Goal: Task Accomplishment & Management: Manage account settings

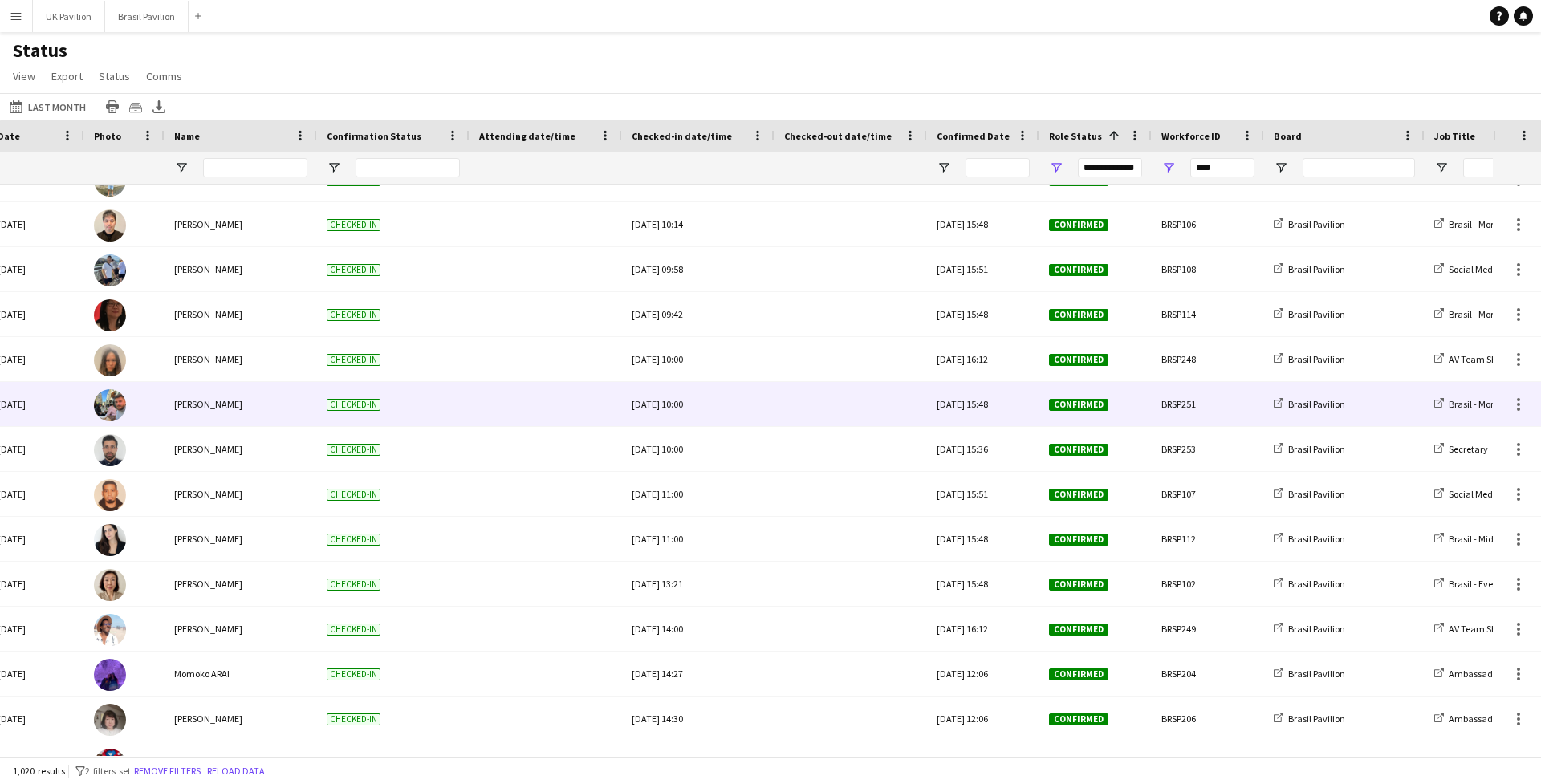
scroll to position [24112, 0]
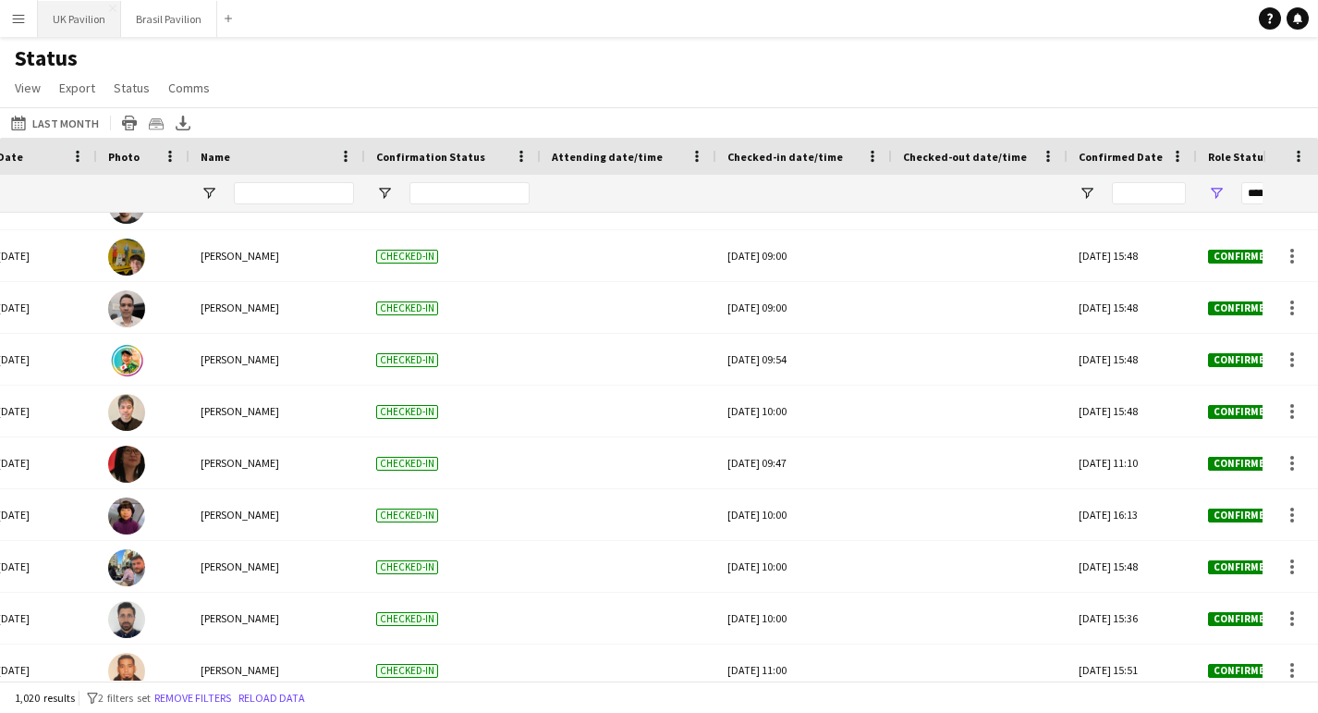
click at [56, 22] on button "UK Pavilion Close" at bounding box center [79, 19] width 83 height 36
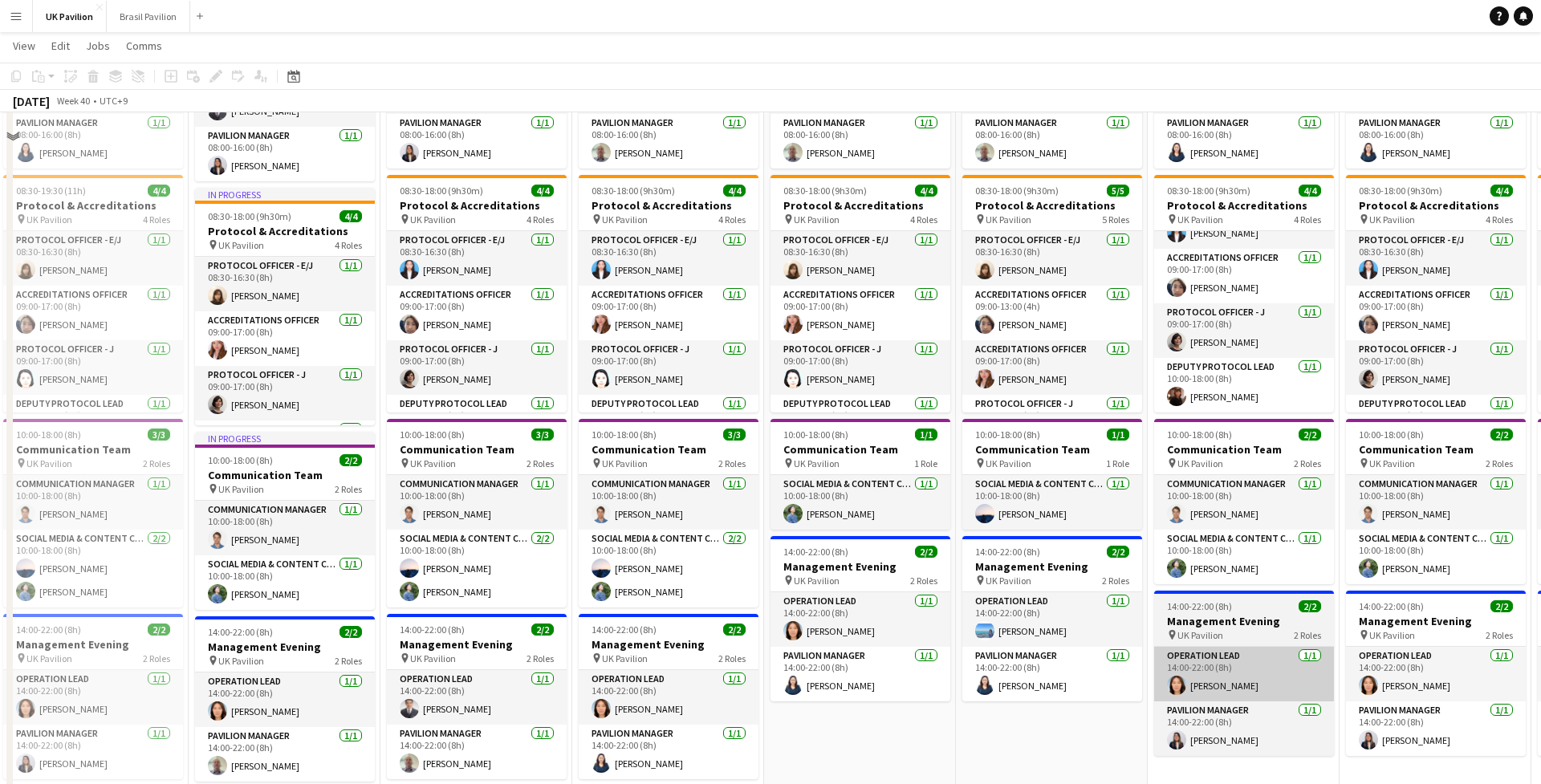
scroll to position [418, 0]
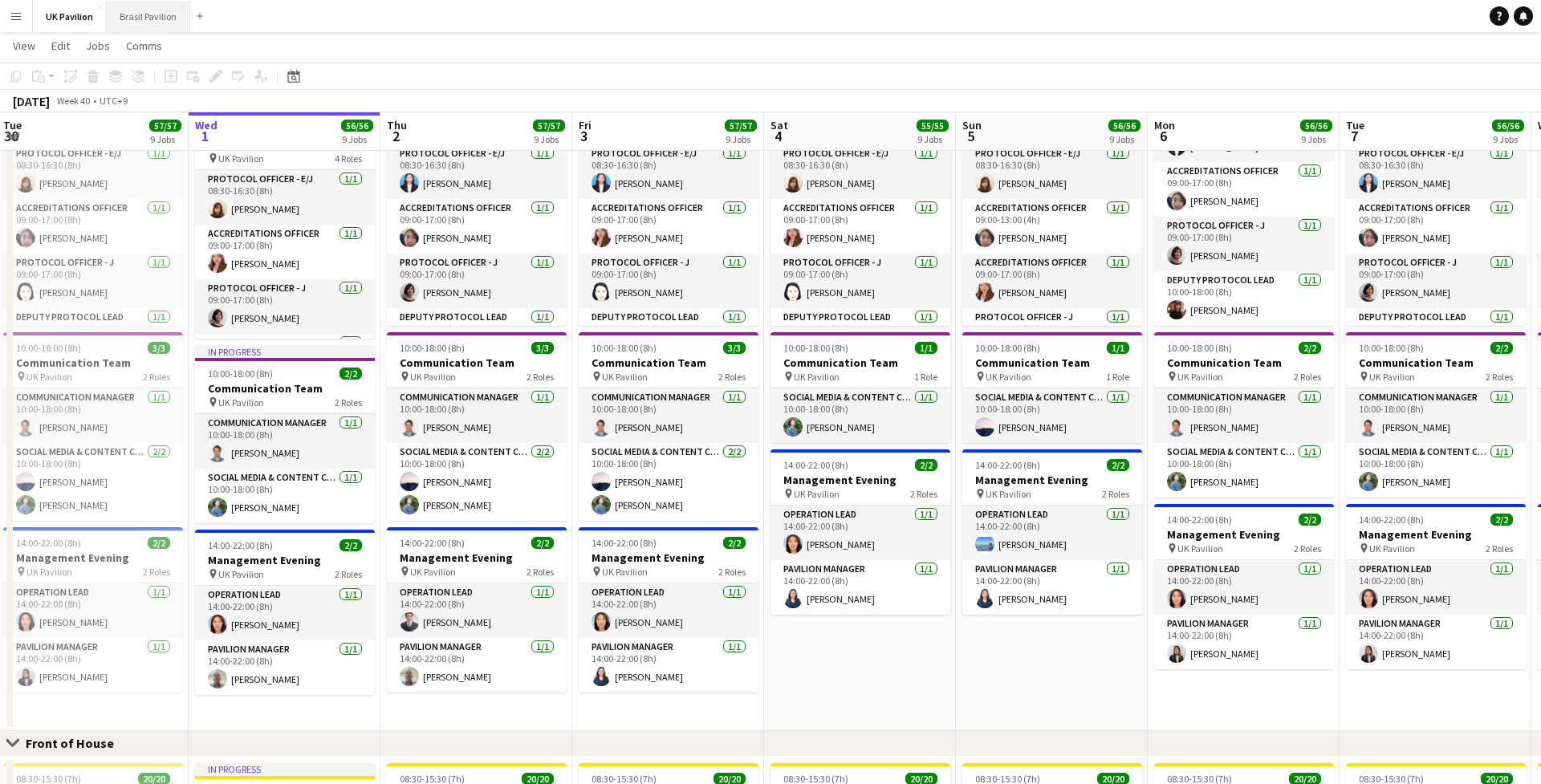
click at [172, 15] on button "Brasil Pavilion Close" at bounding box center [149, 16] width 83 height 31
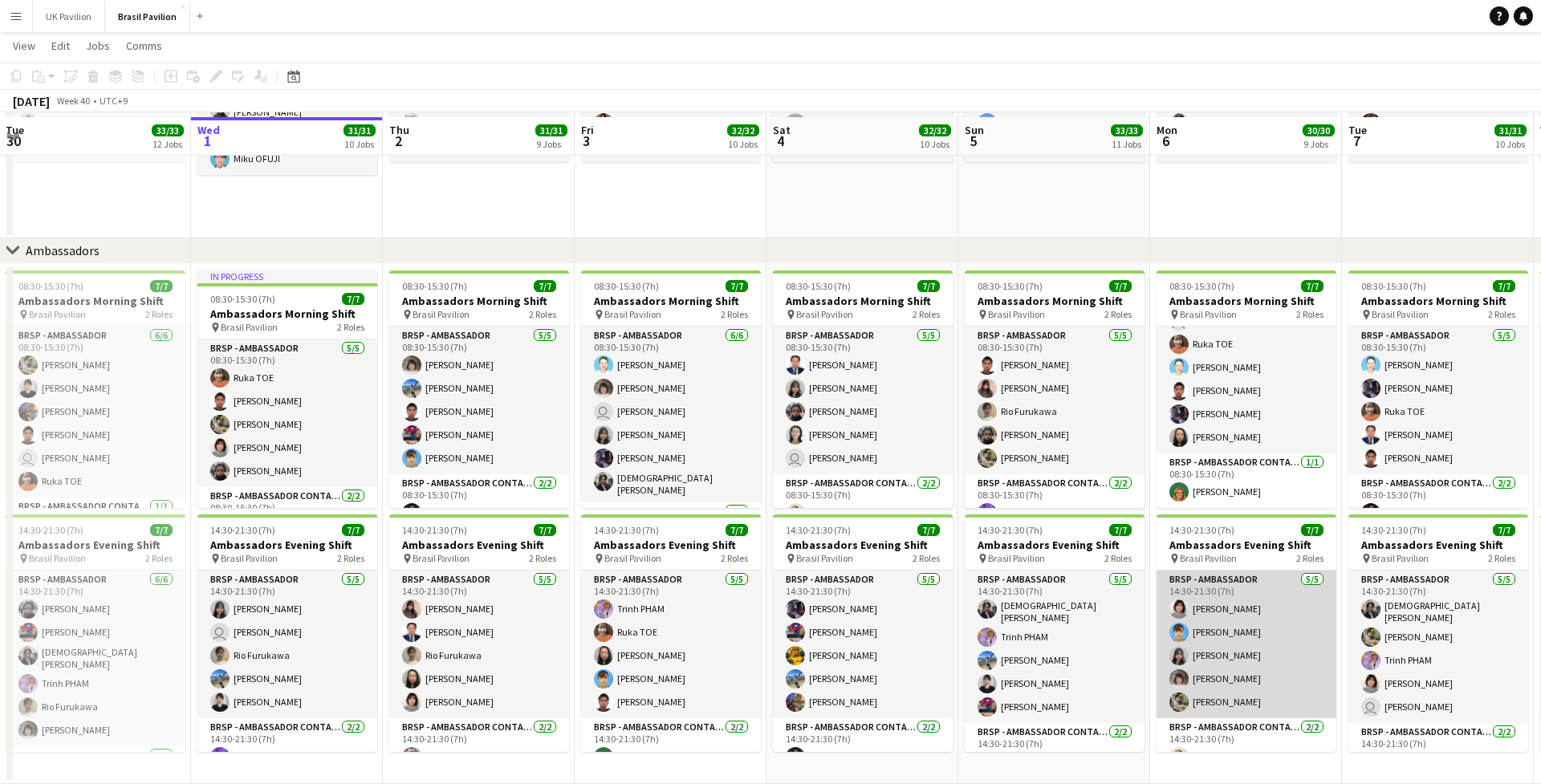
scroll to position [1819, 0]
click at [1144, 618] on app-card-role "BRSP - Ambassador [DATE] 14:30-21:30 (7h) [PERSON_NAME] [PERSON_NAME] [PERSON_N…" at bounding box center [1247, 644] width 180 height 148
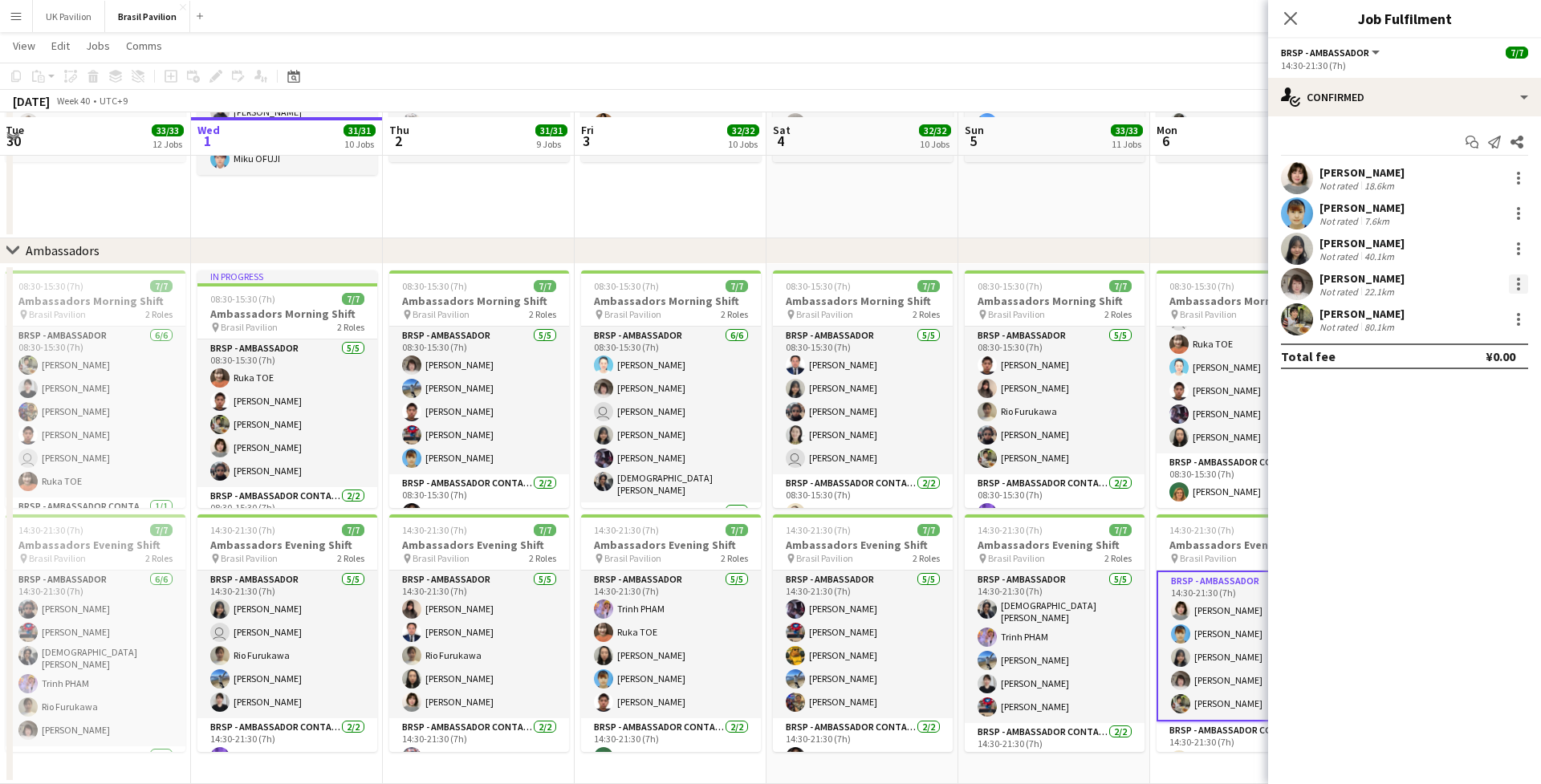
click at [1144, 286] on div at bounding box center [1518, 284] width 19 height 19
click at [1144, 470] on span "Remove" at bounding box center [1439, 472] width 48 height 14
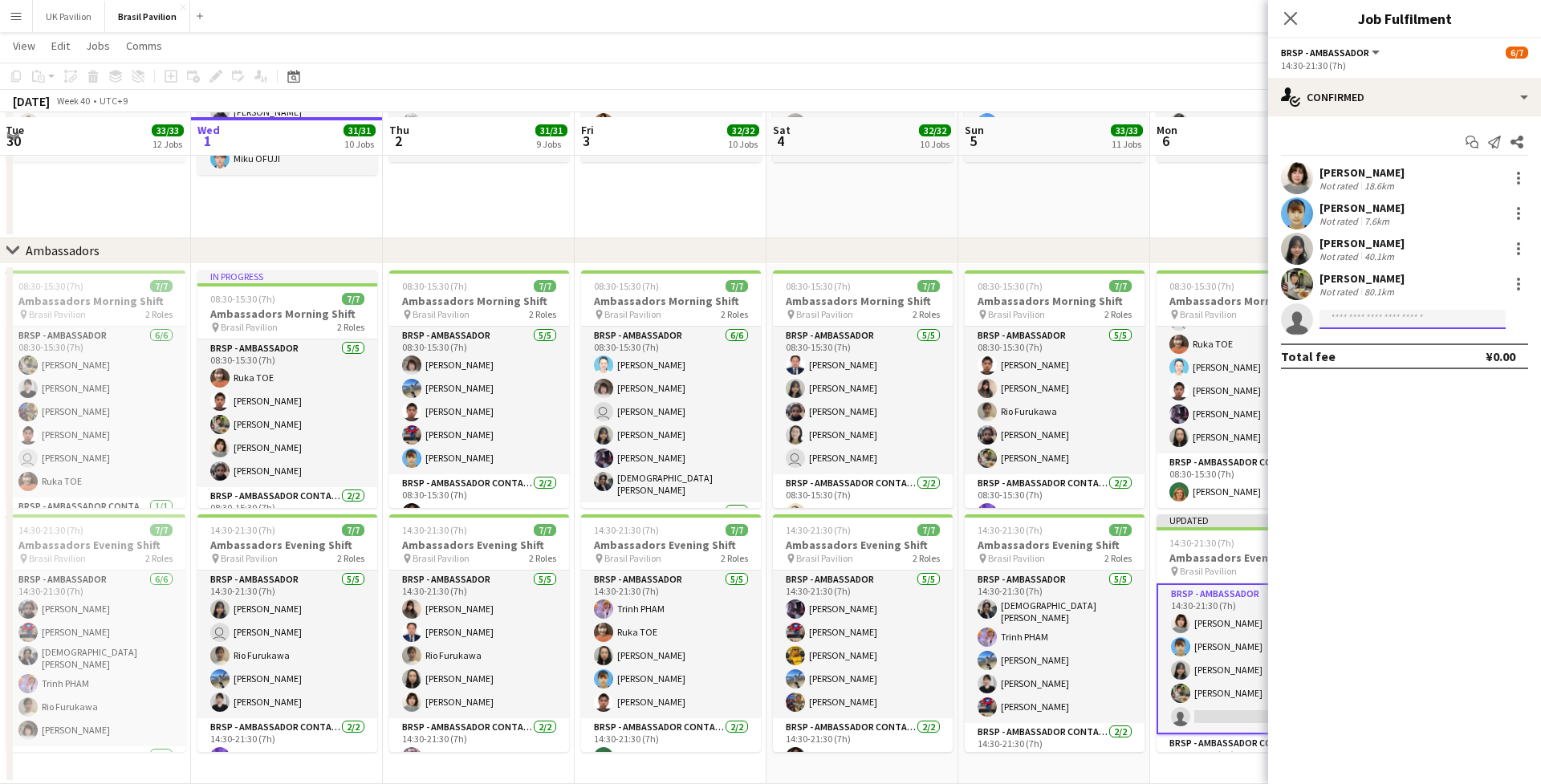
click at [1144, 322] on input at bounding box center [1412, 320] width 186 height 19
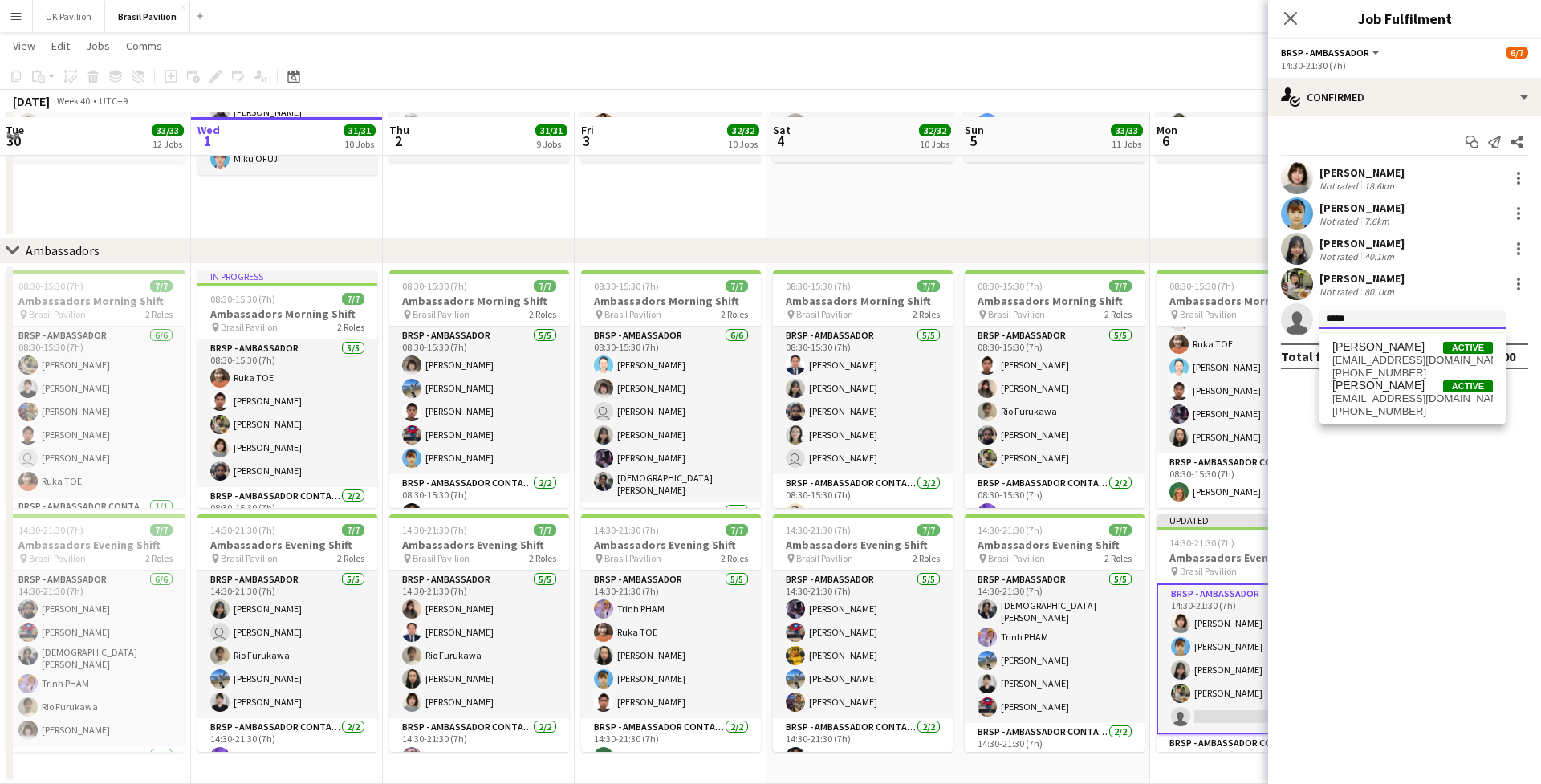
type input "*****"
click at [1144, 346] on span "[PERSON_NAME]" at bounding box center [1379, 347] width 92 height 14
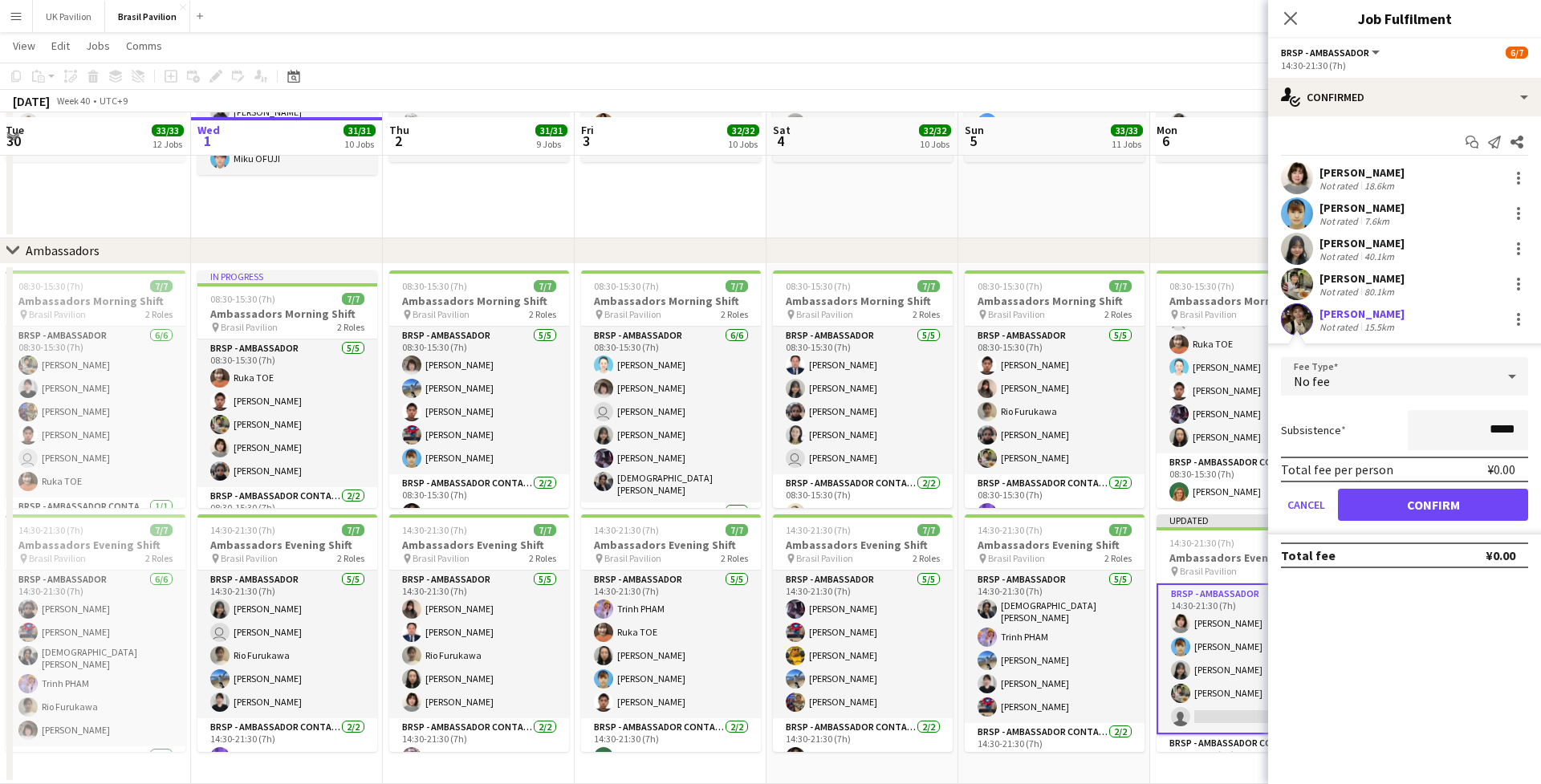
drag, startPoint x: 1410, startPoint y: 518, endPoint x: 1387, endPoint y: 472, distance: 51.4
click at [1144, 516] on button "Confirm" at bounding box center [1433, 504] width 190 height 32
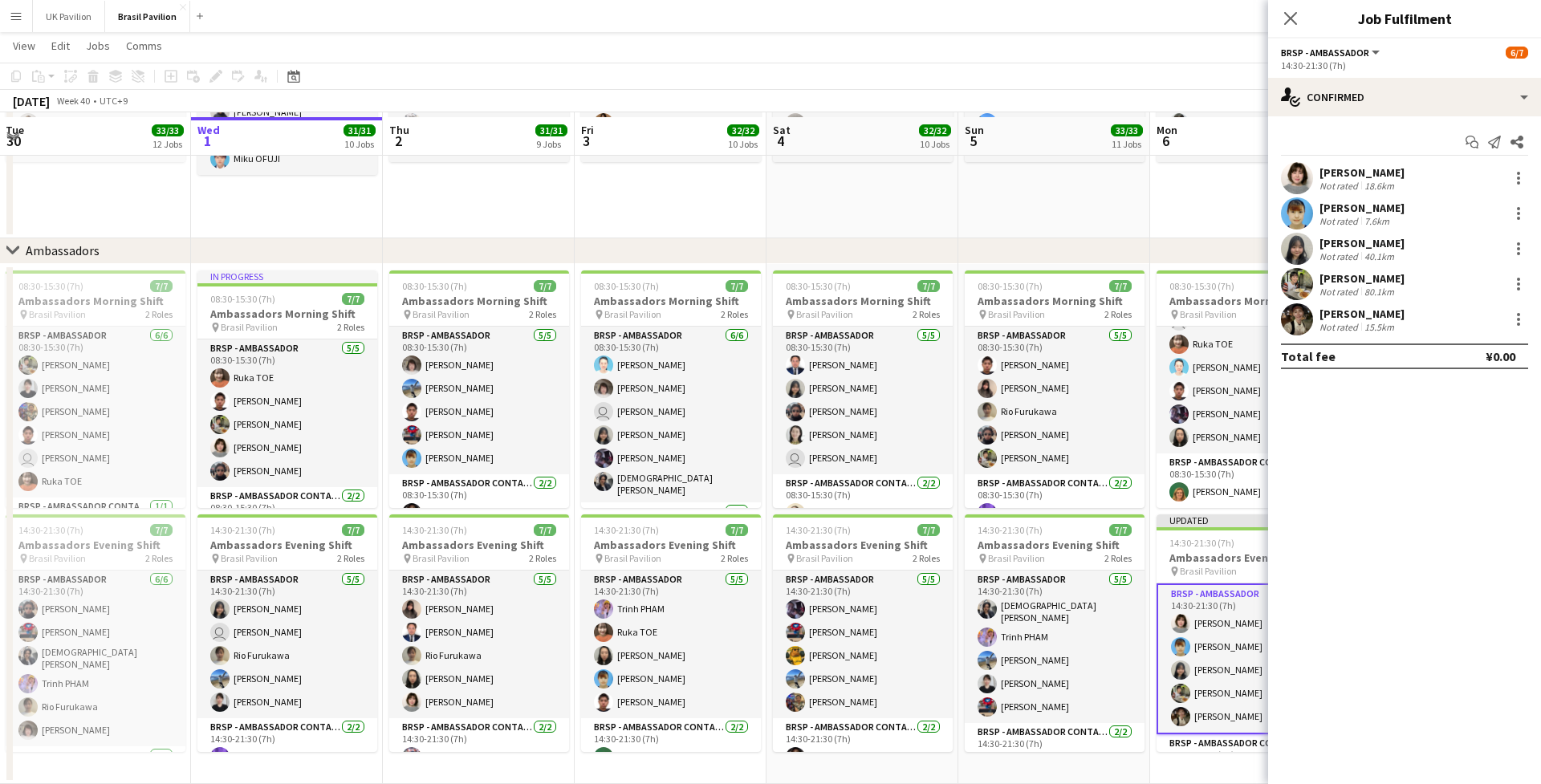
click at [1144, 18] on icon "Close pop-in" at bounding box center [1291, 18] width 13 height 13
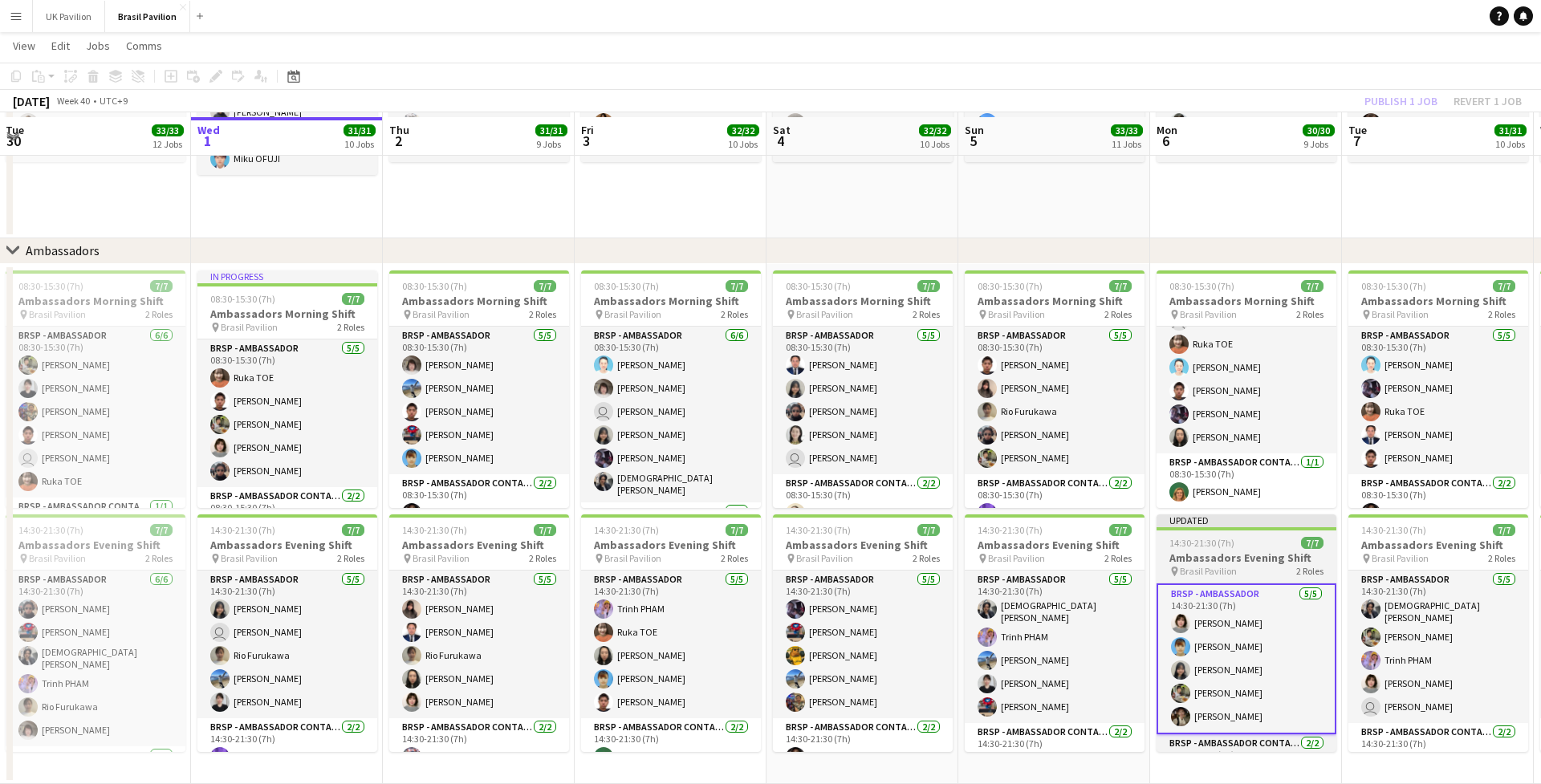
drag, startPoint x: 1221, startPoint y: 546, endPoint x: 1233, endPoint y: 530, distance: 20.0
click at [1144, 545] on span "14:30-21:30 (7h)" at bounding box center [1201, 543] width 65 height 12
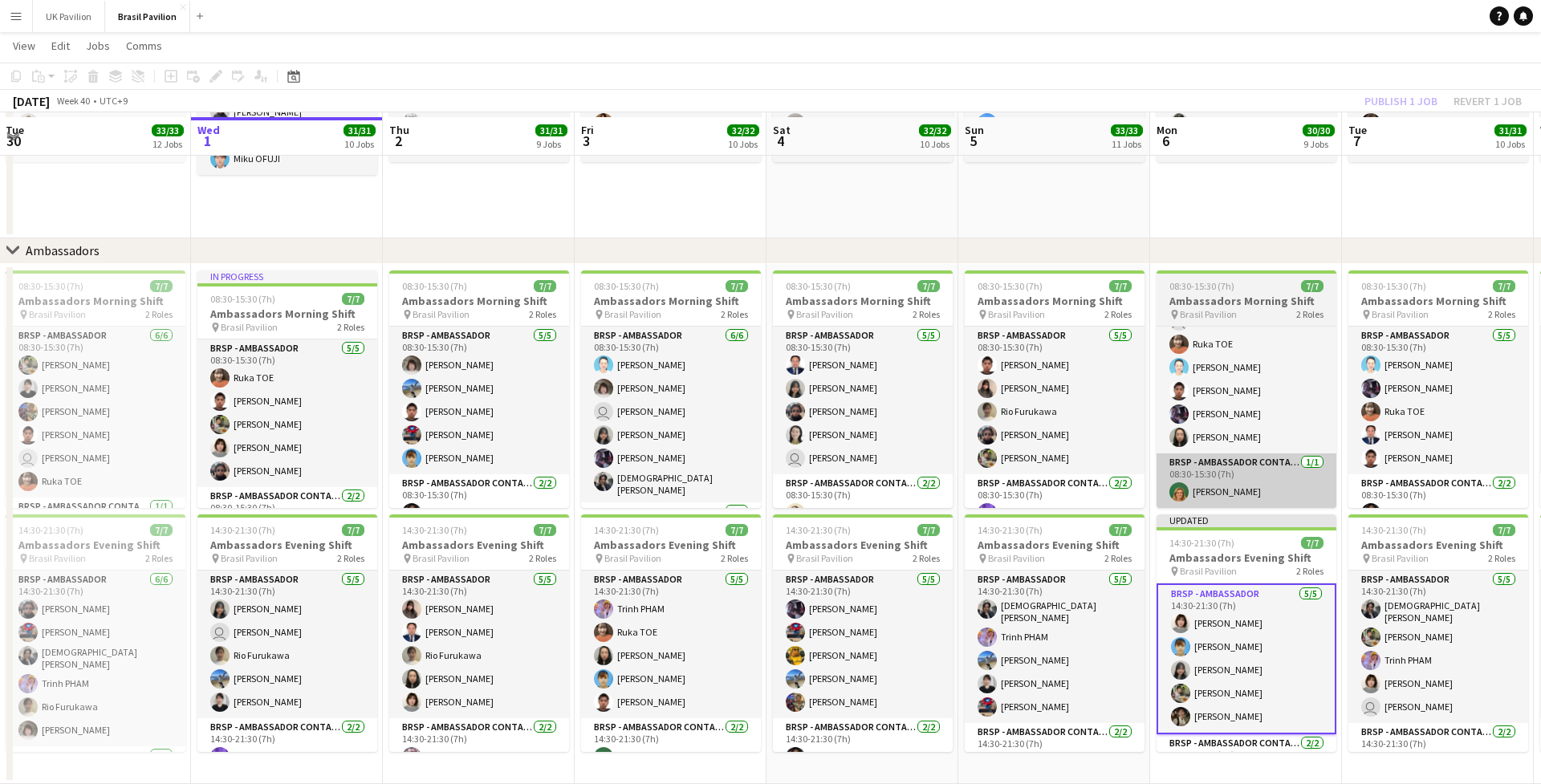
scroll to position [0, 384]
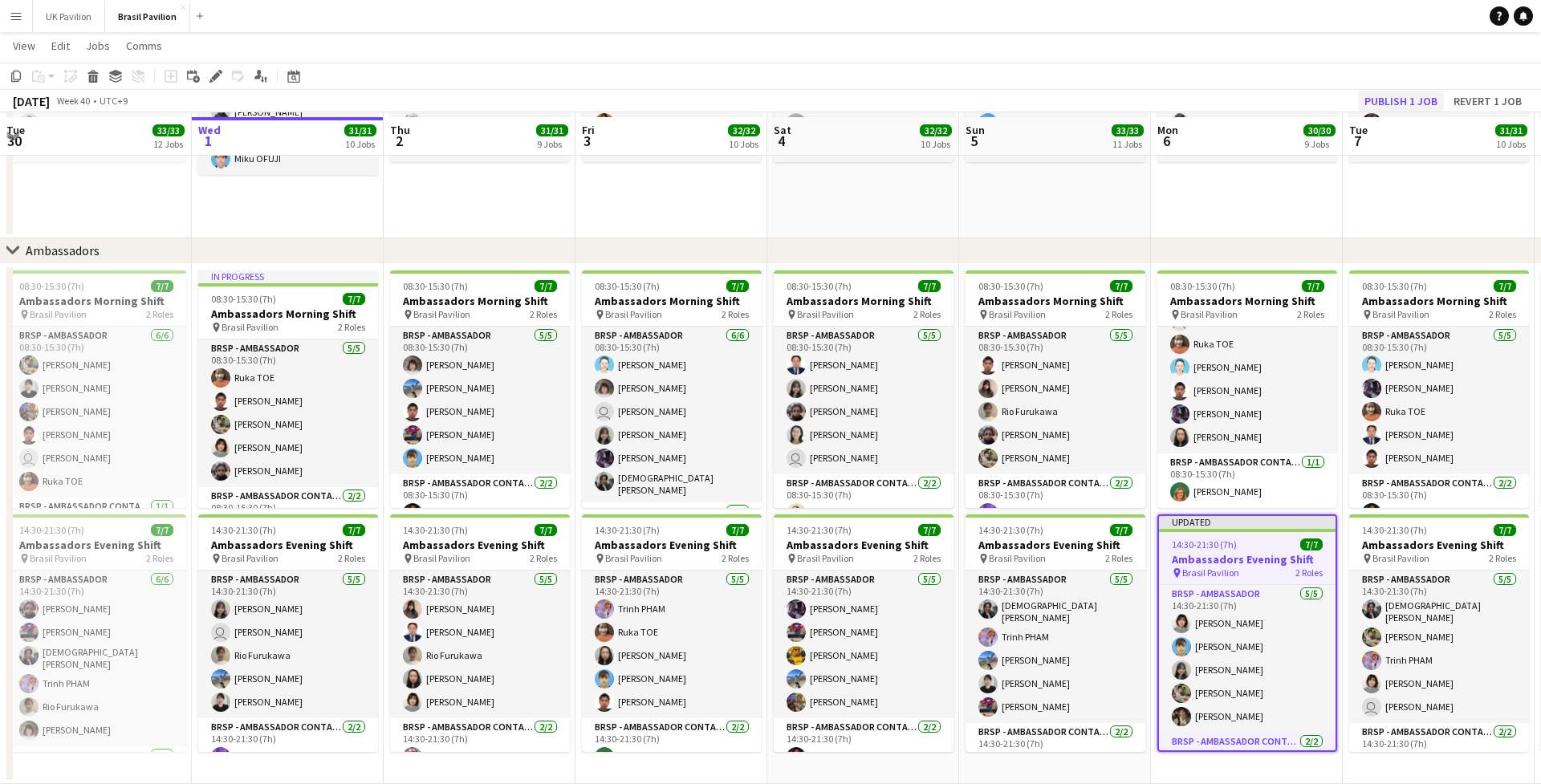
click at [1144, 104] on button "Publish 1 job" at bounding box center [1401, 101] width 86 height 21
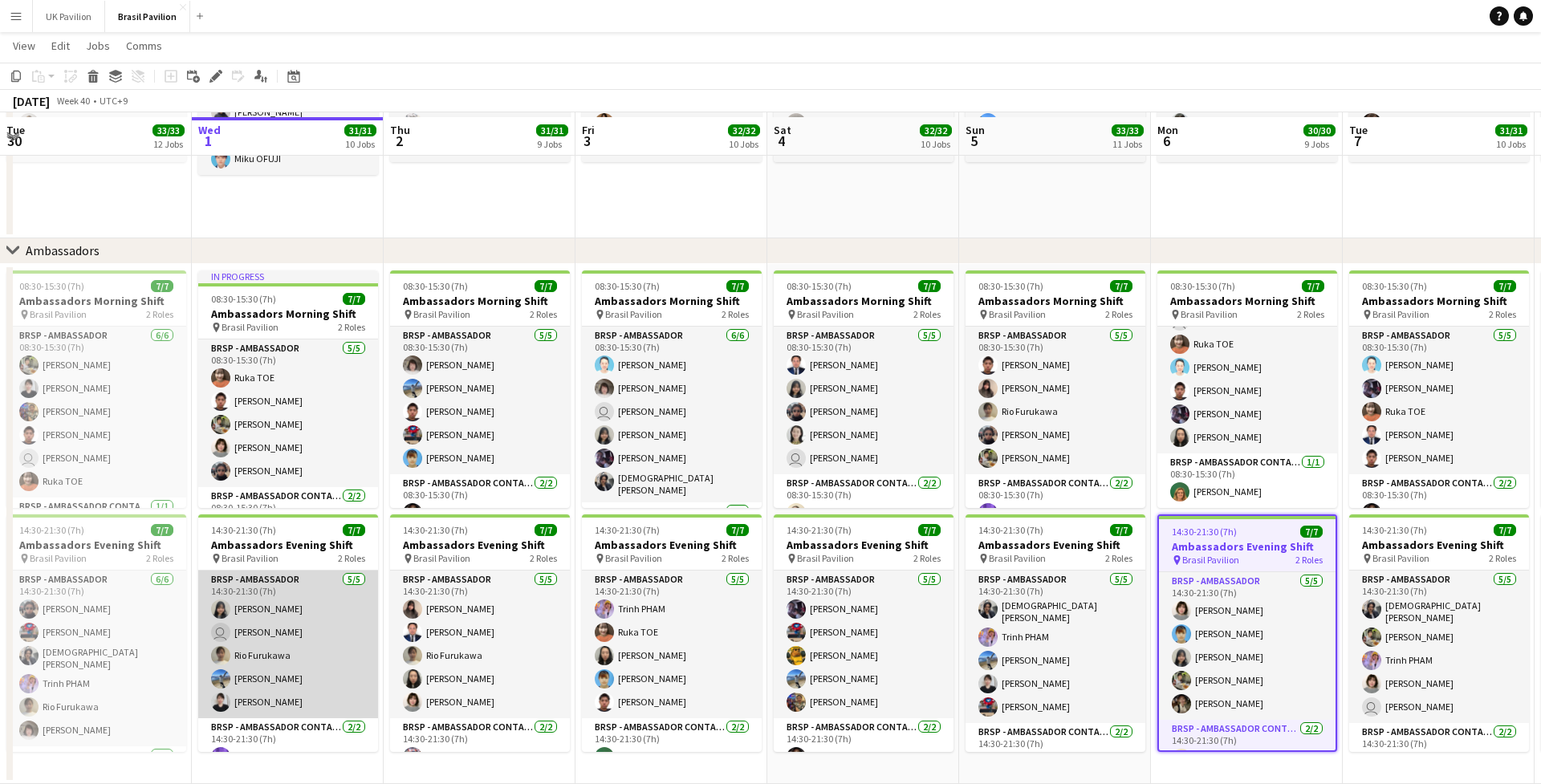
click at [274, 618] on app-card-role "BRSP - Ambassador [DATE] 14:30-21:30 (7h) [PERSON_NAME] user [PERSON_NAME] Rio …" at bounding box center [288, 644] width 180 height 148
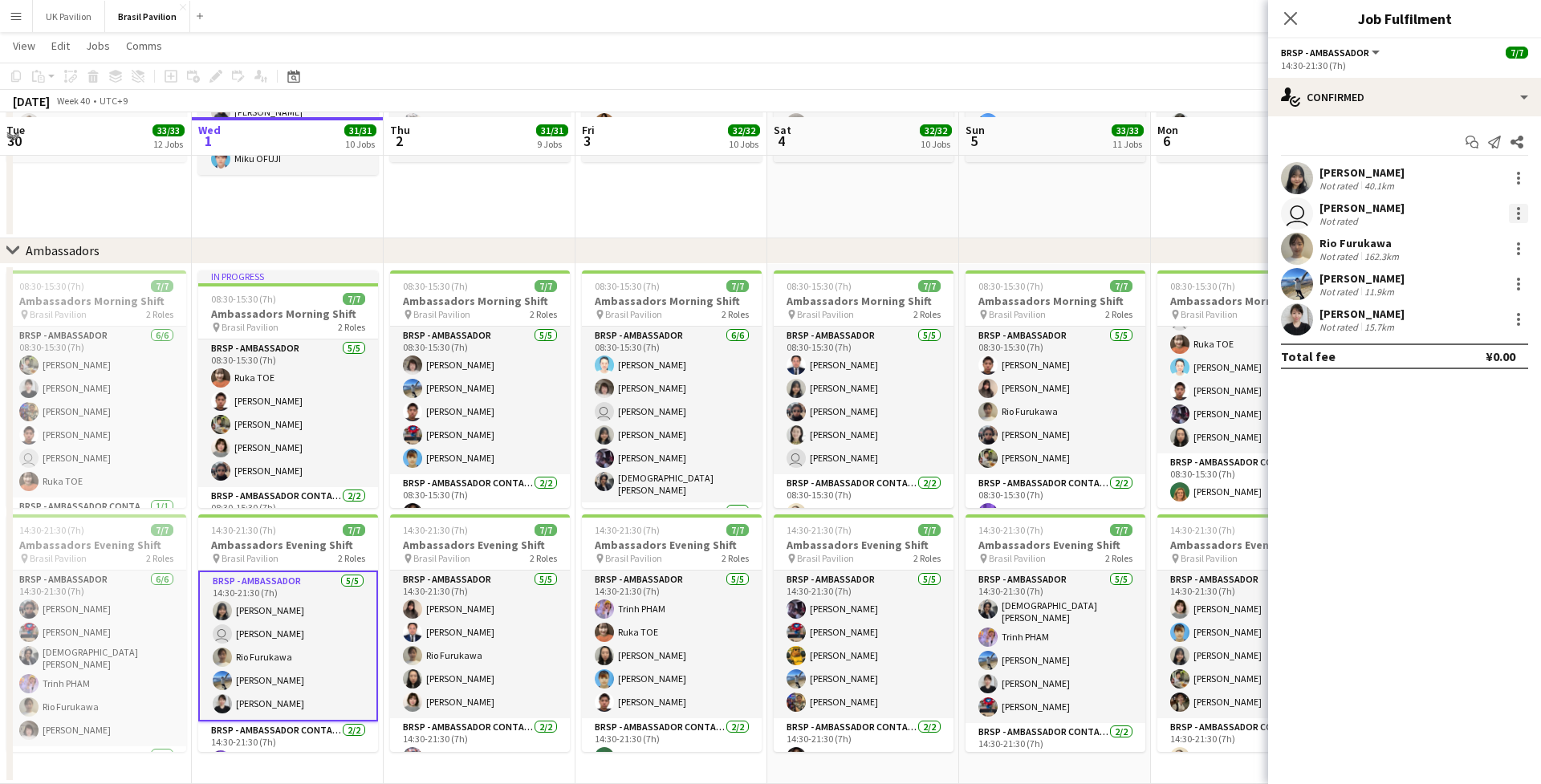
click at [1144, 216] on div at bounding box center [1518, 214] width 19 height 19
drag, startPoint x: 1431, startPoint y: 404, endPoint x: 1415, endPoint y: 384, distance: 25.6
click at [1144, 403] on span "Remove" at bounding box center [1439, 402] width 48 height 14
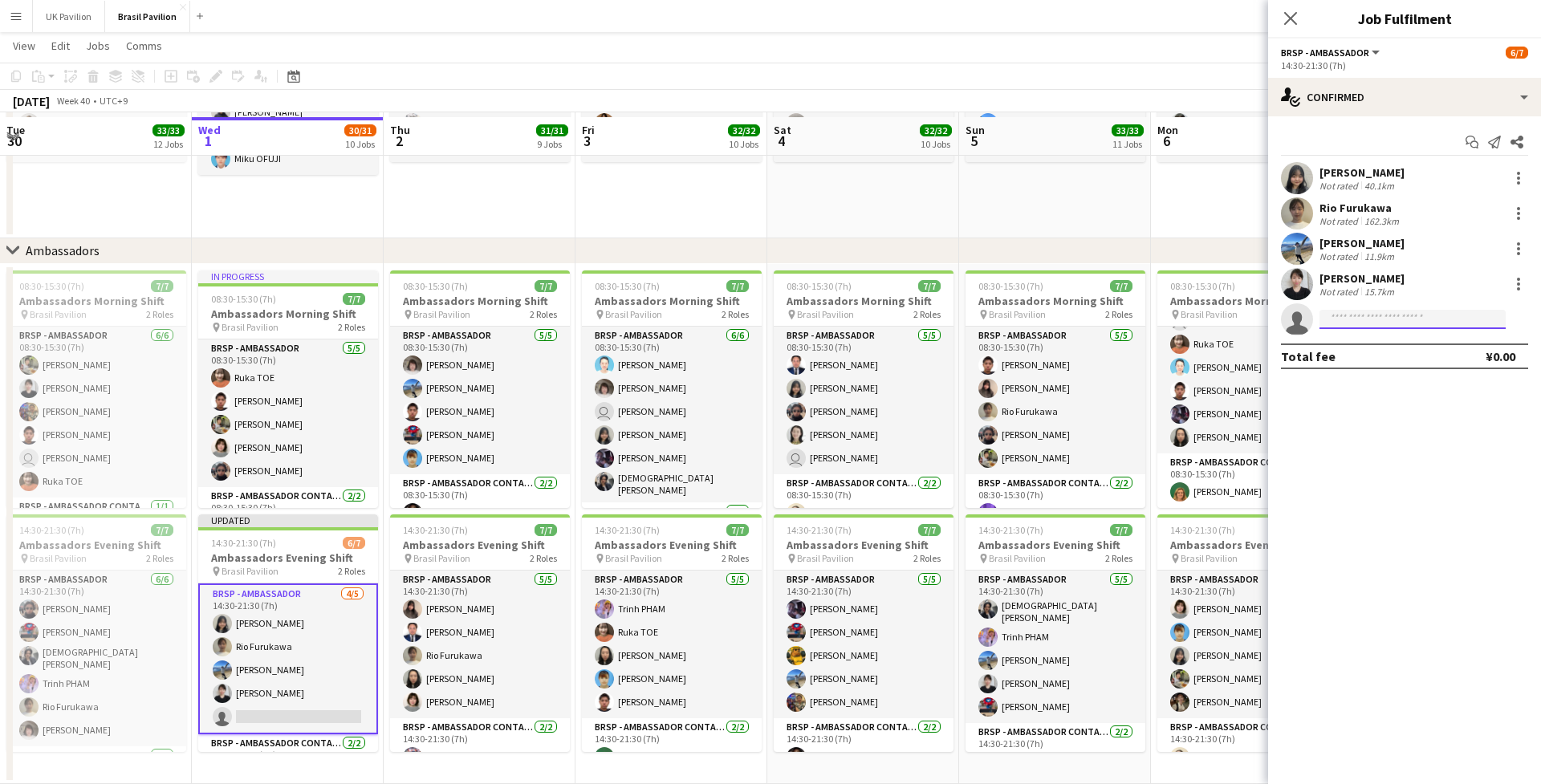
click at [1144, 327] on input at bounding box center [1412, 320] width 186 height 19
type input "****"
click at [1144, 365] on span "[EMAIL_ADDRESS][DOMAIN_NAME]" at bounding box center [1412, 360] width 161 height 13
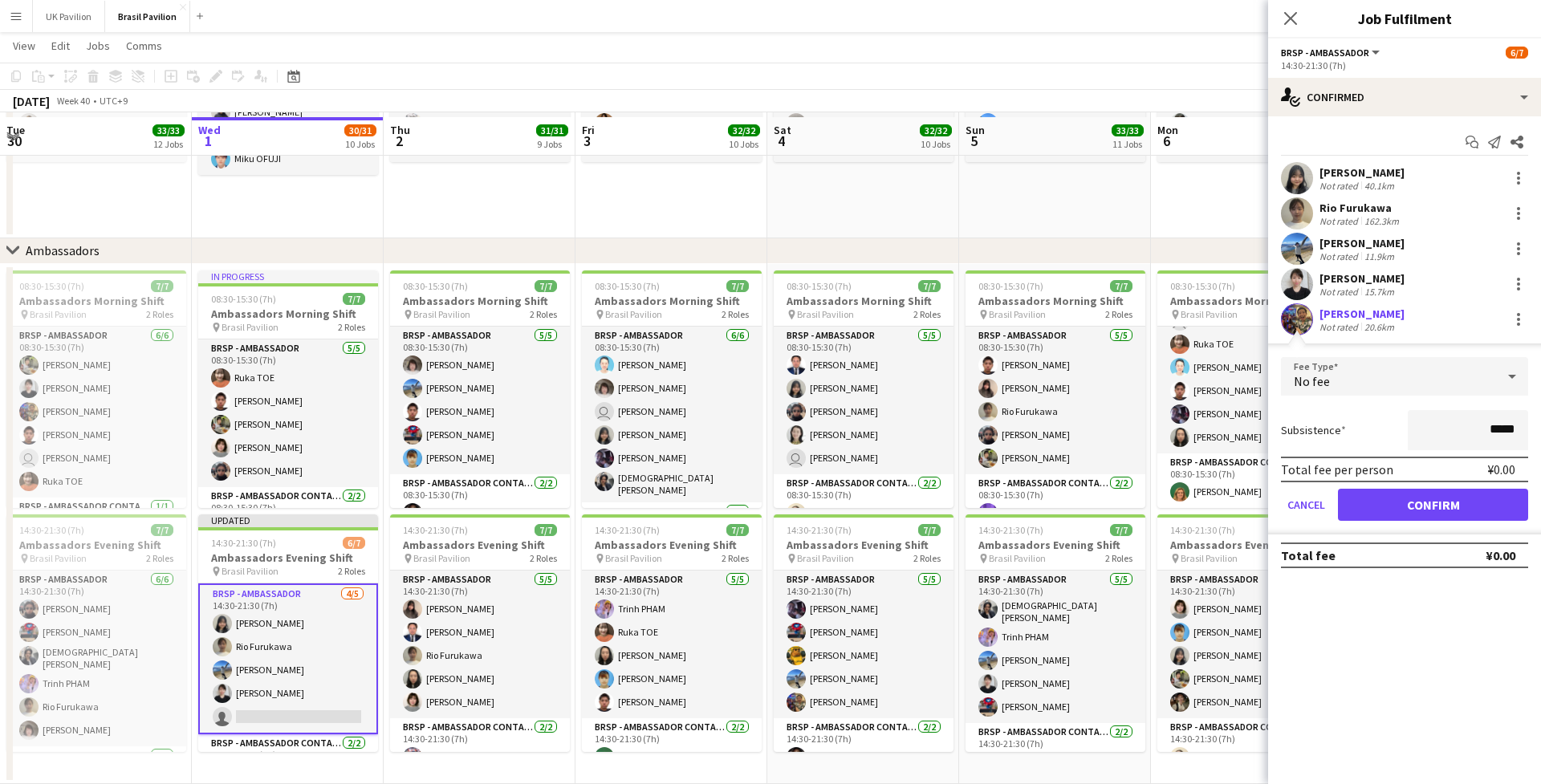
click at [1144, 516] on button "Confirm" at bounding box center [1433, 504] width 190 height 32
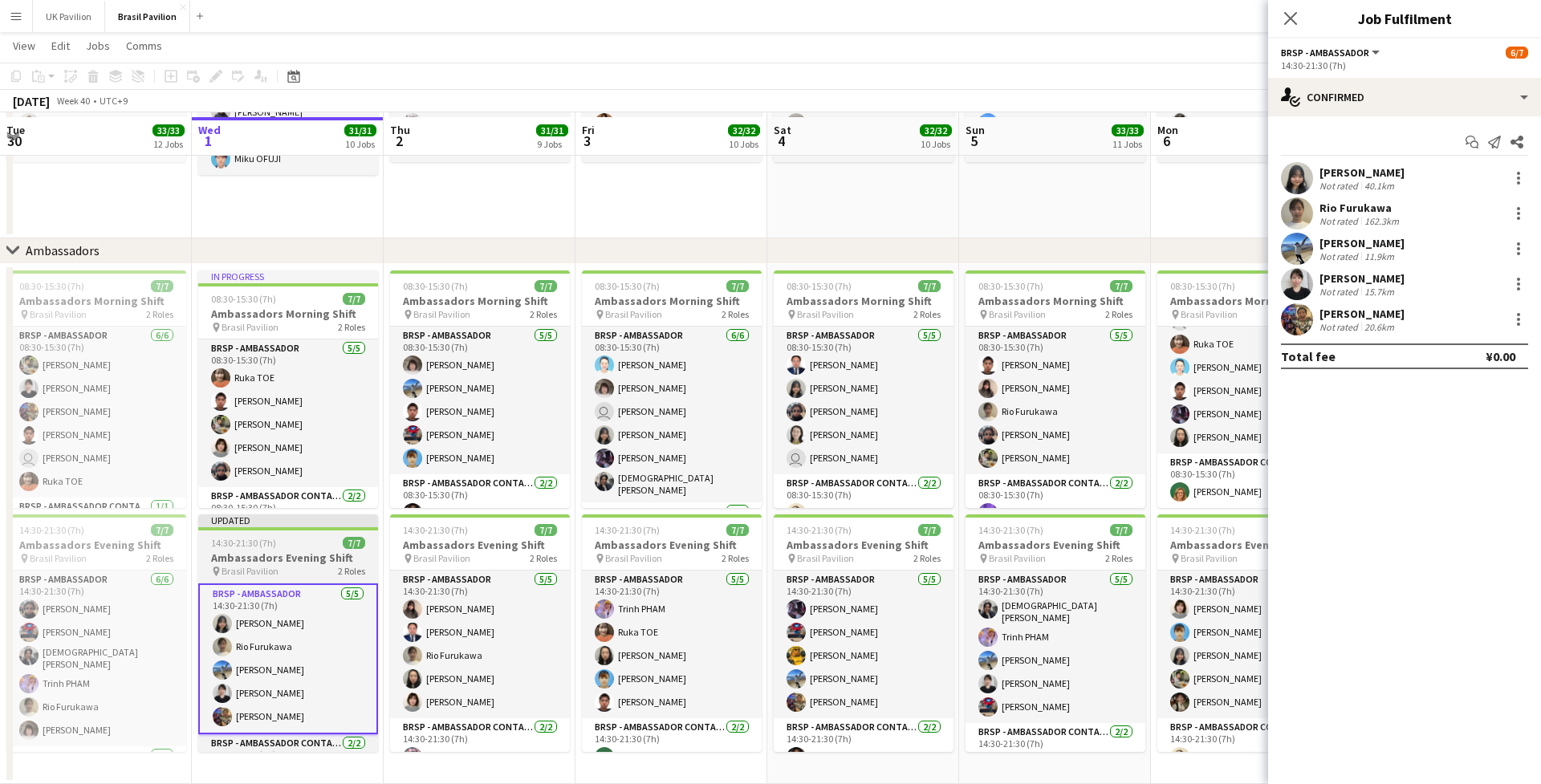
click at [310, 540] on div "14:30-21:30 (7h) 7/7" at bounding box center [288, 543] width 180 height 12
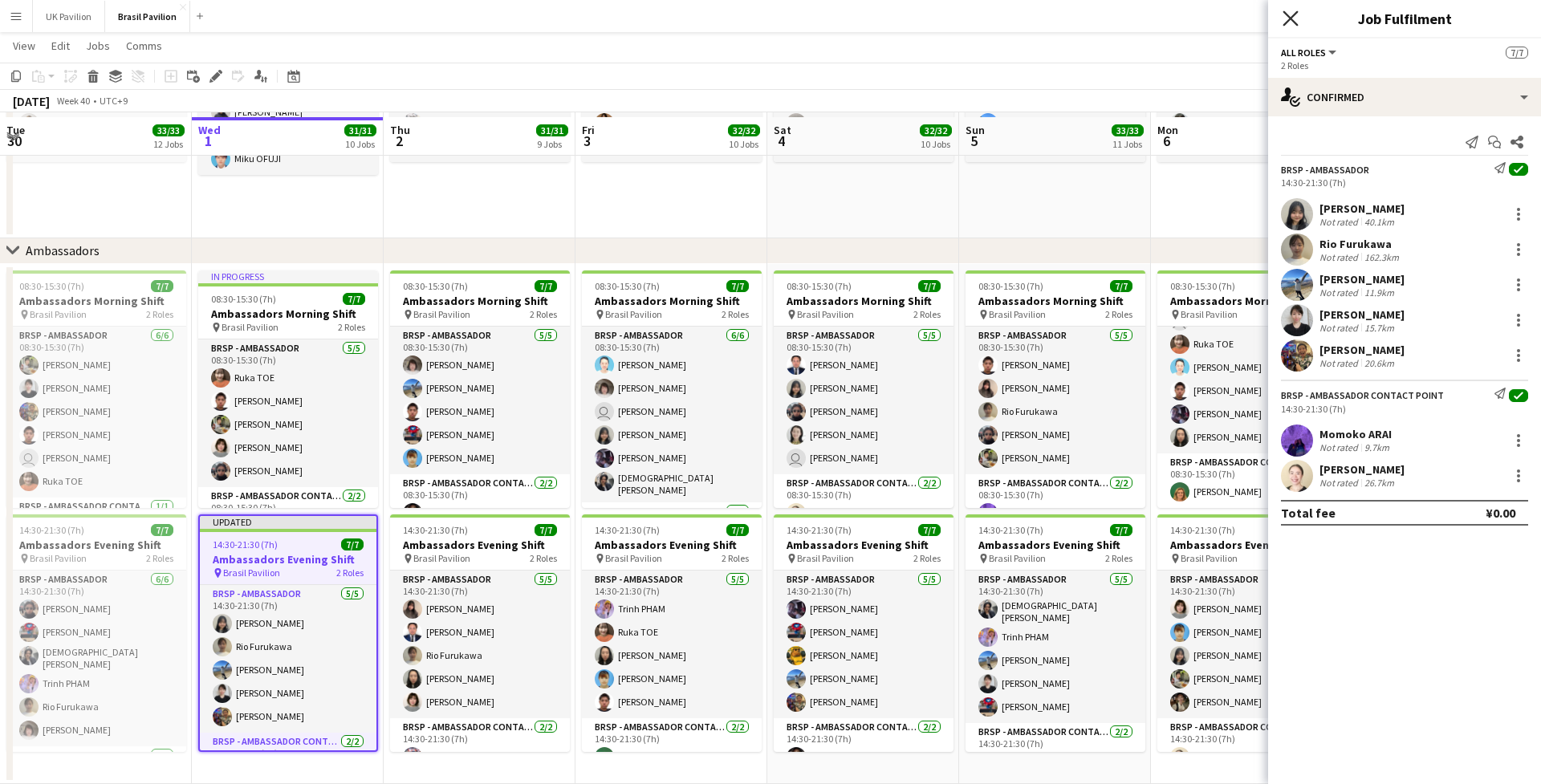
click at [1144, 16] on icon at bounding box center [1291, 18] width 16 height 16
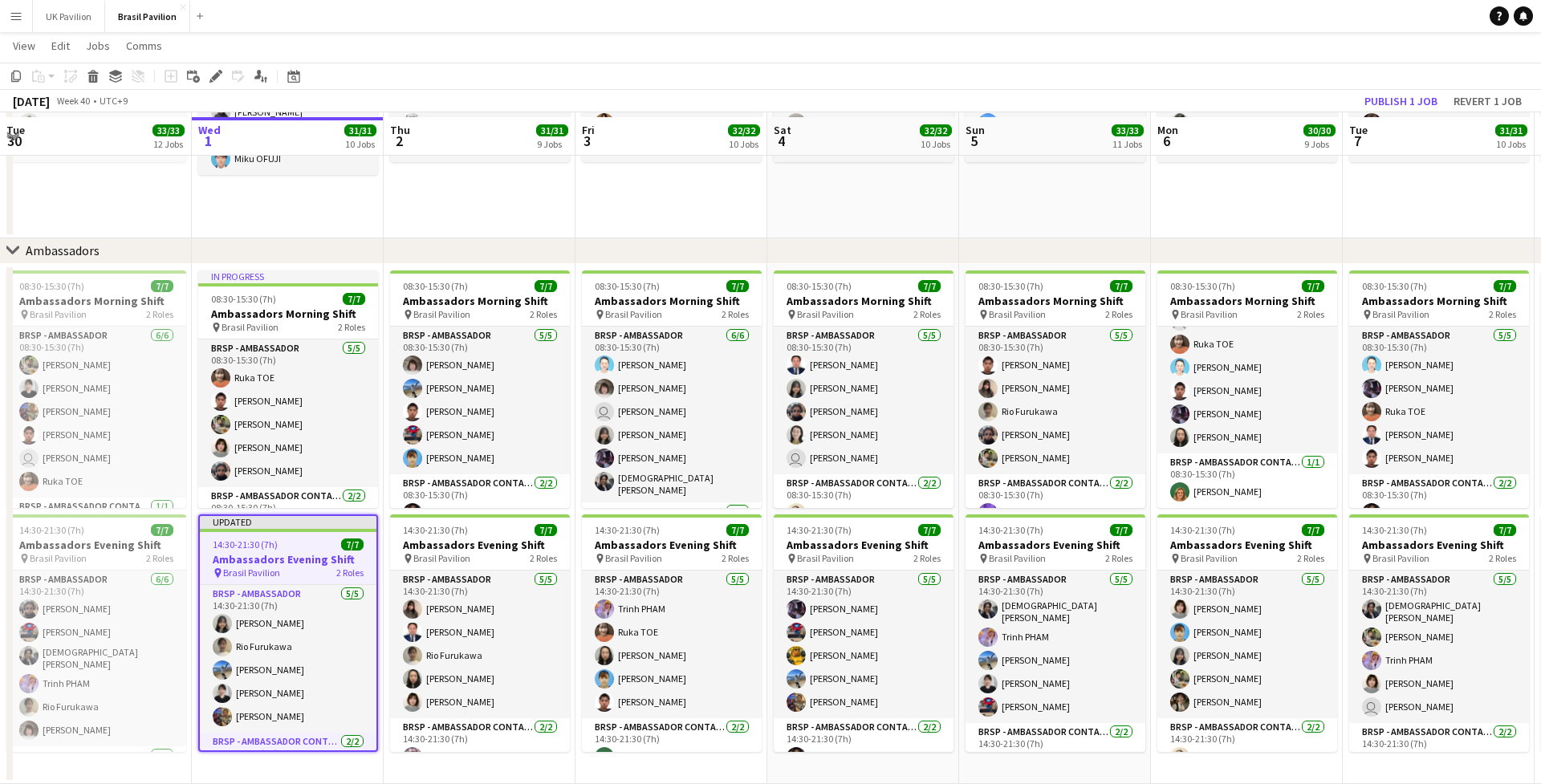
click at [1144, 93] on button "Publish 1 job" at bounding box center [1401, 101] width 86 height 21
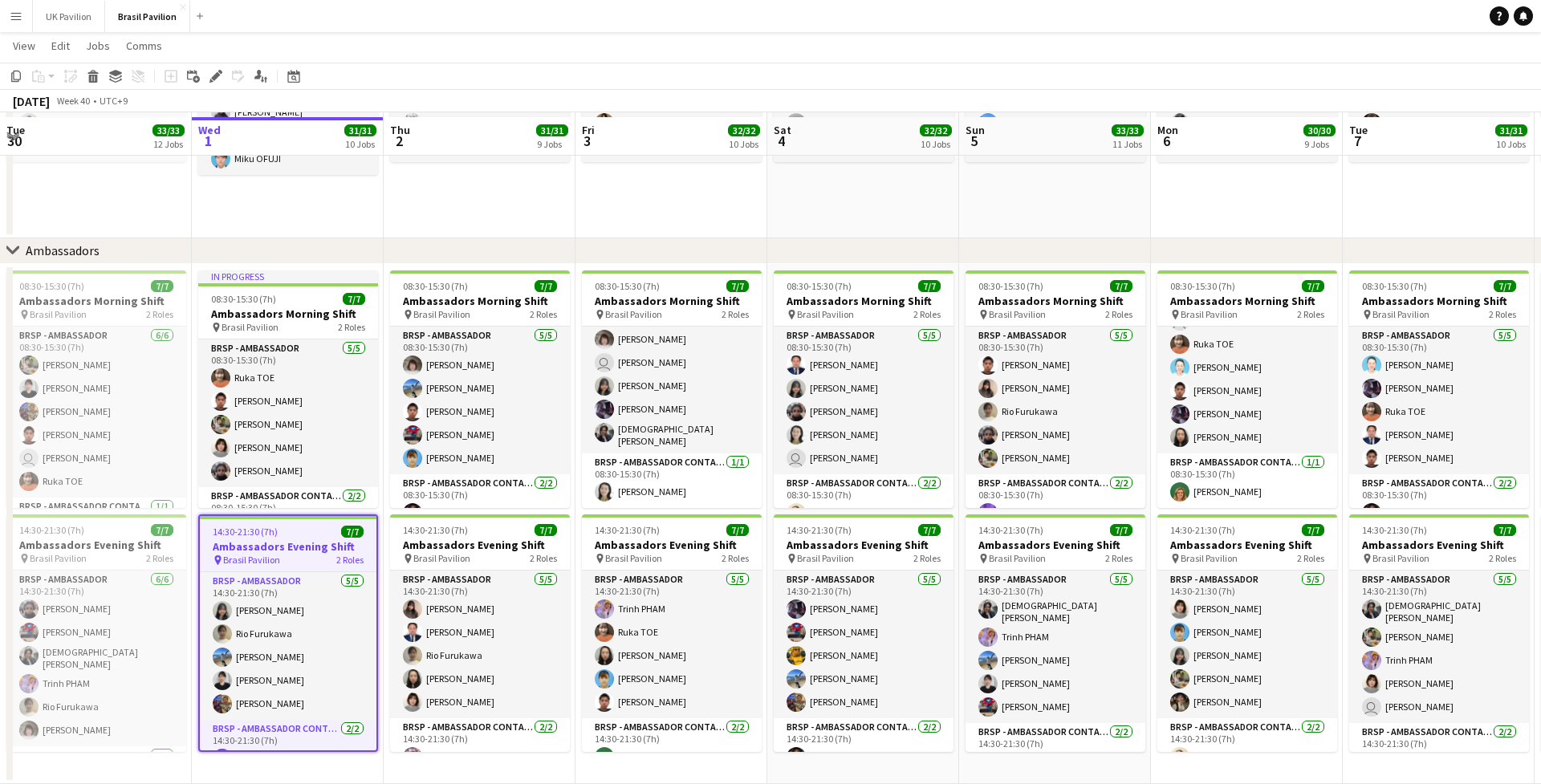
scroll to position [0, 0]
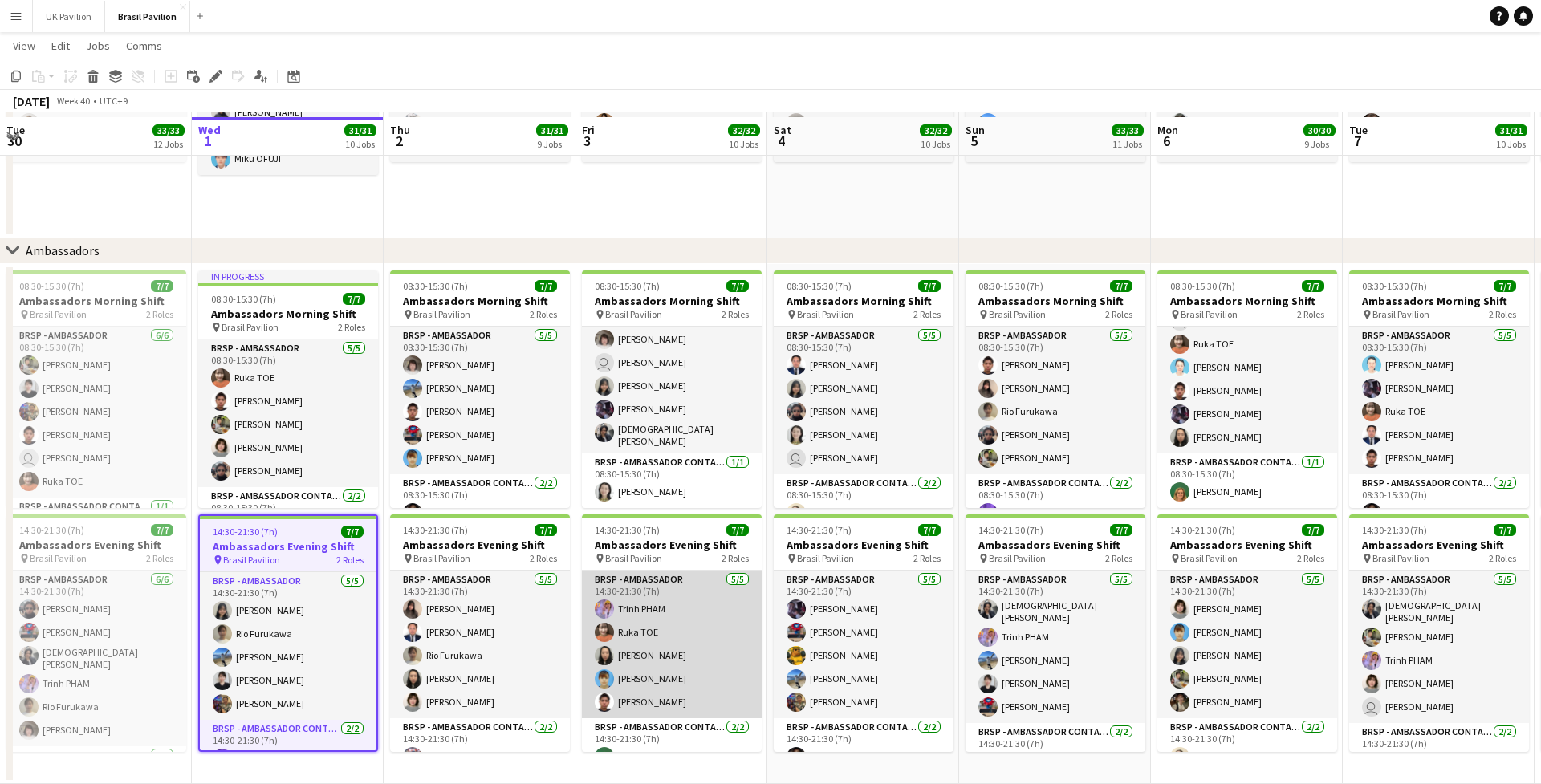
click at [648, 618] on app-card-role "BRSP - Ambassador [DATE] 14:30-21:30 (7h) [PERSON_NAME] Ruka TOE Ai Tsujino [PE…" at bounding box center [671, 644] width 180 height 148
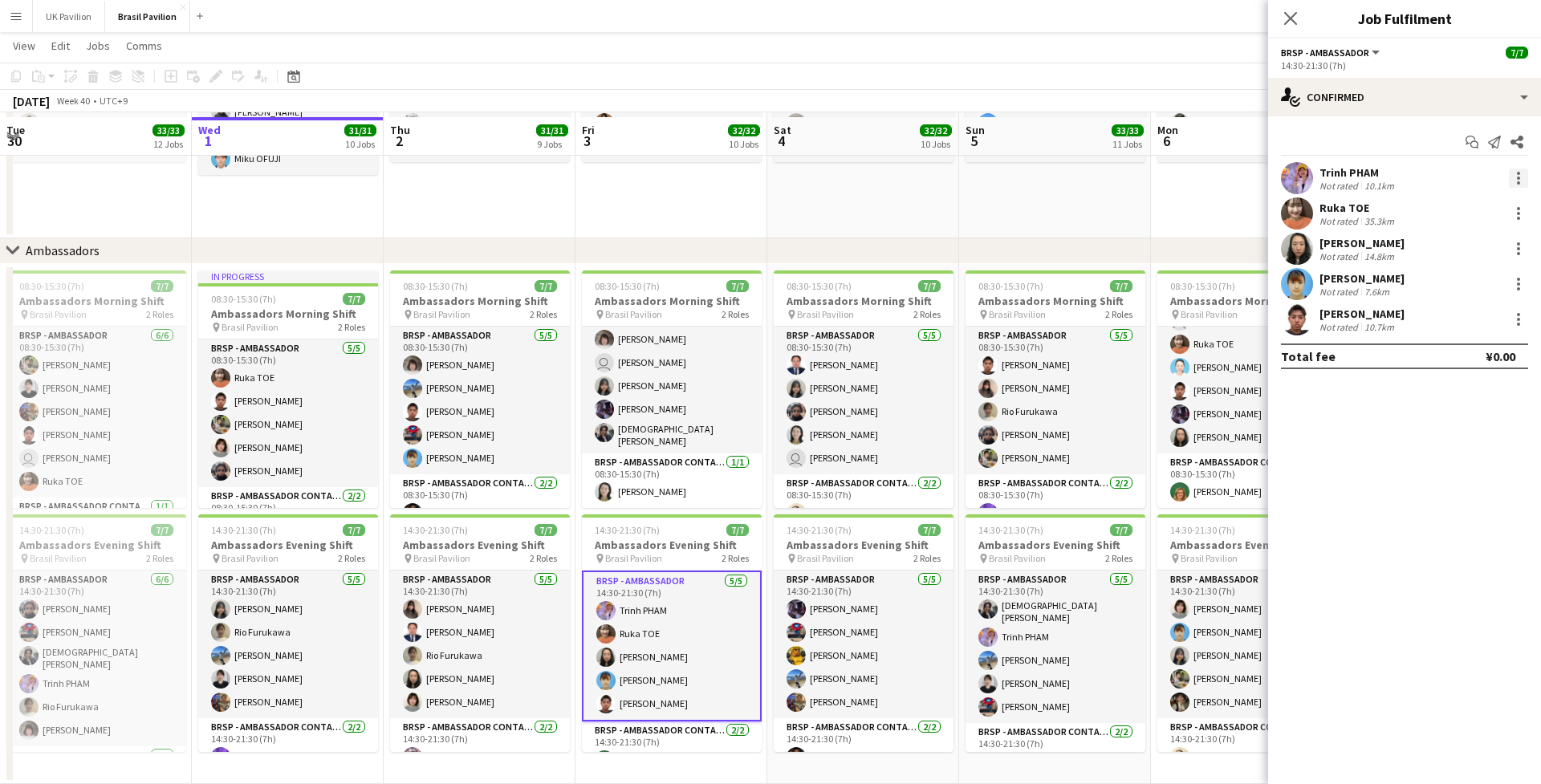
click at [1144, 179] on div at bounding box center [1518, 178] width 19 height 19
click at [1144, 255] on span "Switch crew" at bounding box center [1450, 251] width 69 height 14
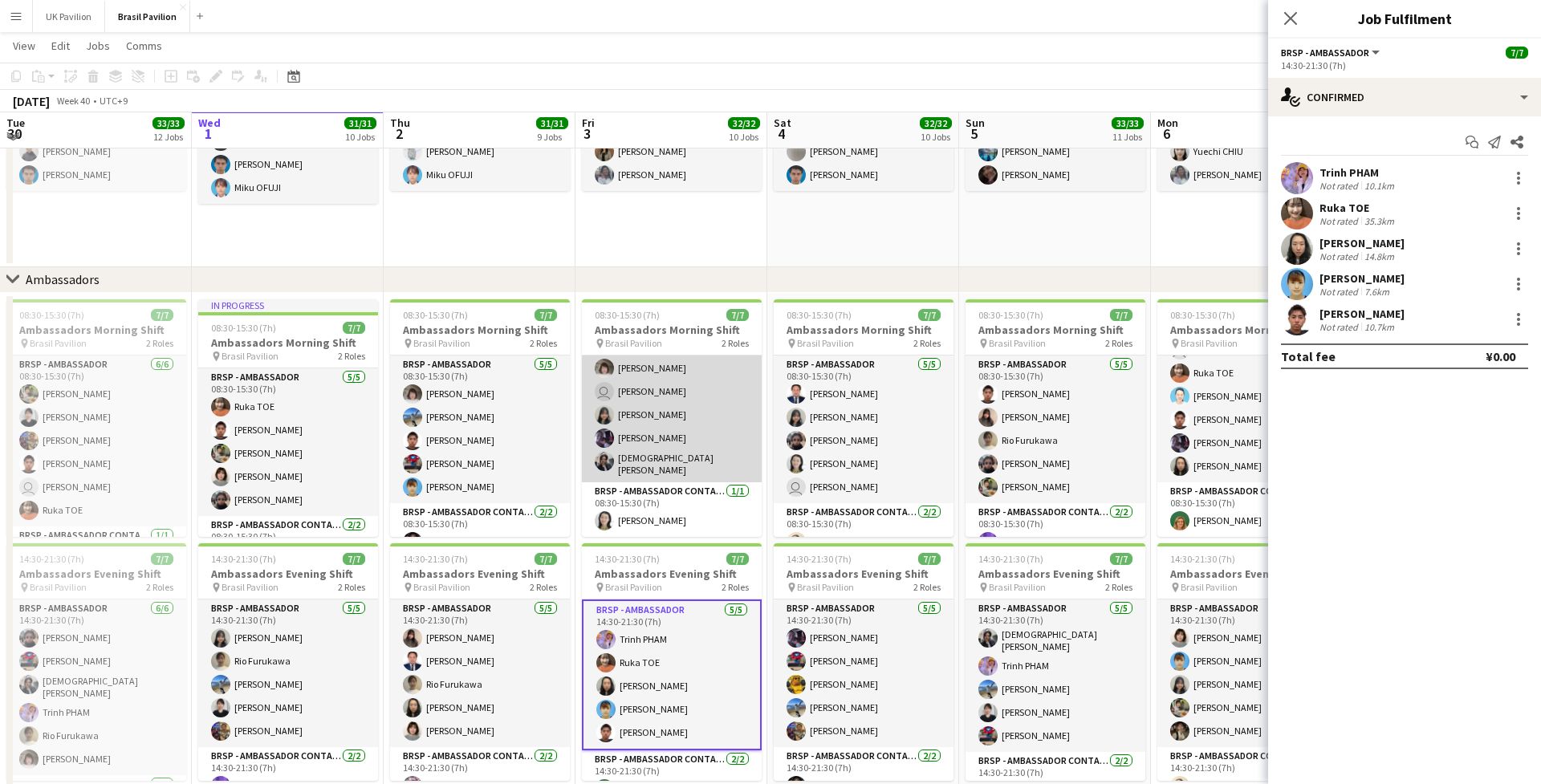
click at [690, 467] on app-card-role "BRSP - Ambassador [DATE] 08:30-15:30 (7h) [PERSON_NAME] [PERSON_NAME] user [PER…" at bounding box center [671, 394] width 180 height 175
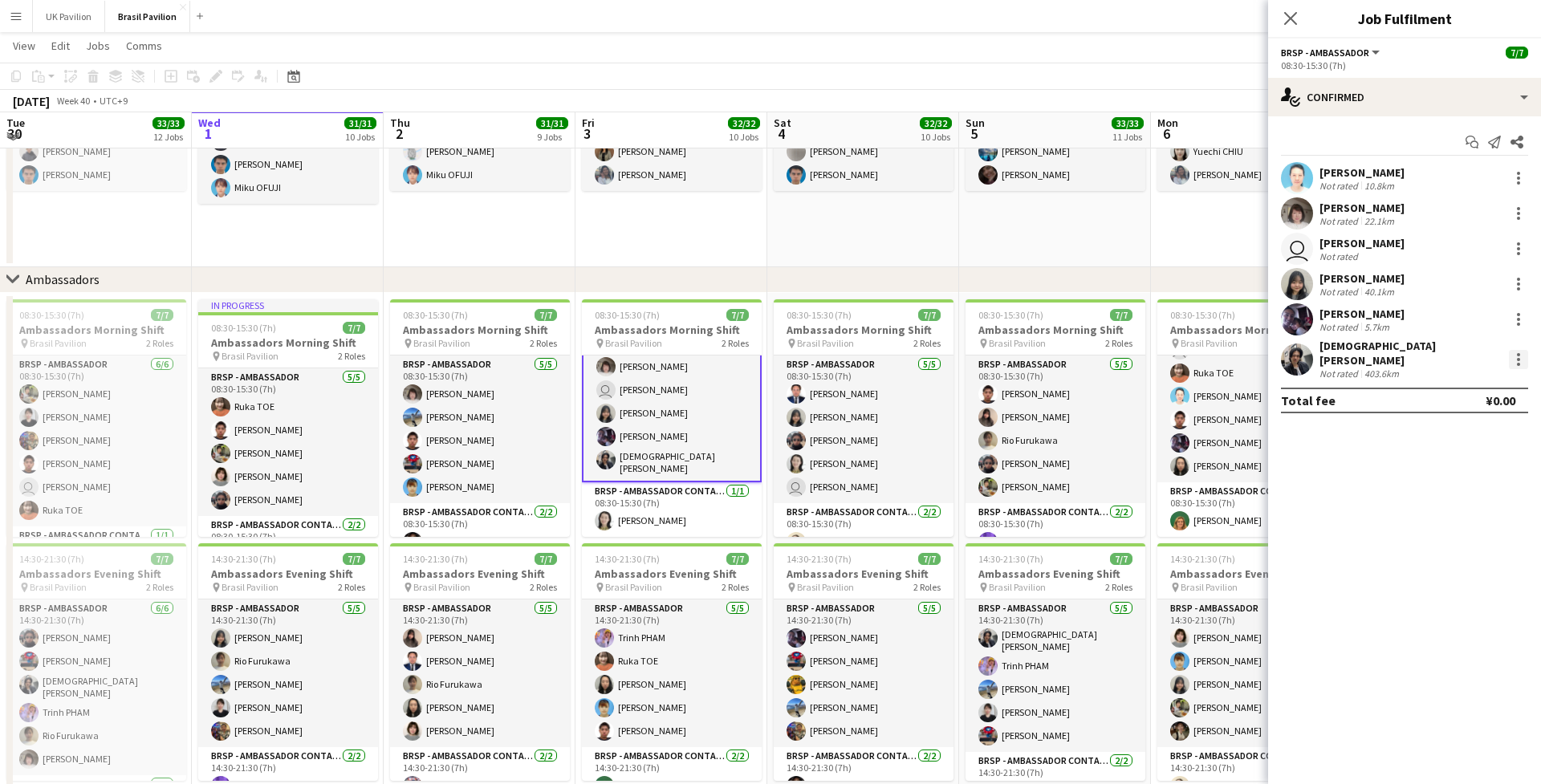
click at [1144, 359] on div at bounding box center [1518, 359] width 19 height 19
click at [1144, 434] on span "Switch with" at bounding box center [1448, 427] width 64 height 14
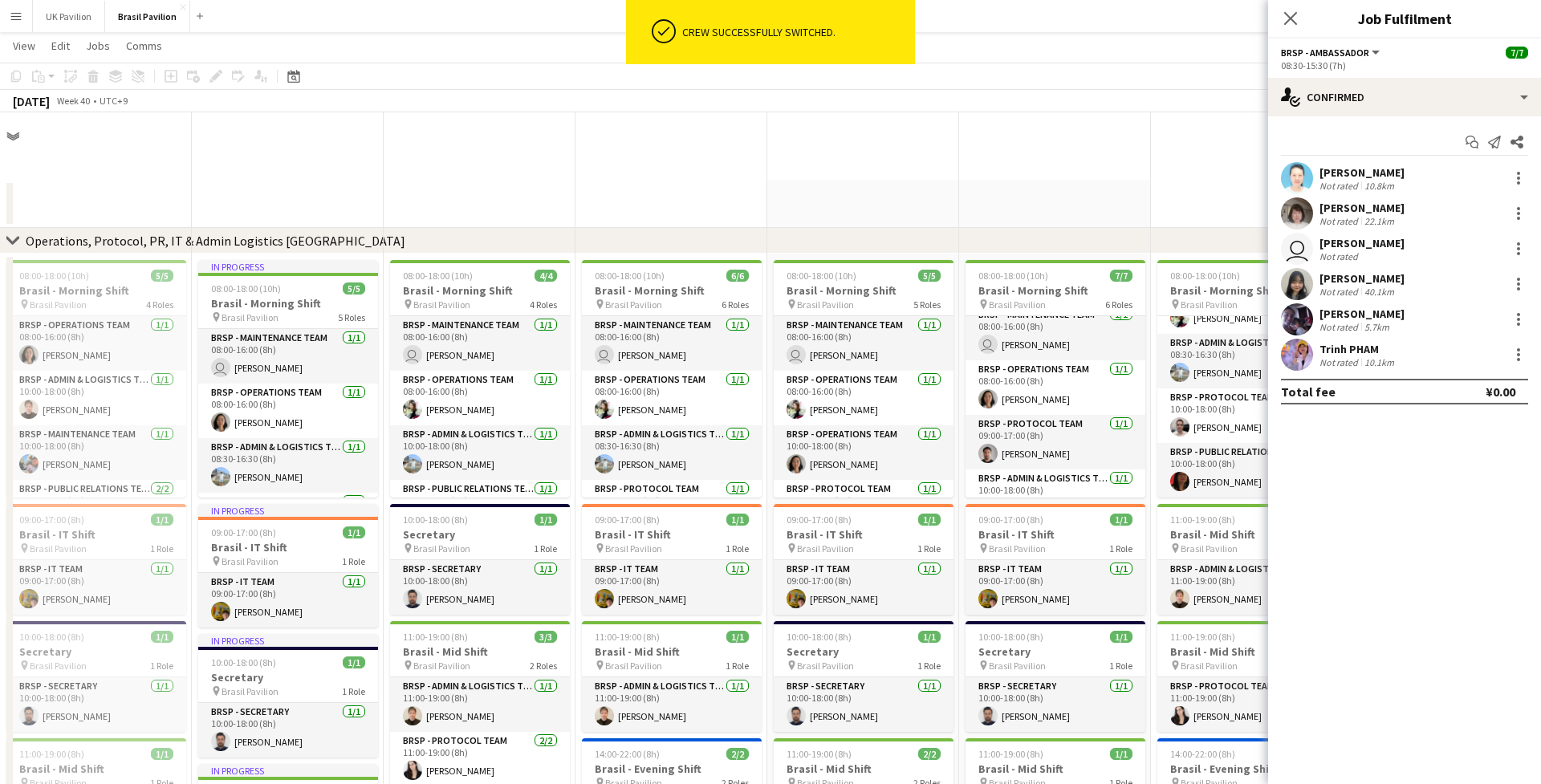
scroll to position [1819, 0]
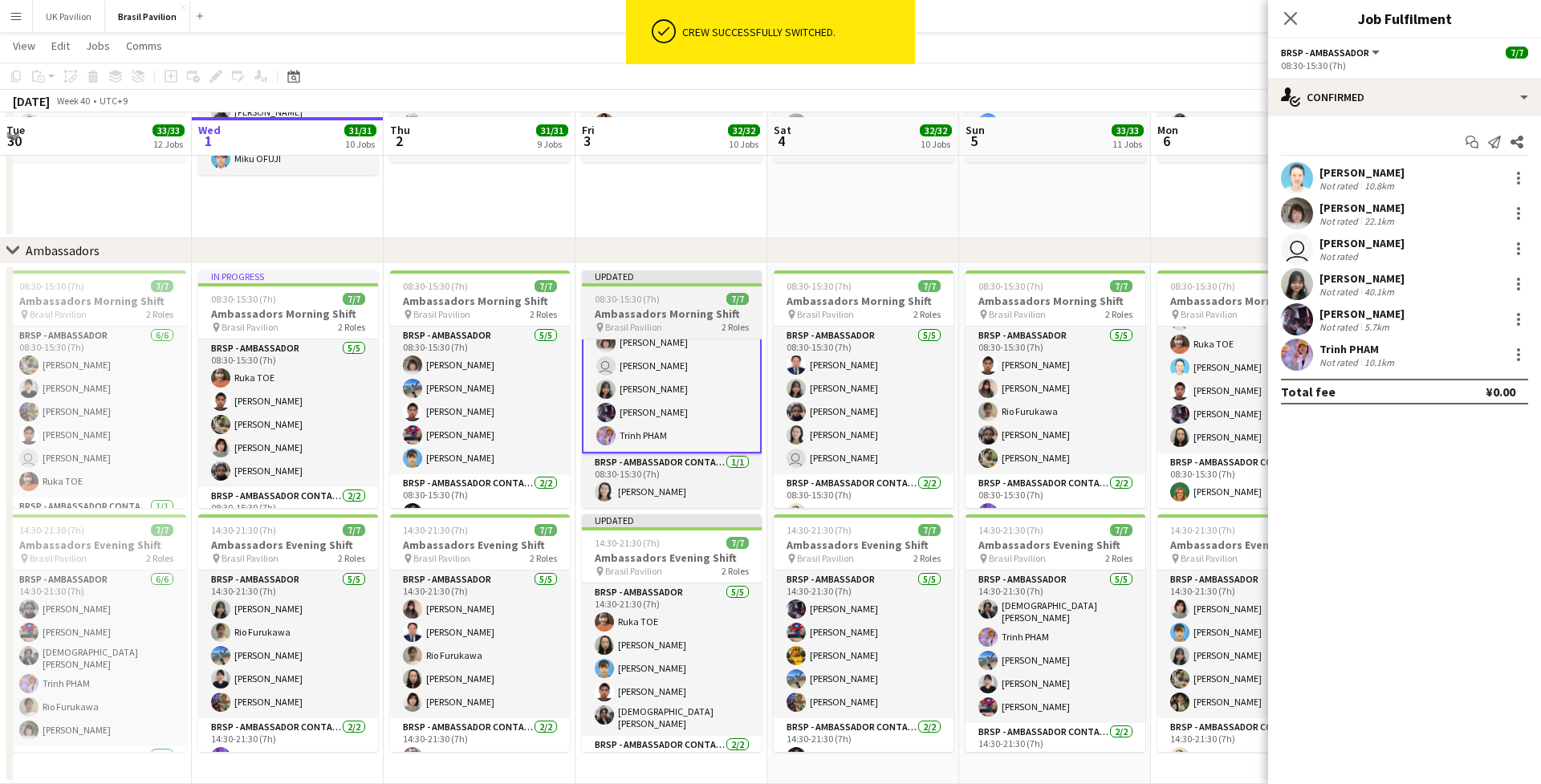
click at [681, 321] on h3 "Ambassadors Morning Shift" at bounding box center [671, 313] width 180 height 15
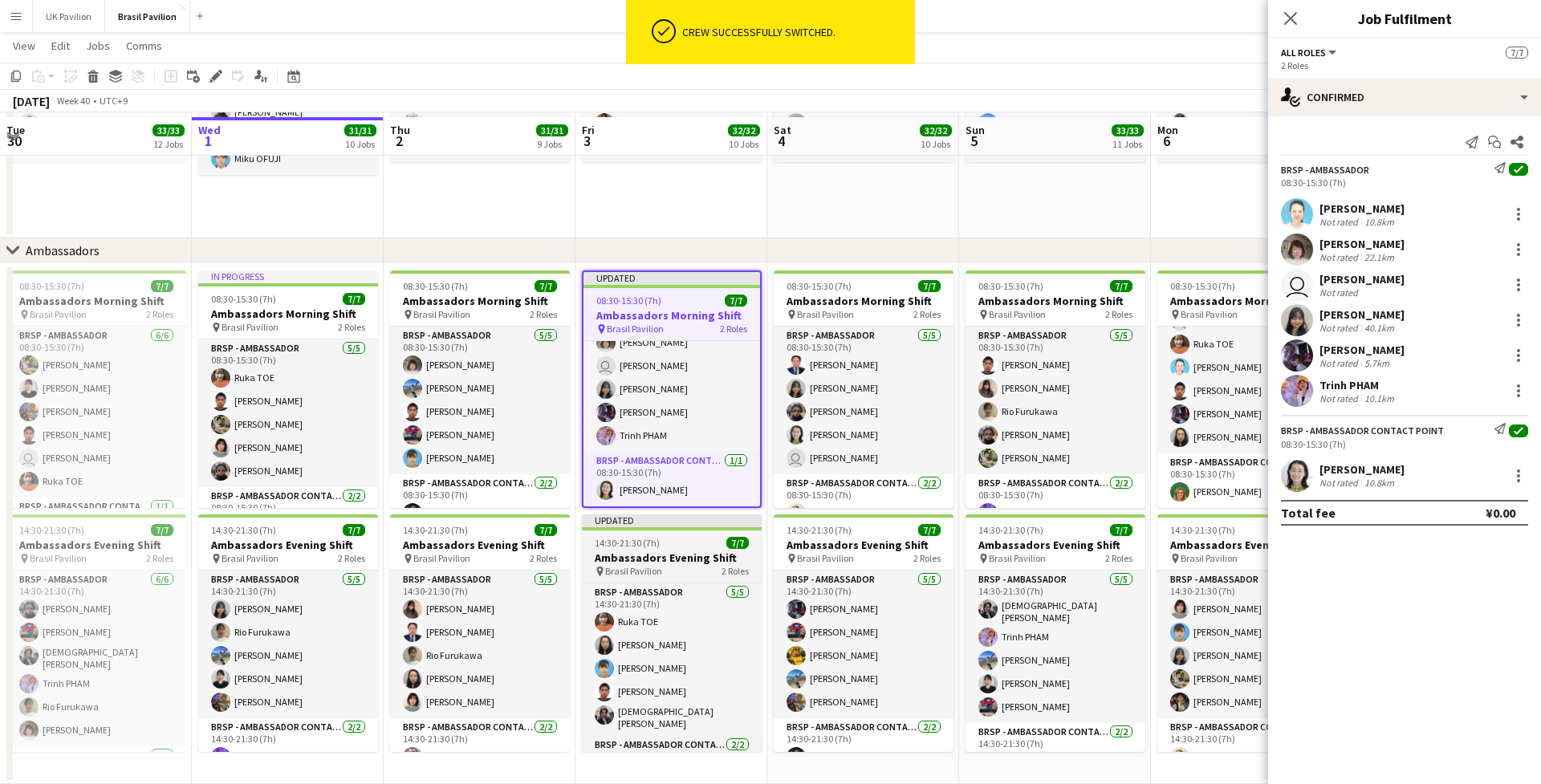
click at [676, 558] on h3 "Ambassadors Evening Shift" at bounding box center [671, 557] width 180 height 15
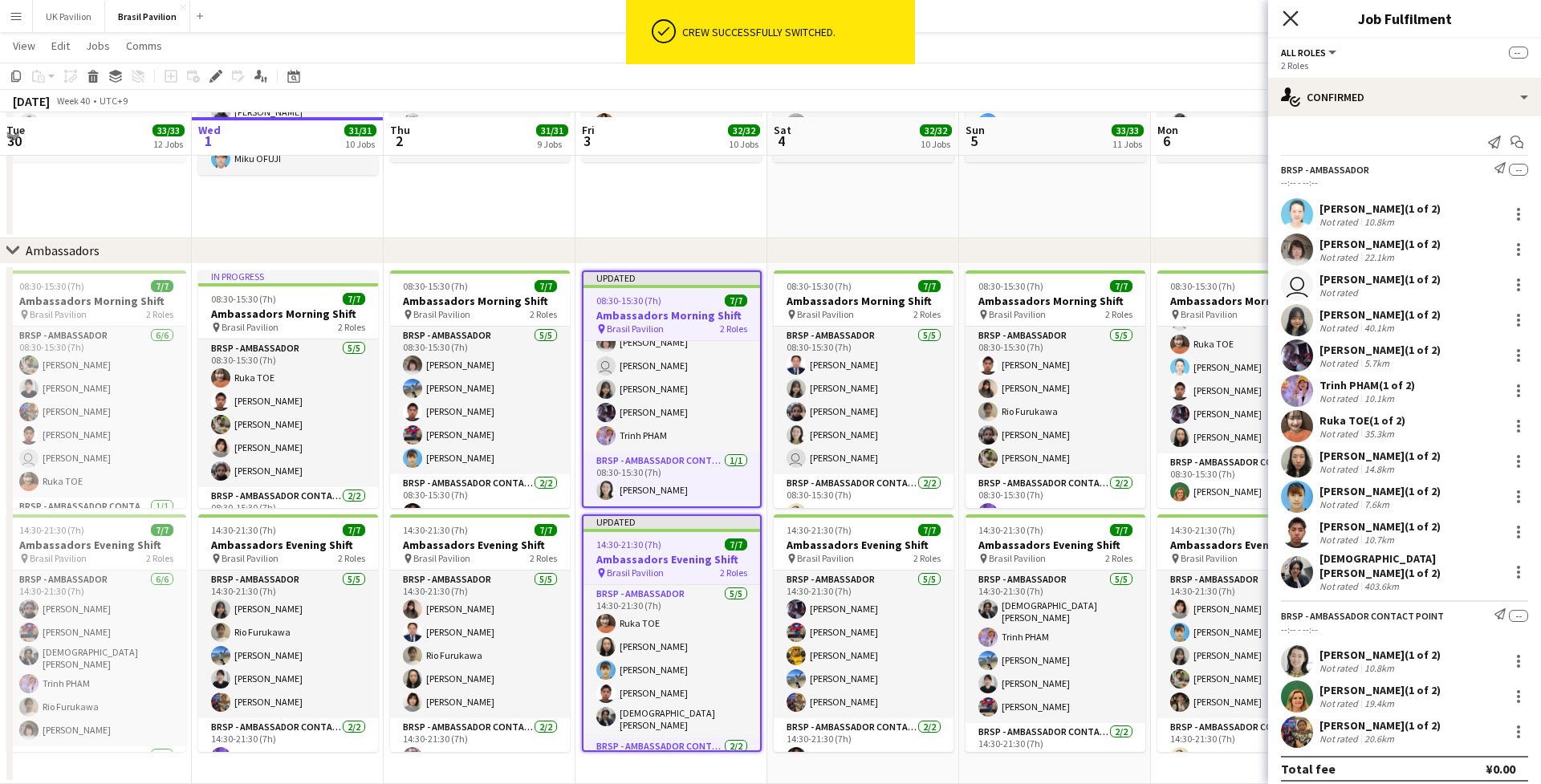
click at [1144, 16] on icon "Close pop-in" at bounding box center [1291, 18] width 16 height 16
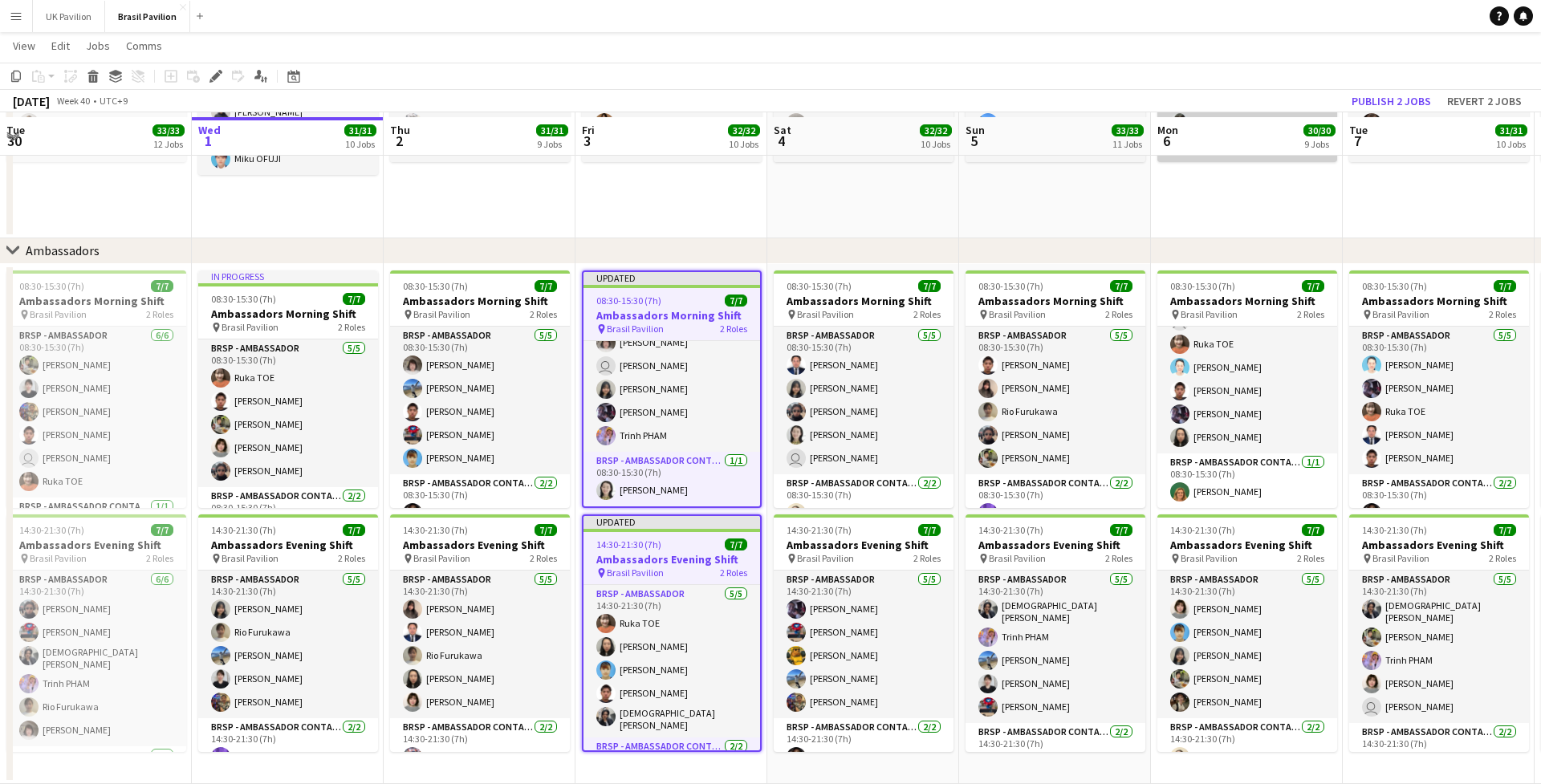
drag, startPoint x: 1385, startPoint y: 98, endPoint x: 1249, endPoint y: 113, distance: 136.8
click at [1144, 99] on button "Publish 2 jobs" at bounding box center [1392, 101] width 92 height 21
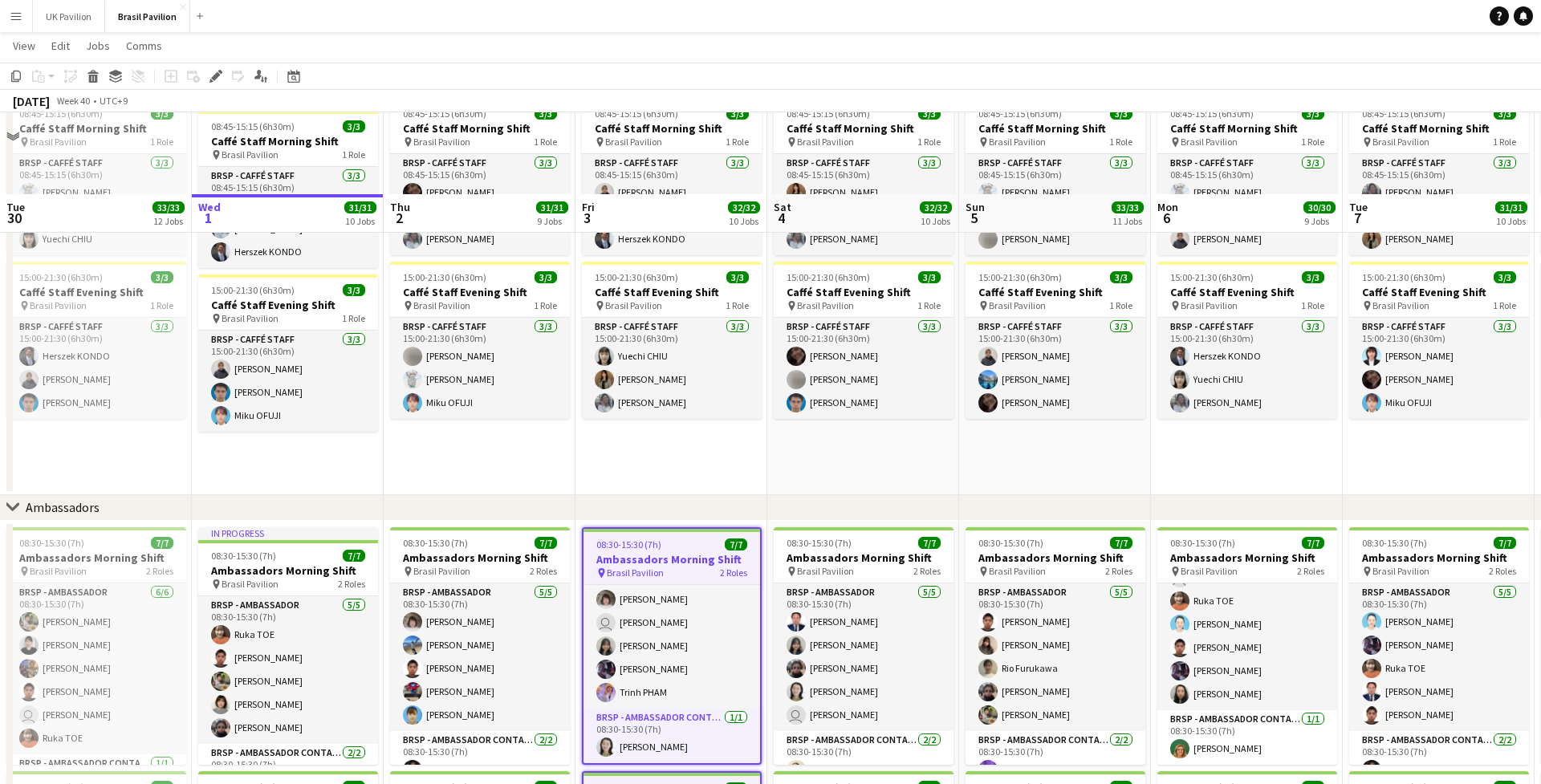
scroll to position [1527, 0]
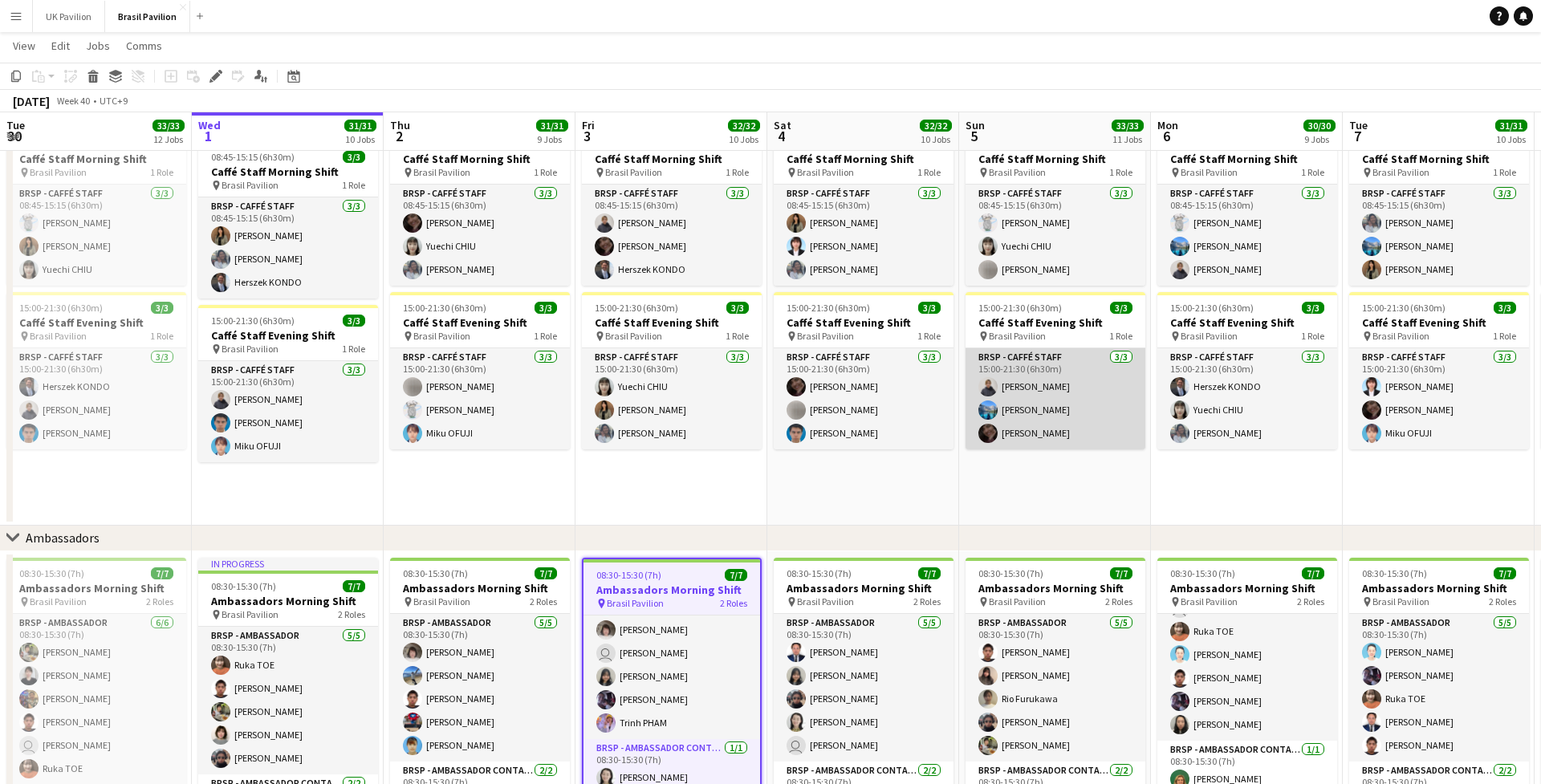
click at [1063, 442] on app-card-role "BRSP - Caffé Staff [DATE] 15:00-21:30 (6h30m) Sayaka [PERSON_NAME] [PERSON_NAME…" at bounding box center [1055, 399] width 180 height 101
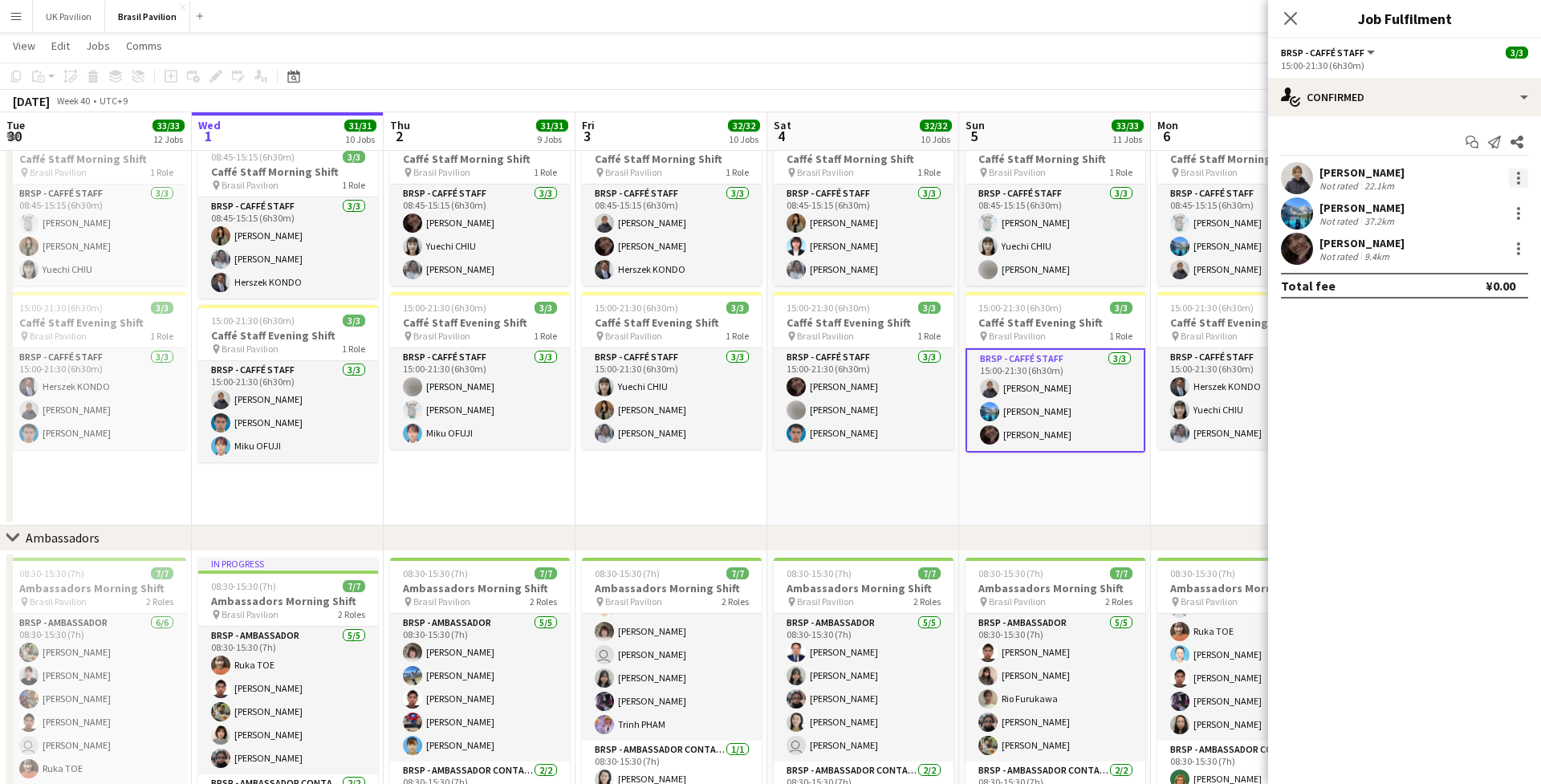
click at [1144, 184] on div at bounding box center [1518, 178] width 19 height 19
click at [1144, 359] on span "Remove" at bounding box center [1439, 366] width 48 height 14
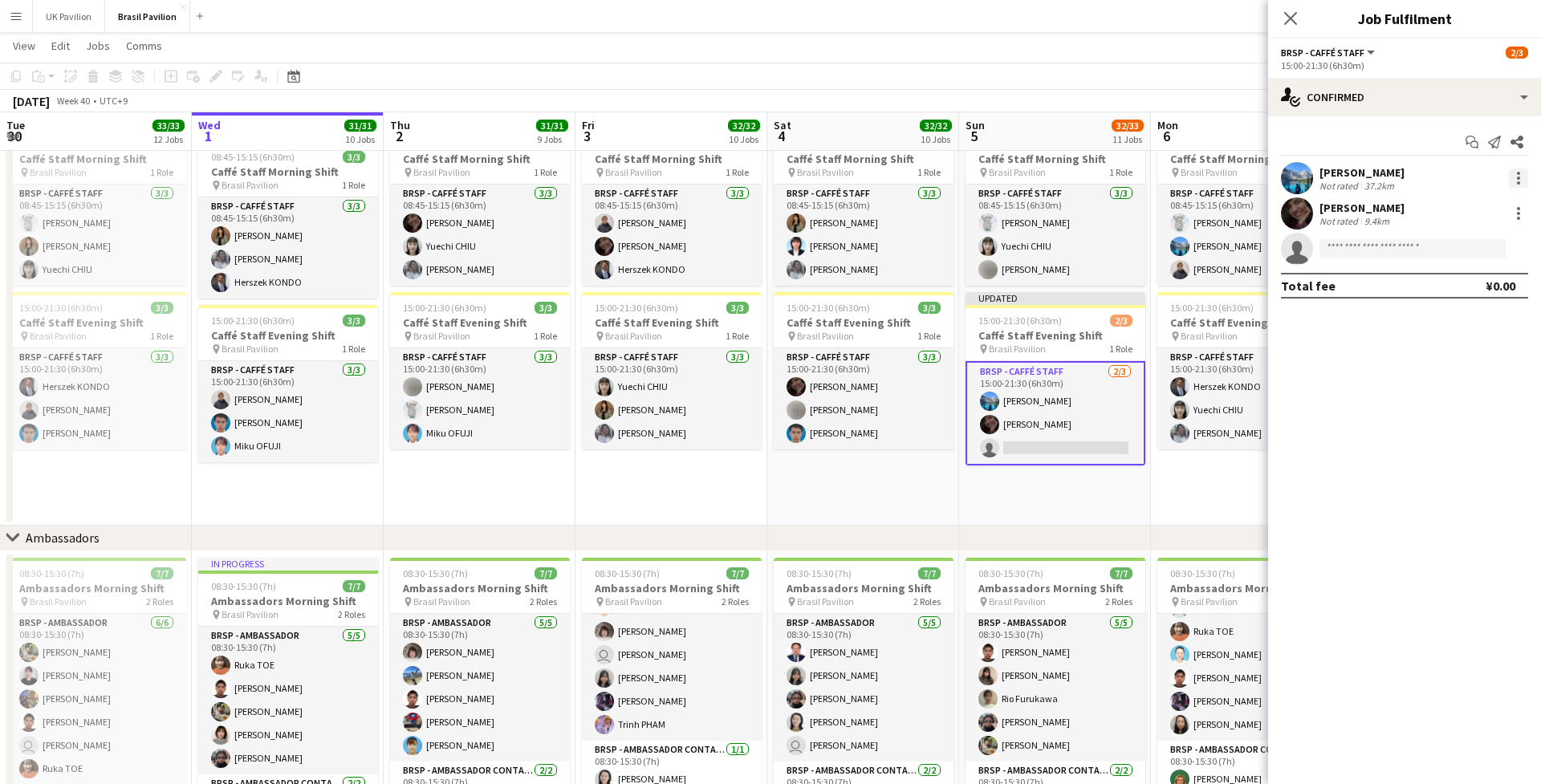
click at [1144, 179] on div at bounding box center [1518, 178] width 19 height 19
drag, startPoint x: 1440, startPoint y: 360, endPoint x: 1444, endPoint y: 313, distance: 47.2
click at [1144, 360] on span "Remove" at bounding box center [1439, 366] width 48 height 14
click at [1144, 186] on div at bounding box center [1518, 178] width 19 height 19
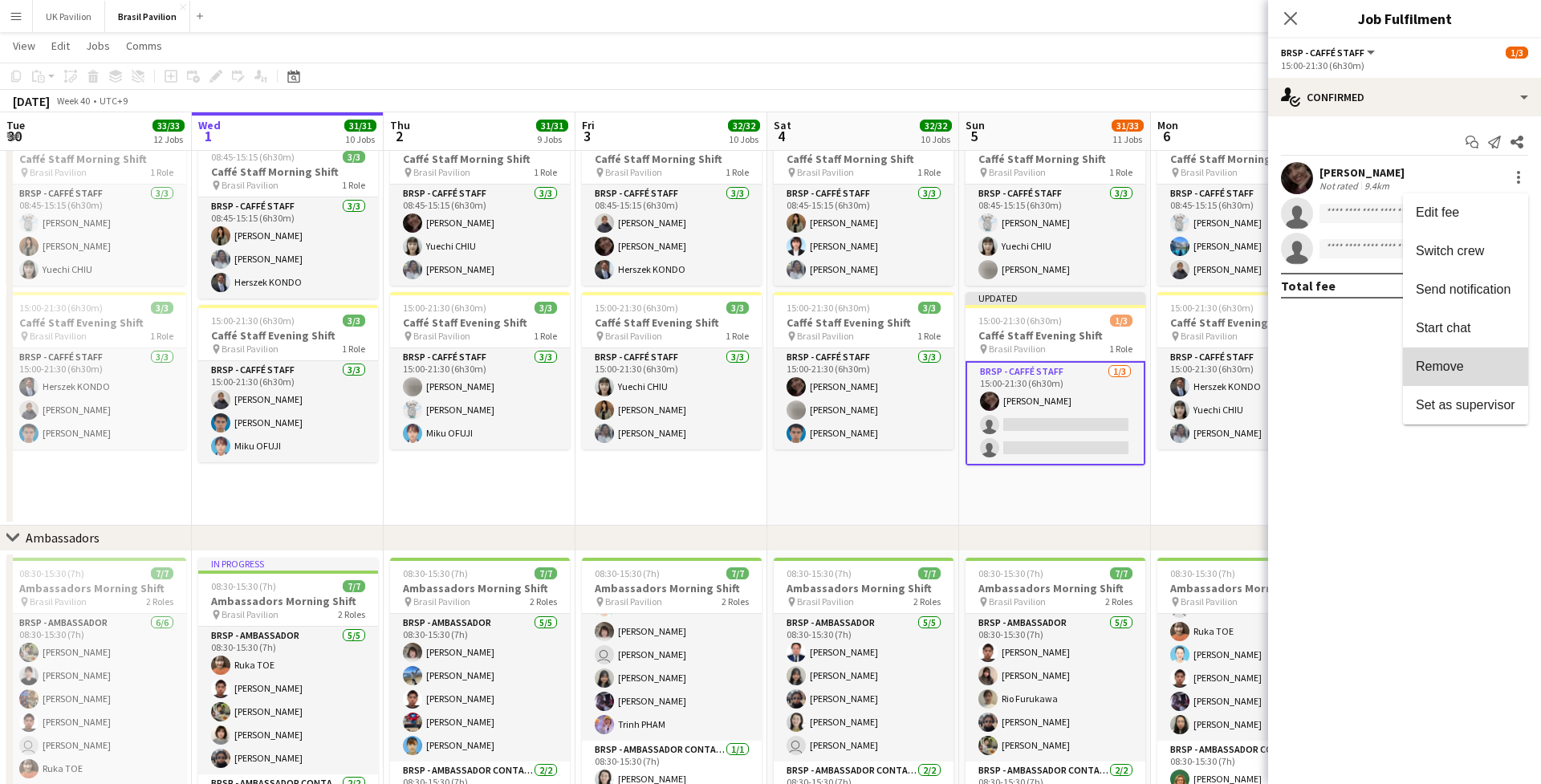
click at [1144, 361] on span "Remove" at bounding box center [1439, 366] width 48 height 14
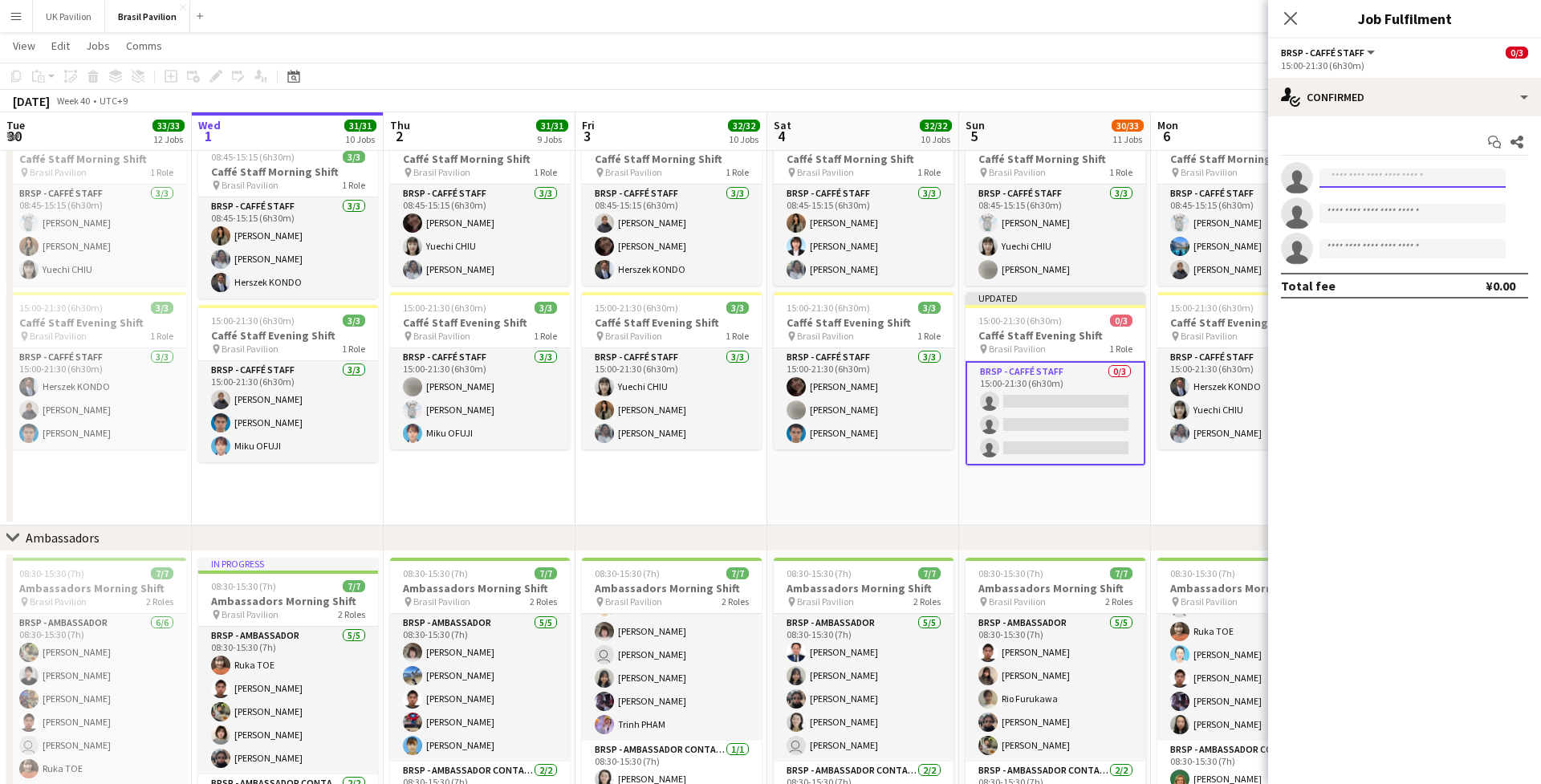
click at [1144, 181] on input at bounding box center [1412, 178] width 186 height 19
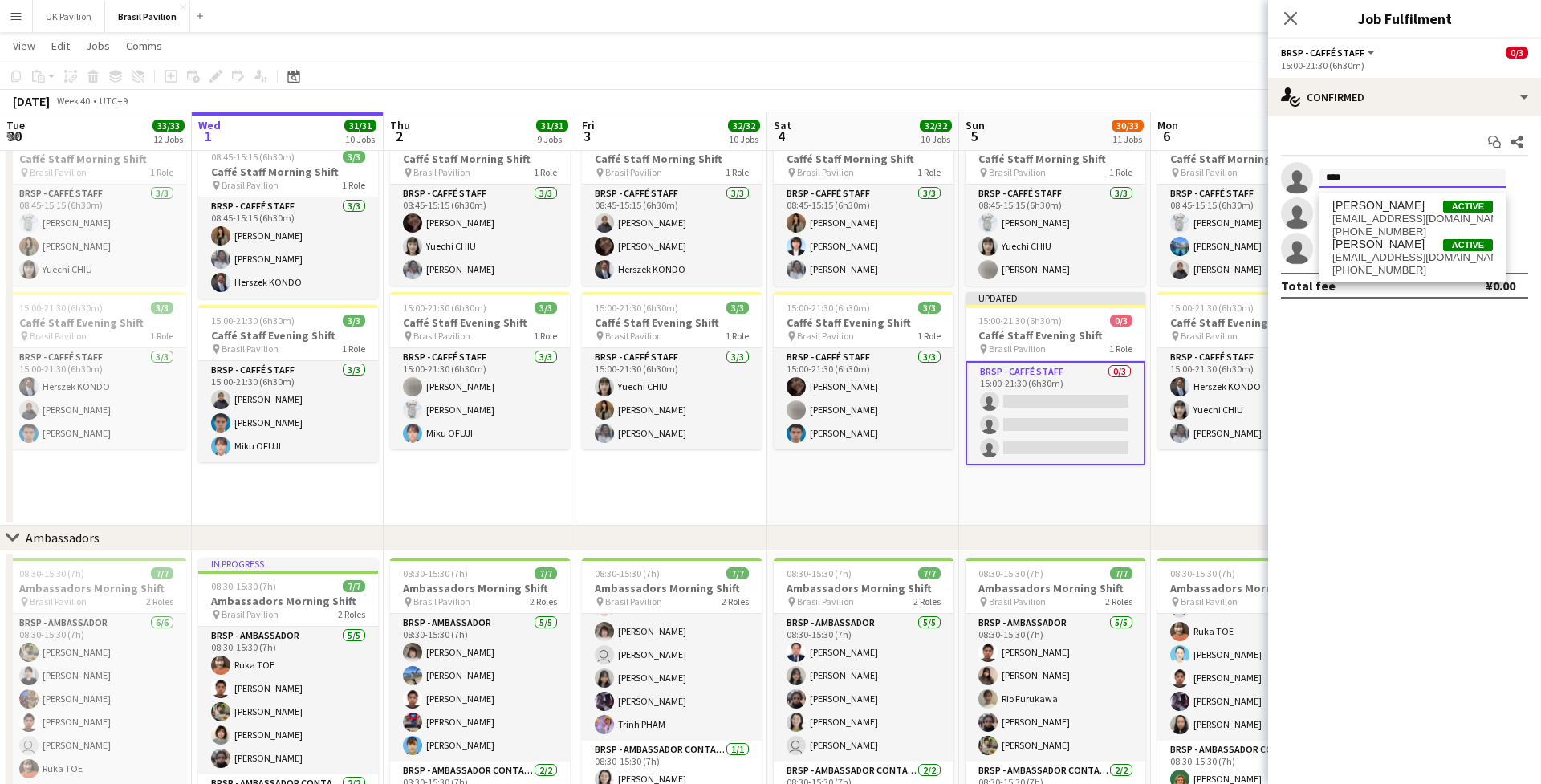
type input "****"
click at [1144, 264] on span "[EMAIL_ADDRESS][DOMAIN_NAME]" at bounding box center [1412, 257] width 161 height 13
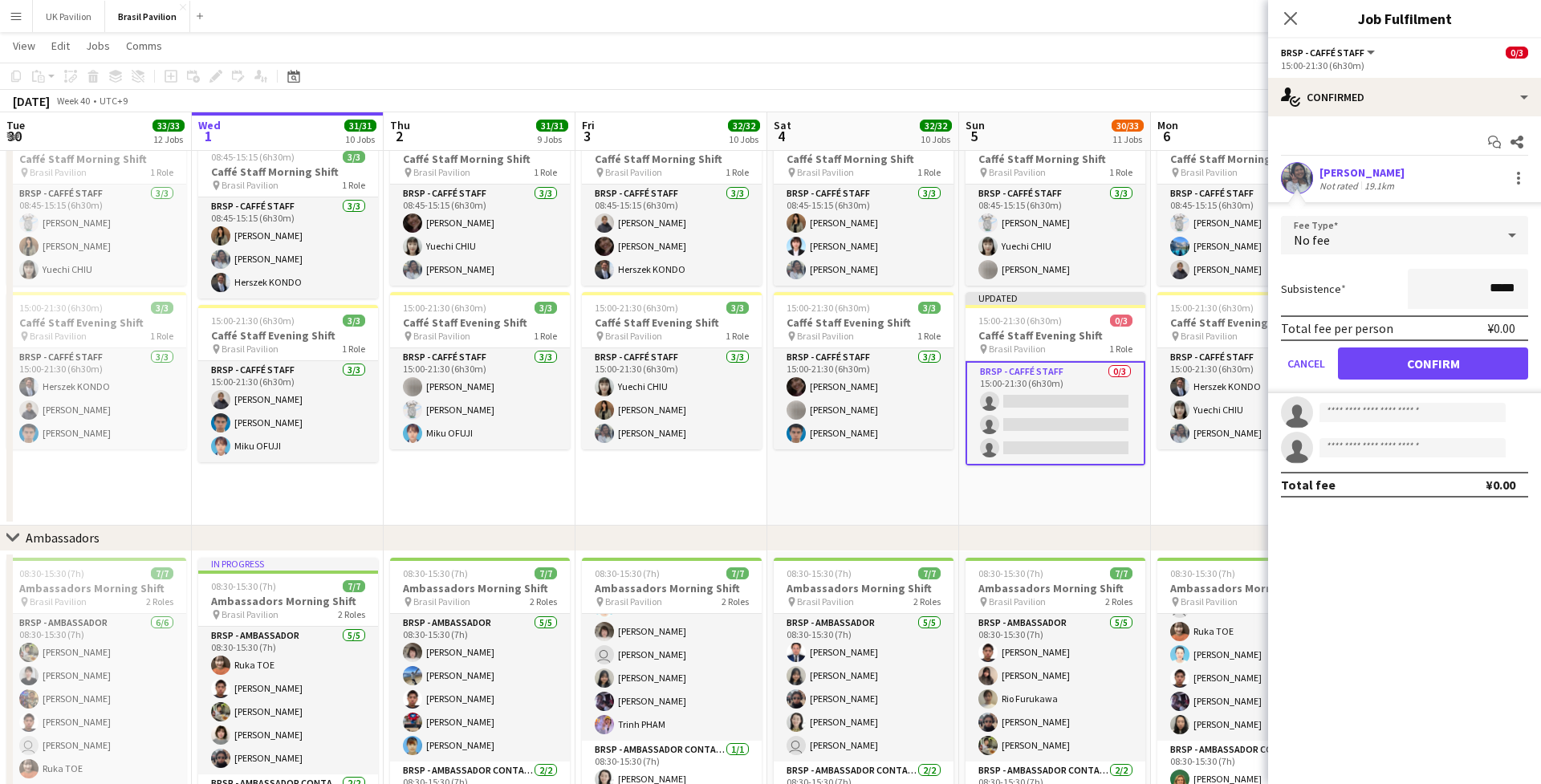
click at [1144, 379] on button "Confirm" at bounding box center [1433, 363] width 190 height 32
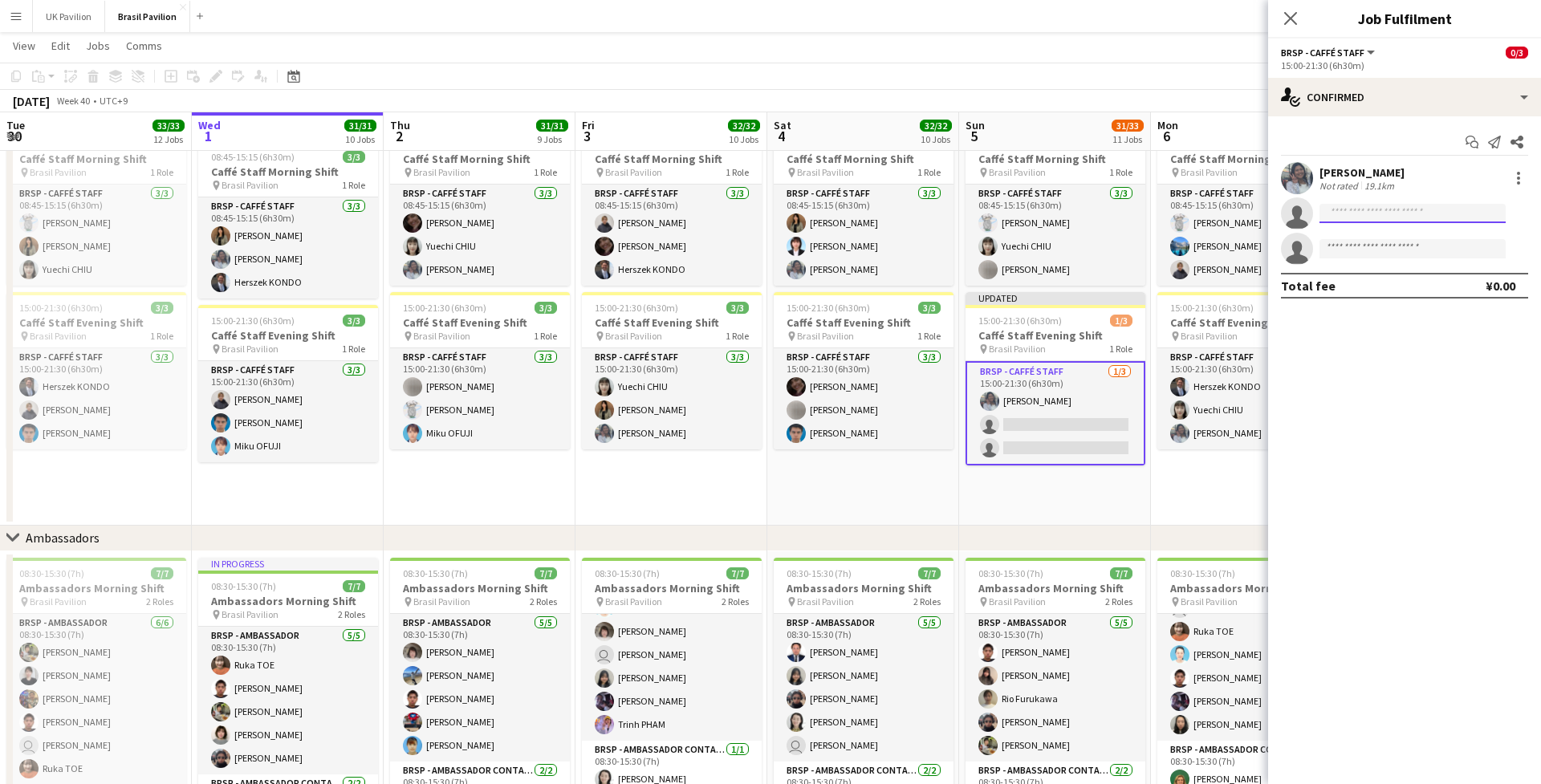
click at [1144, 219] on input at bounding box center [1412, 214] width 186 height 19
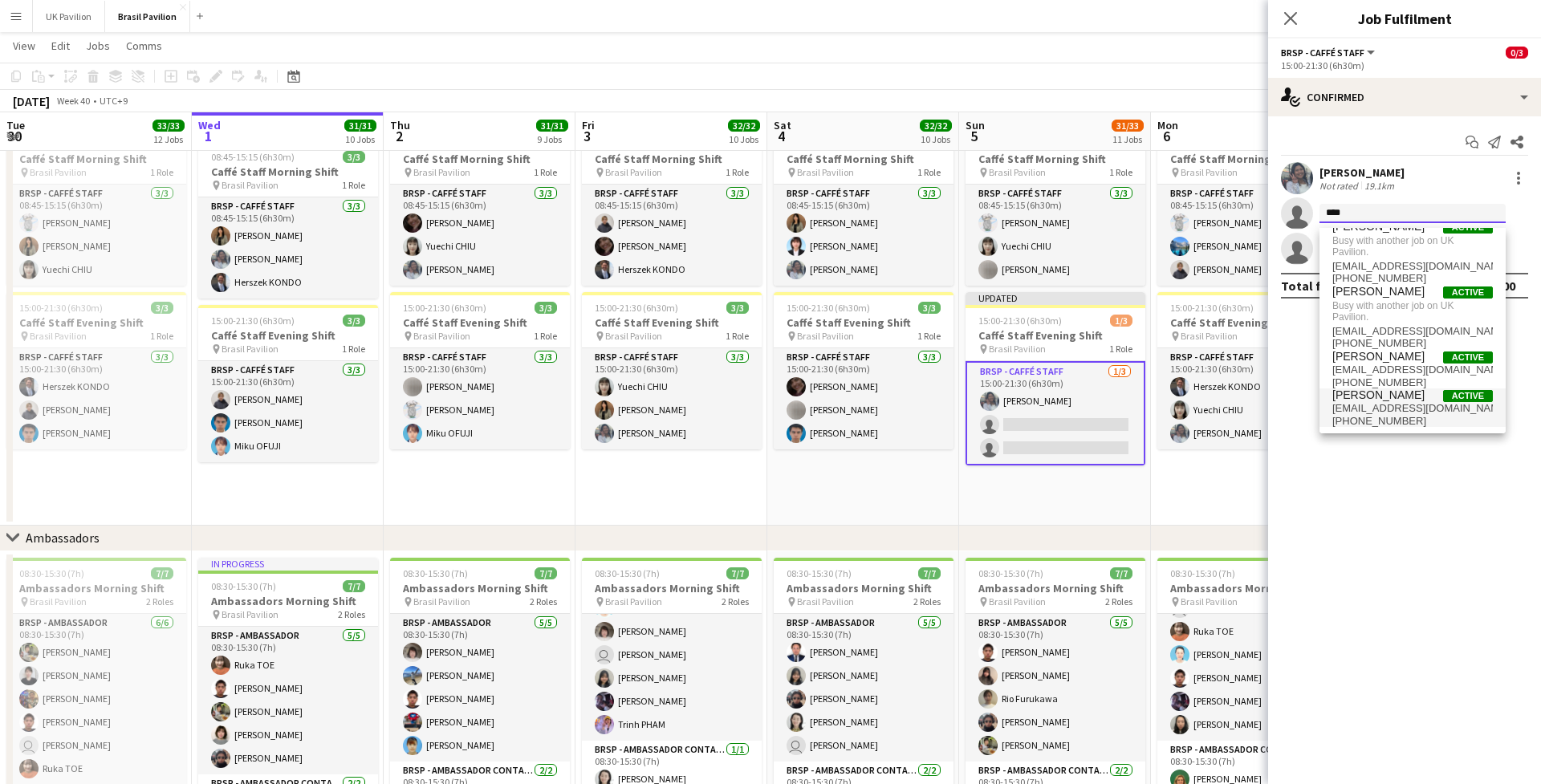
type input "****"
click at [1144, 406] on span "[EMAIL_ADDRESS][DOMAIN_NAME]" at bounding box center [1412, 408] width 161 height 13
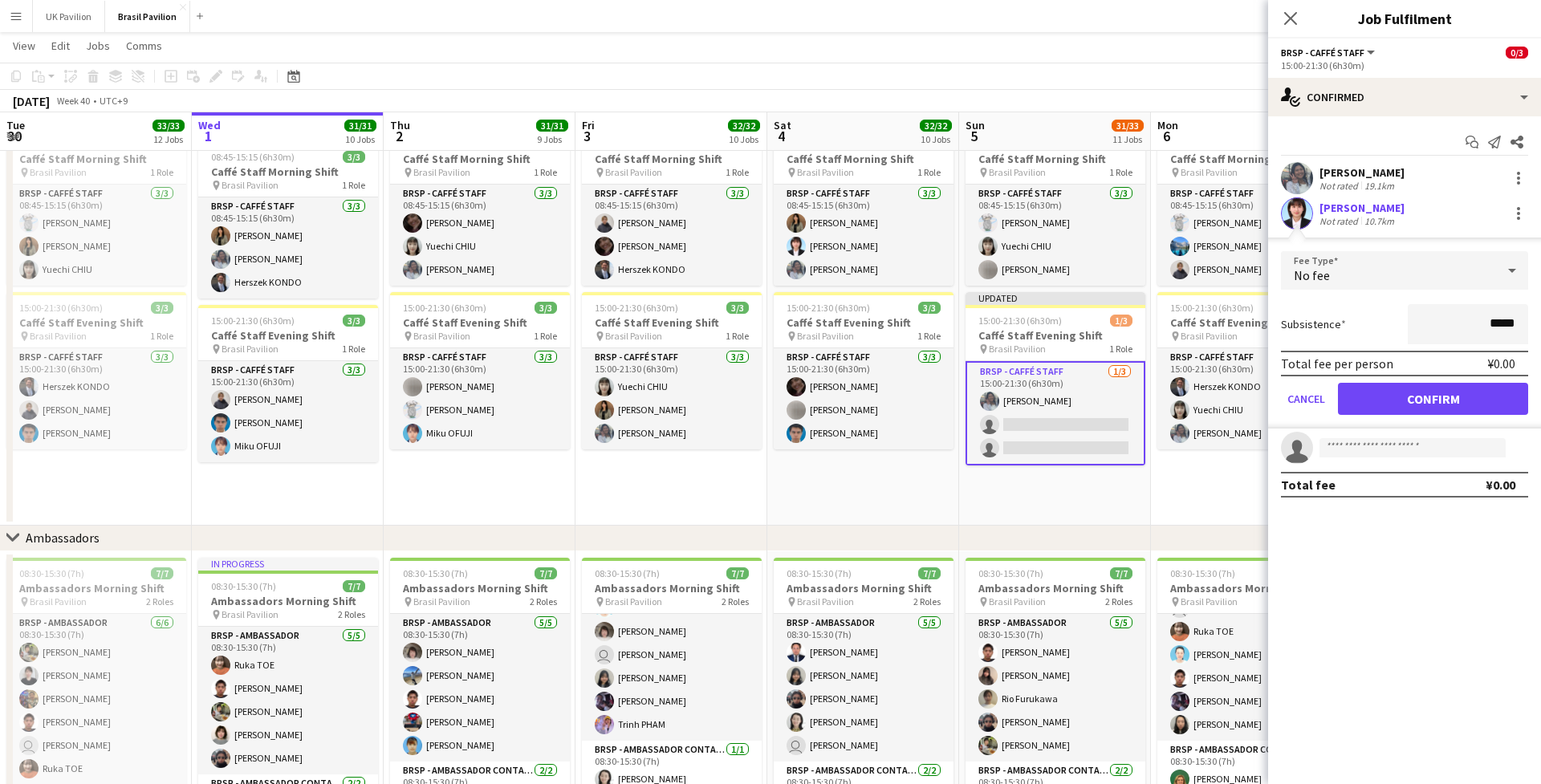
click at [1144, 399] on button "Confirm" at bounding box center [1433, 399] width 190 height 32
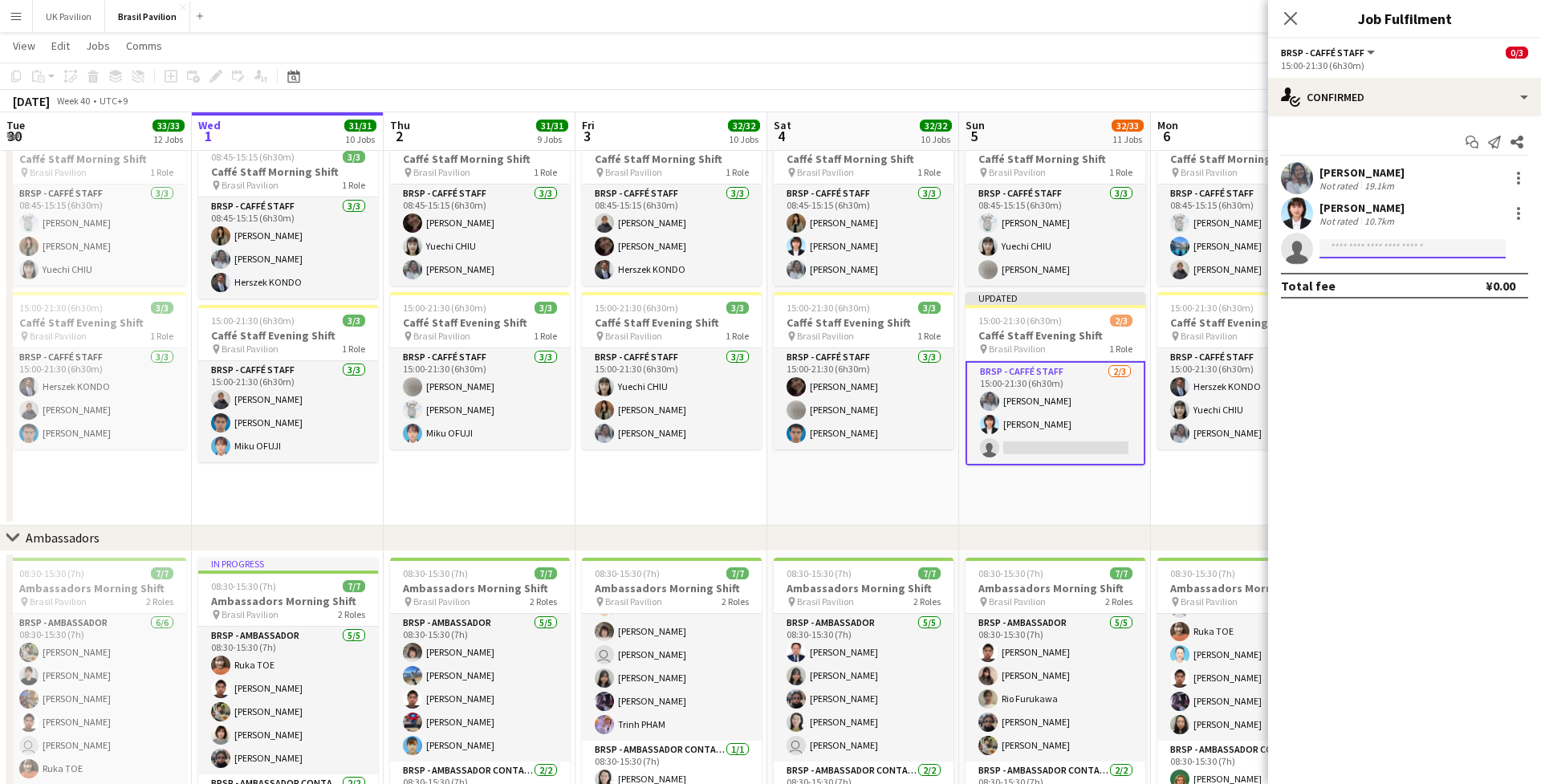
click at [1144, 257] on input at bounding box center [1412, 248] width 186 height 19
type input "******"
click at [1144, 307] on span "[PHONE_NUMBER]" at bounding box center [1412, 302] width 161 height 13
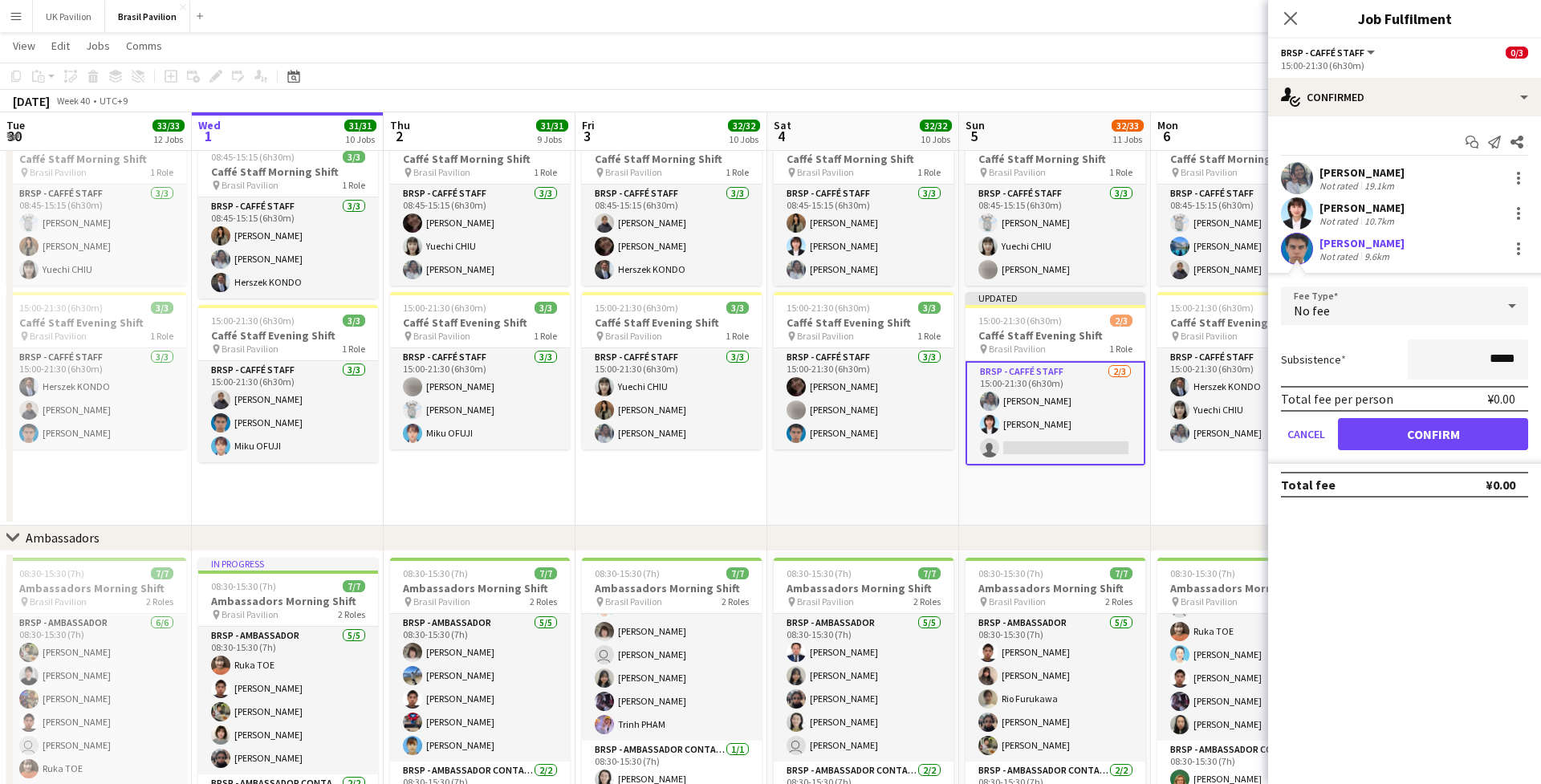
click at [1144, 436] on button "Confirm" at bounding box center [1433, 433] width 190 height 32
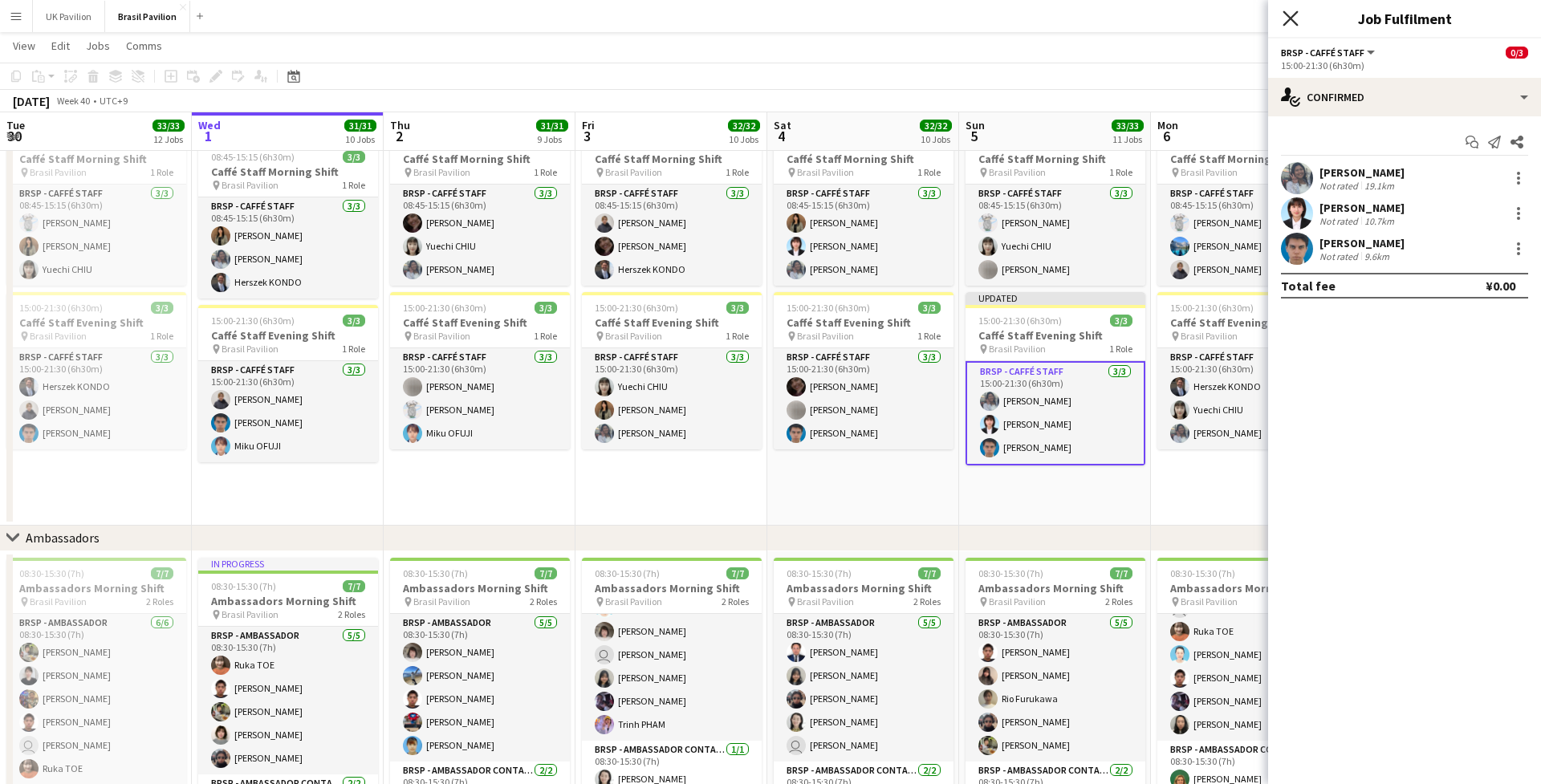
click at [1144, 18] on icon at bounding box center [1291, 18] width 16 height 16
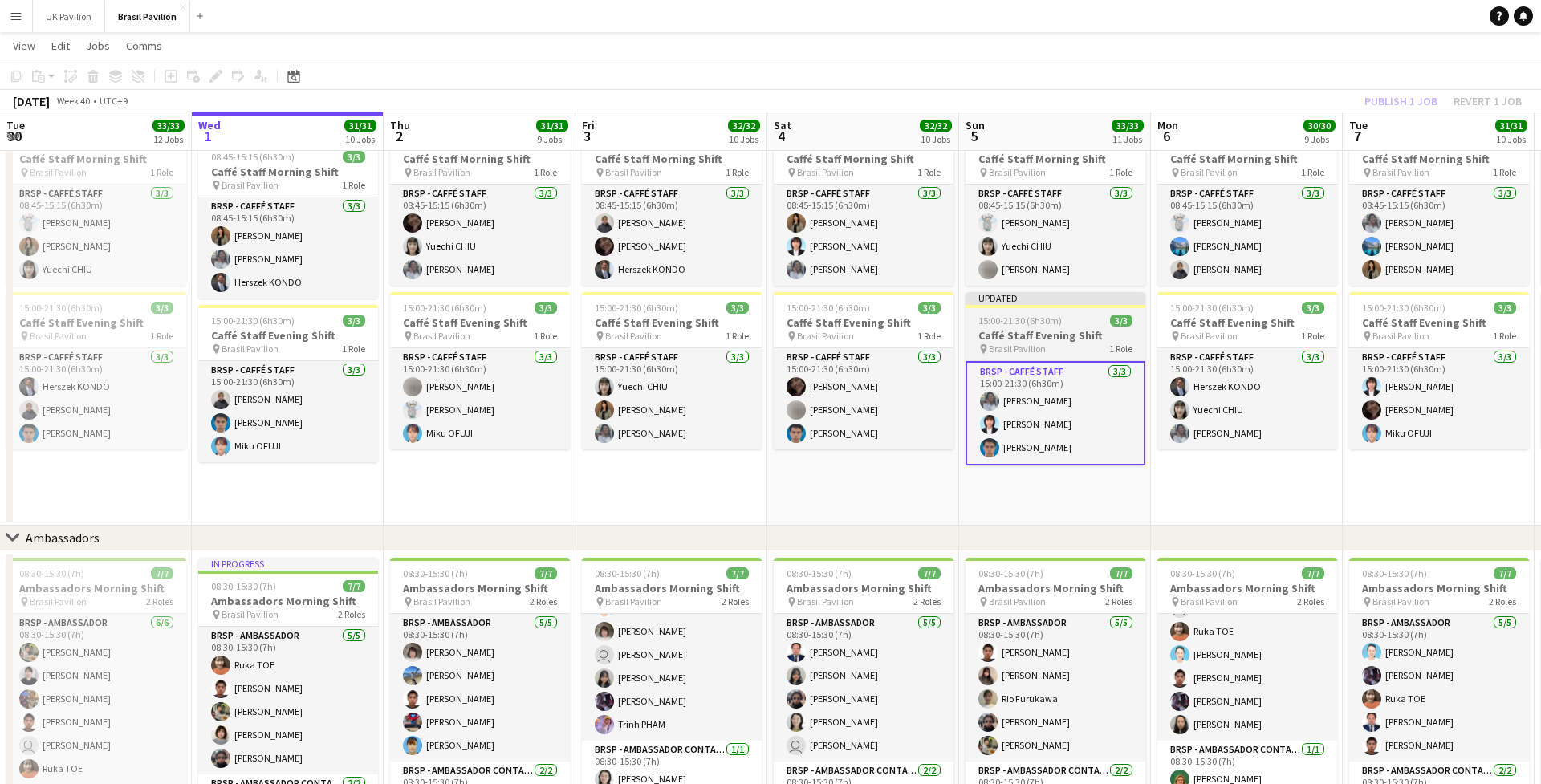
click at [1062, 326] on span "15:00-21:30 (6h30m)" at bounding box center [1021, 320] width 83 height 12
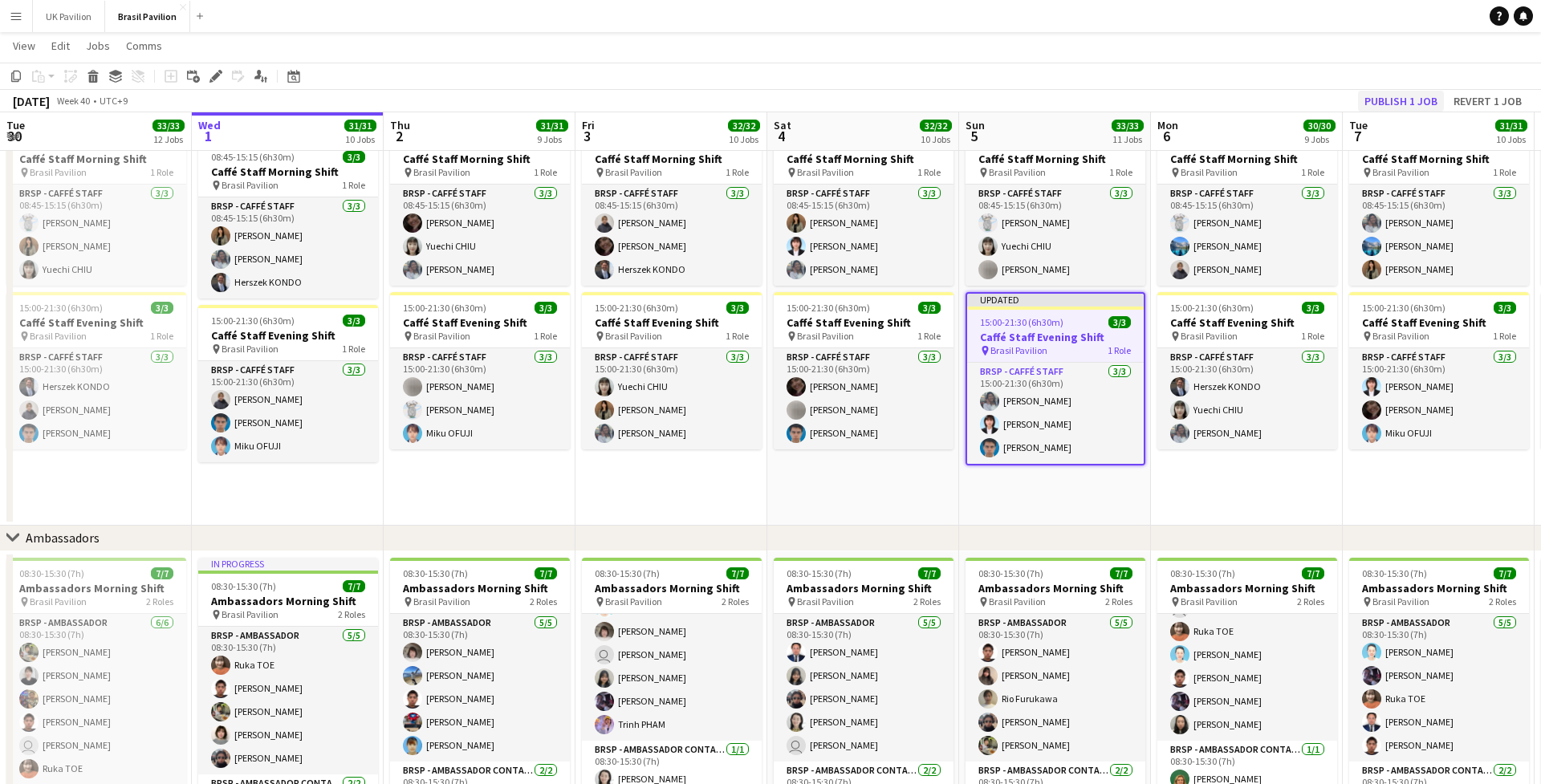
click at [1144, 101] on button "Publish 1 job" at bounding box center [1401, 101] width 86 height 21
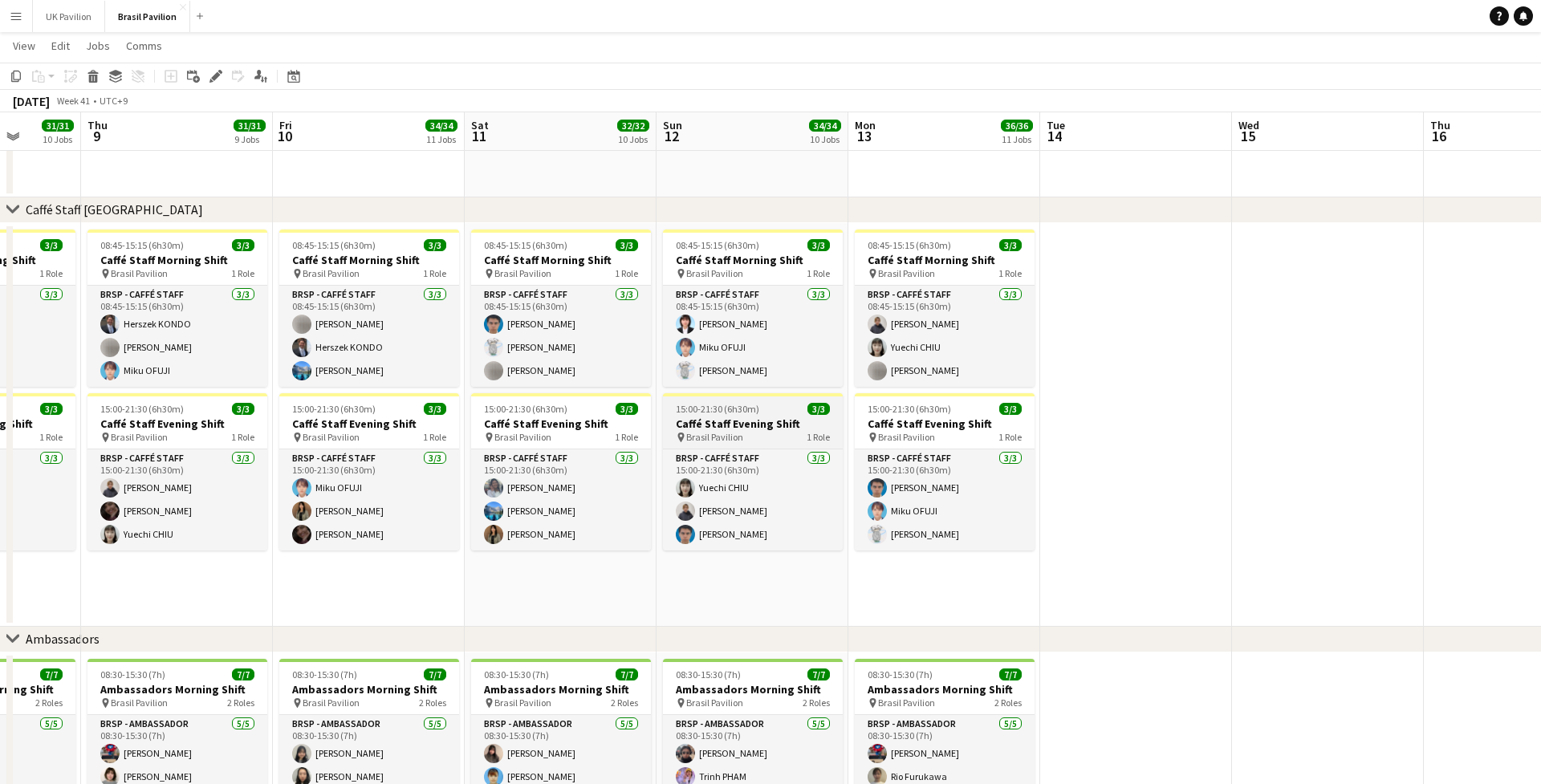
scroll to position [0, 499]
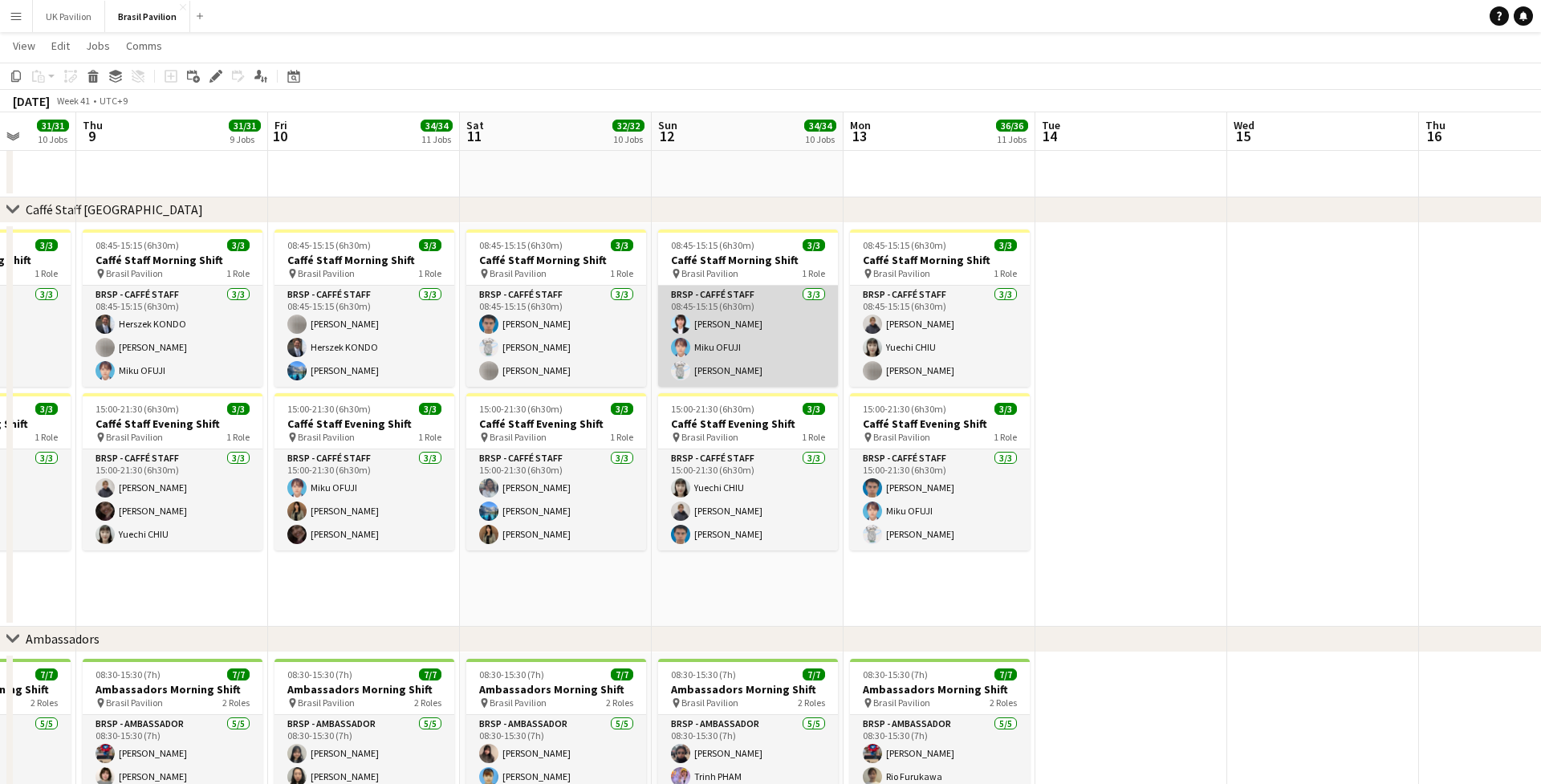
click at [742, 370] on app-card-role "BRSP - Caffé Staff [DATE] 08:45-15:15 (6h30m) [PERSON_NAME] OFUJI [PERSON_NAME]" at bounding box center [748, 336] width 180 height 101
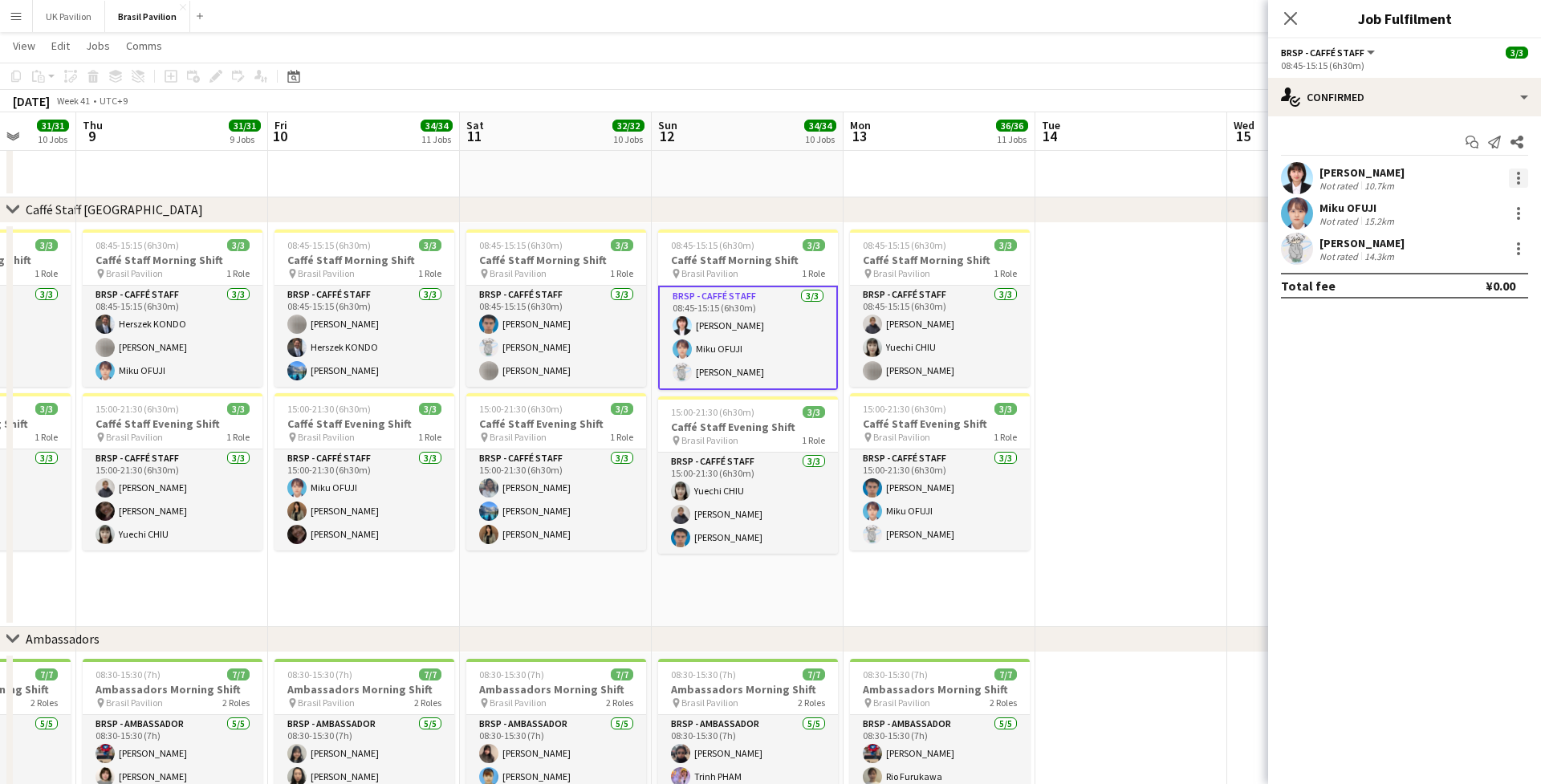
click at [1144, 179] on div at bounding box center [1518, 178] width 19 height 19
click at [1144, 251] on span "Switch crew" at bounding box center [1450, 251] width 69 height 14
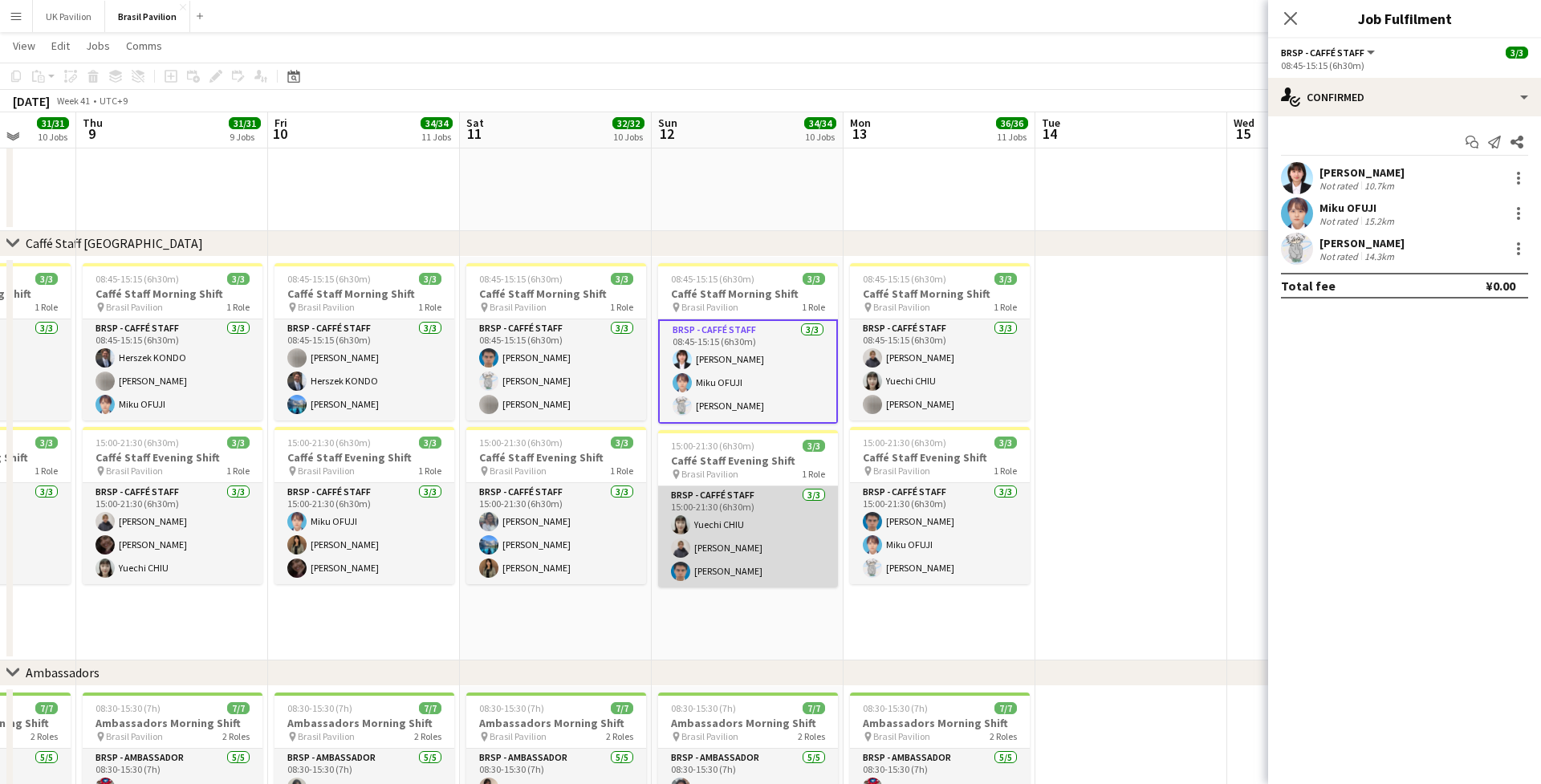
click at [733, 556] on app-card-role "BRSP - Caffé Staff [DATE] 15:00-21:30 (6h30m) [PERSON_NAME] Sayaka [PERSON_NAME…" at bounding box center [748, 537] width 180 height 101
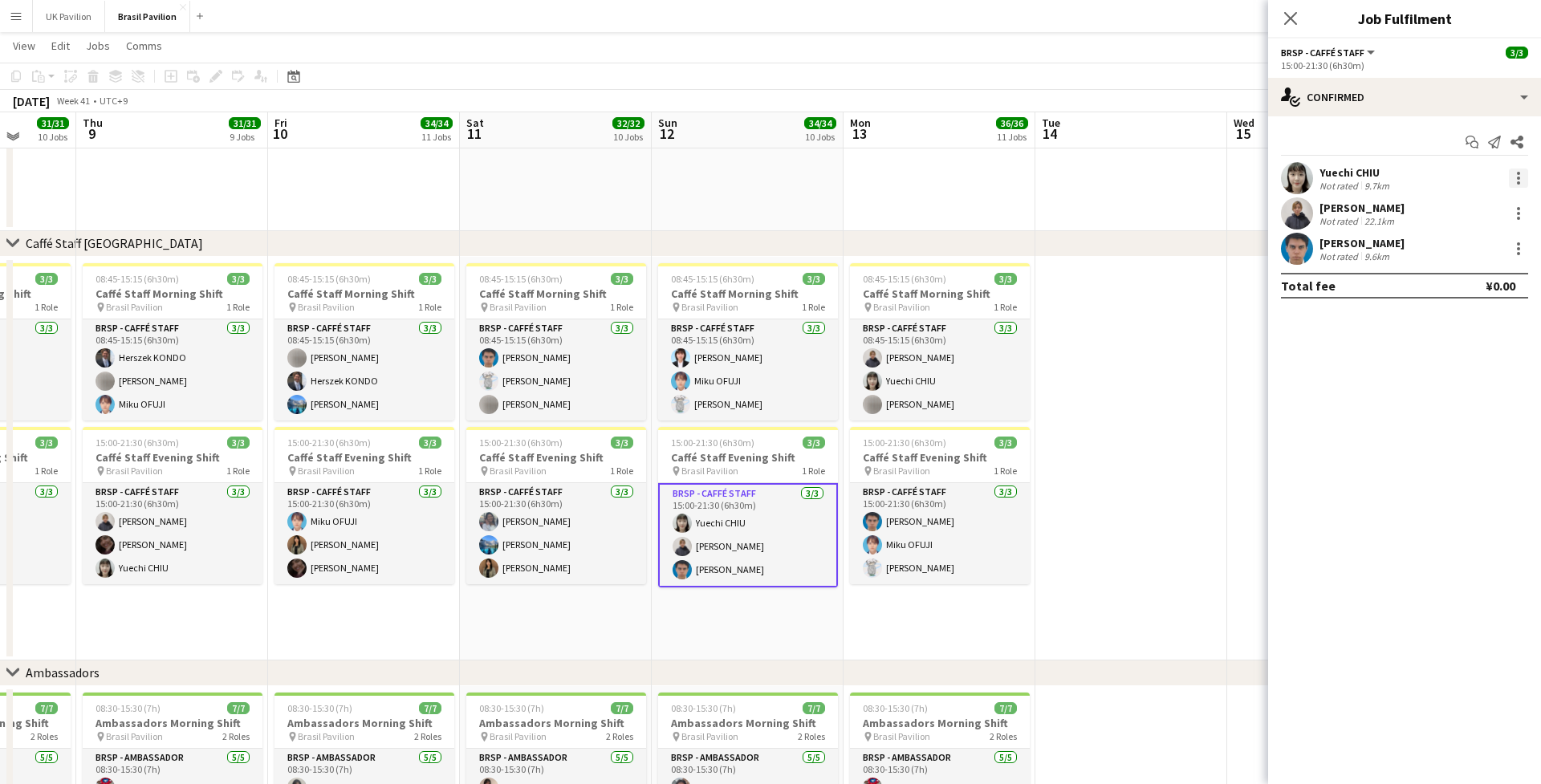
click at [1144, 181] on div at bounding box center [1518, 178] width 19 height 19
click at [1144, 248] on span "Switch with" at bounding box center [1448, 251] width 64 height 14
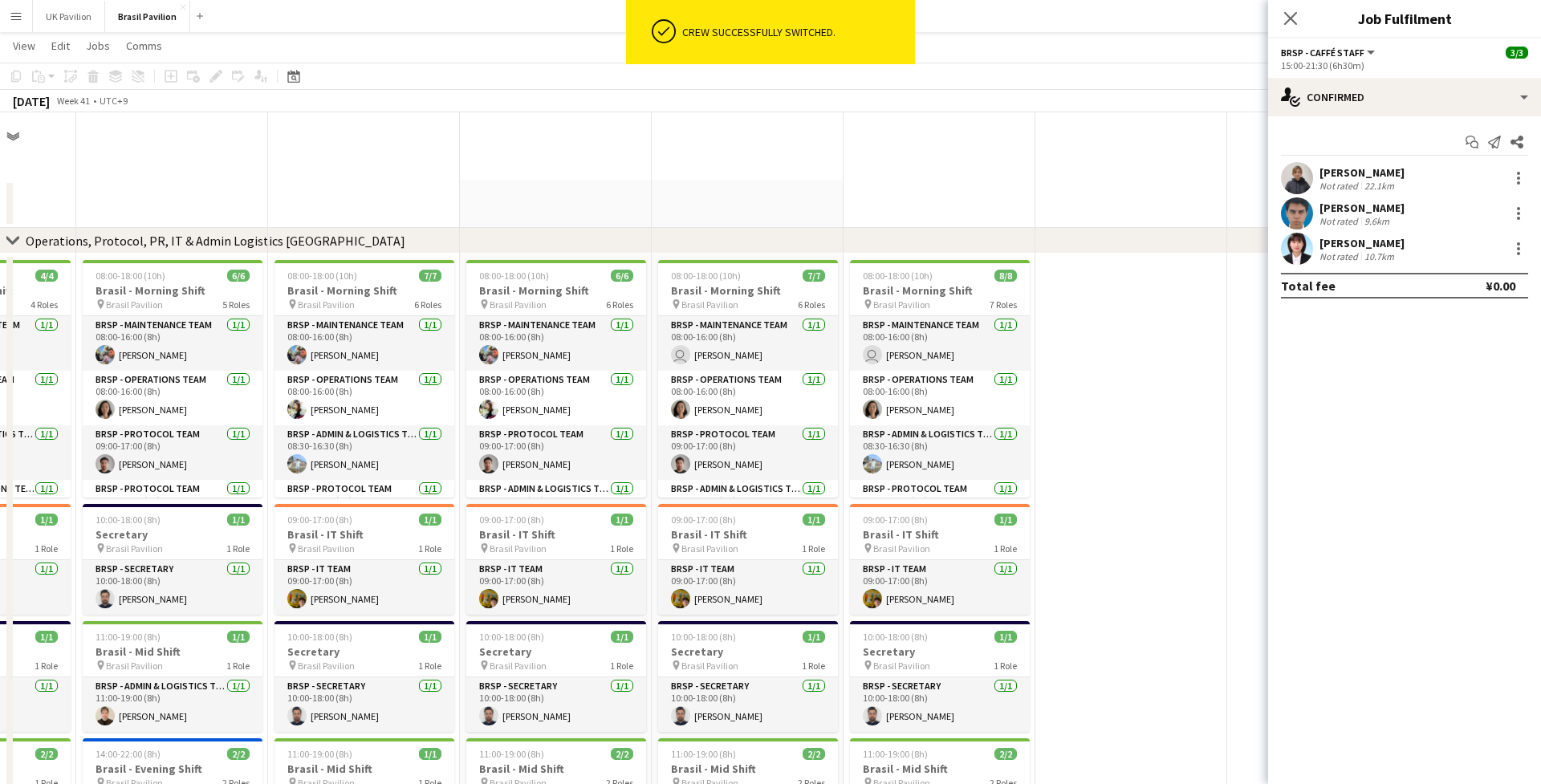
scroll to position [1426, 0]
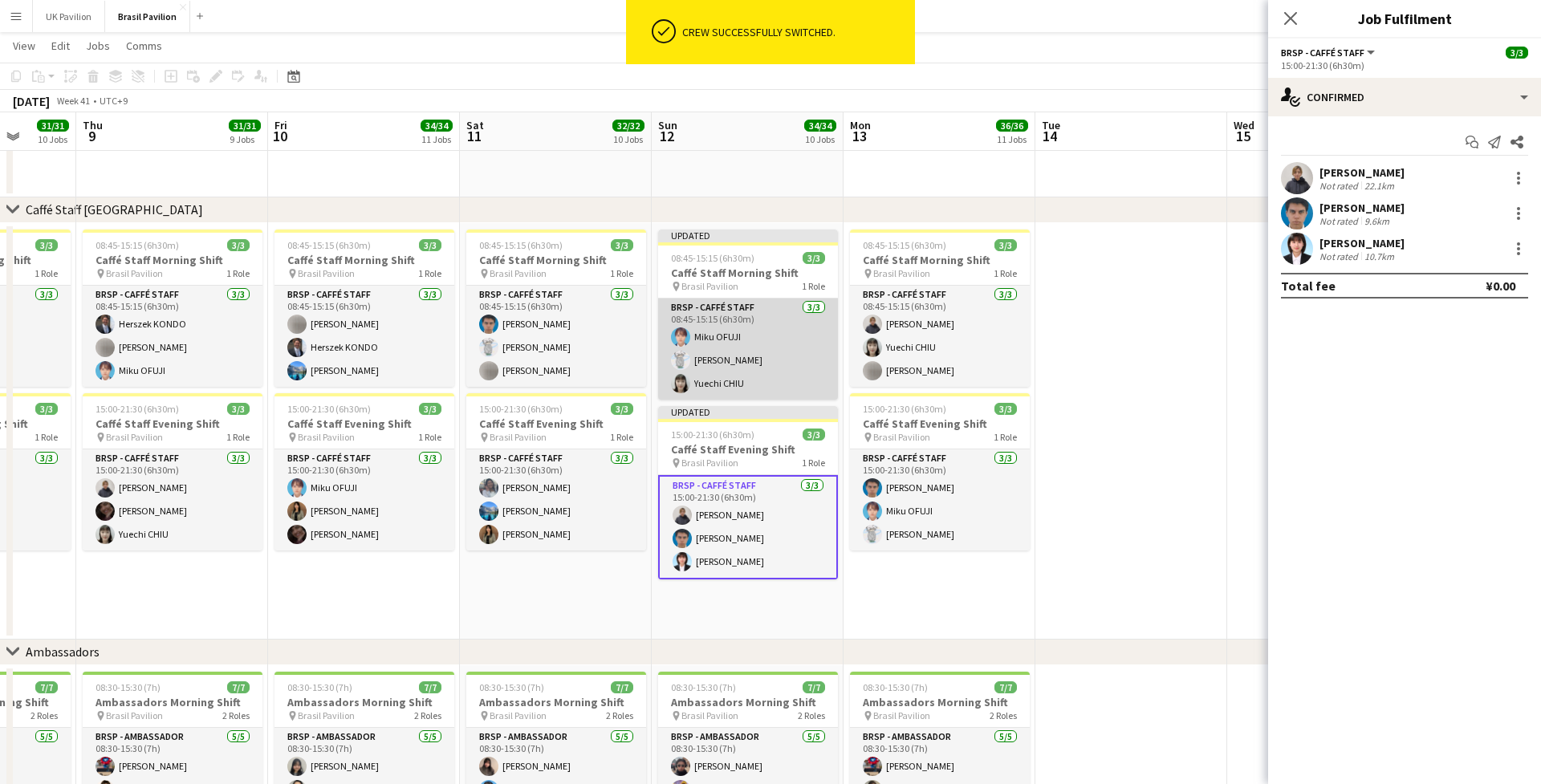
click at [737, 356] on app-card-role "BRSP - Caffé Staff [DATE] 08:45-15:15 (6h30m) Miku OFUJI [PERSON_NAME] [PERSON_…" at bounding box center [748, 349] width 180 height 101
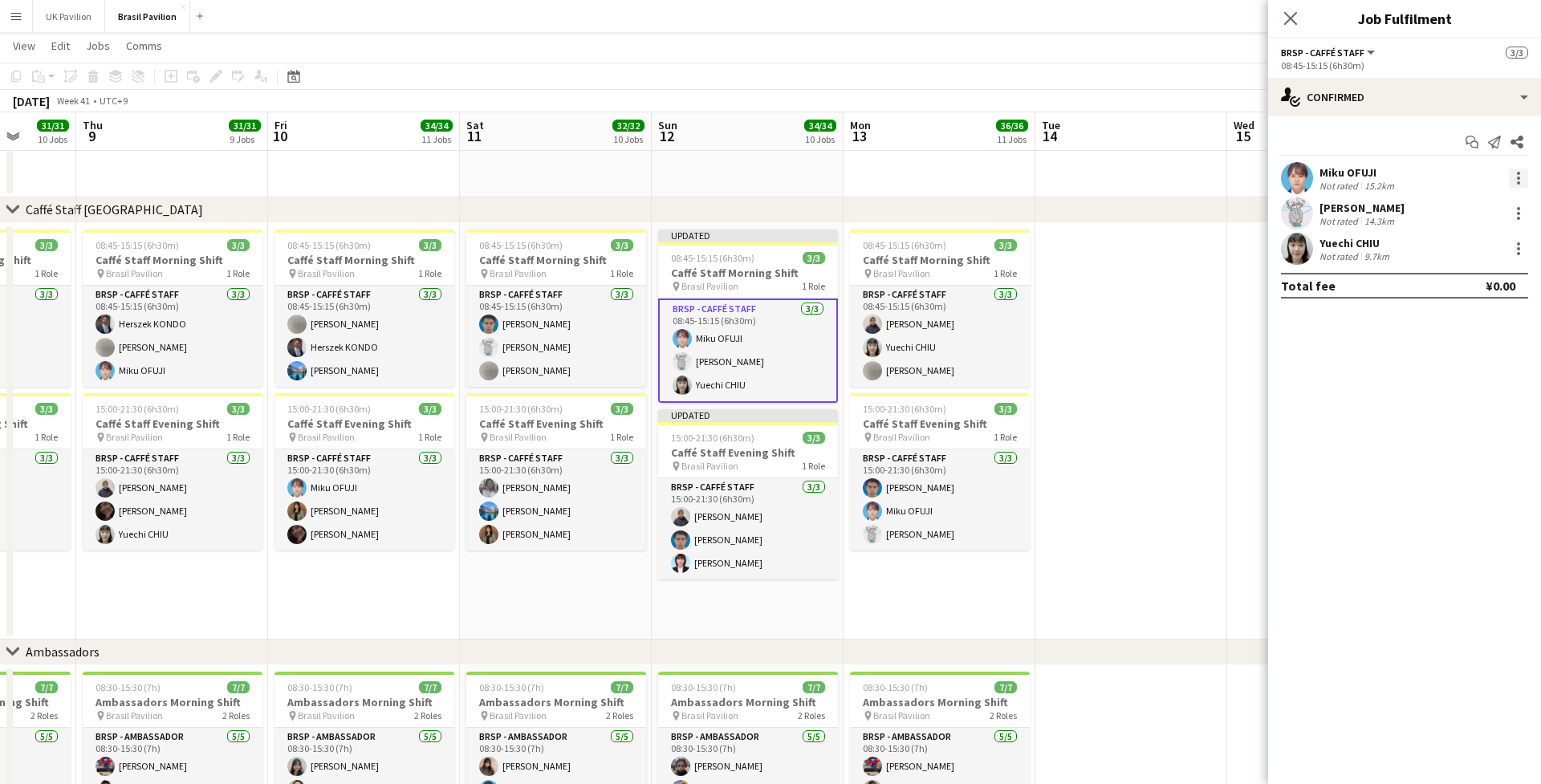
click at [1144, 179] on div at bounding box center [1518, 178] width 19 height 19
click at [1144, 249] on span "Switch crew" at bounding box center [1450, 251] width 69 height 14
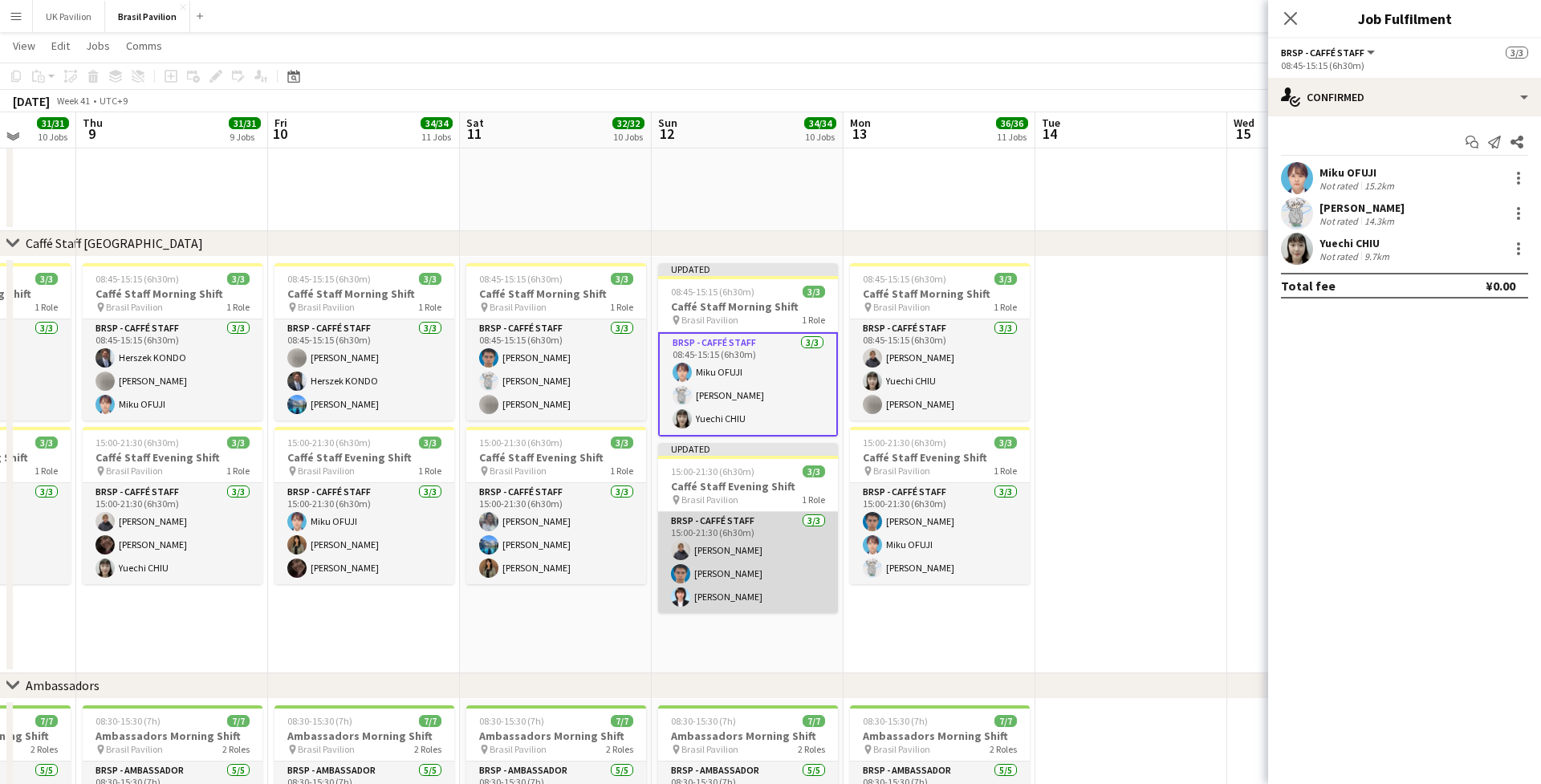
click at [767, 565] on app-card-role "BRSP - Caffé Staff [DATE] 15:00-21:30 (6h30m) [PERSON_NAME] [PERSON_NAME] [PERS…" at bounding box center [748, 563] width 180 height 101
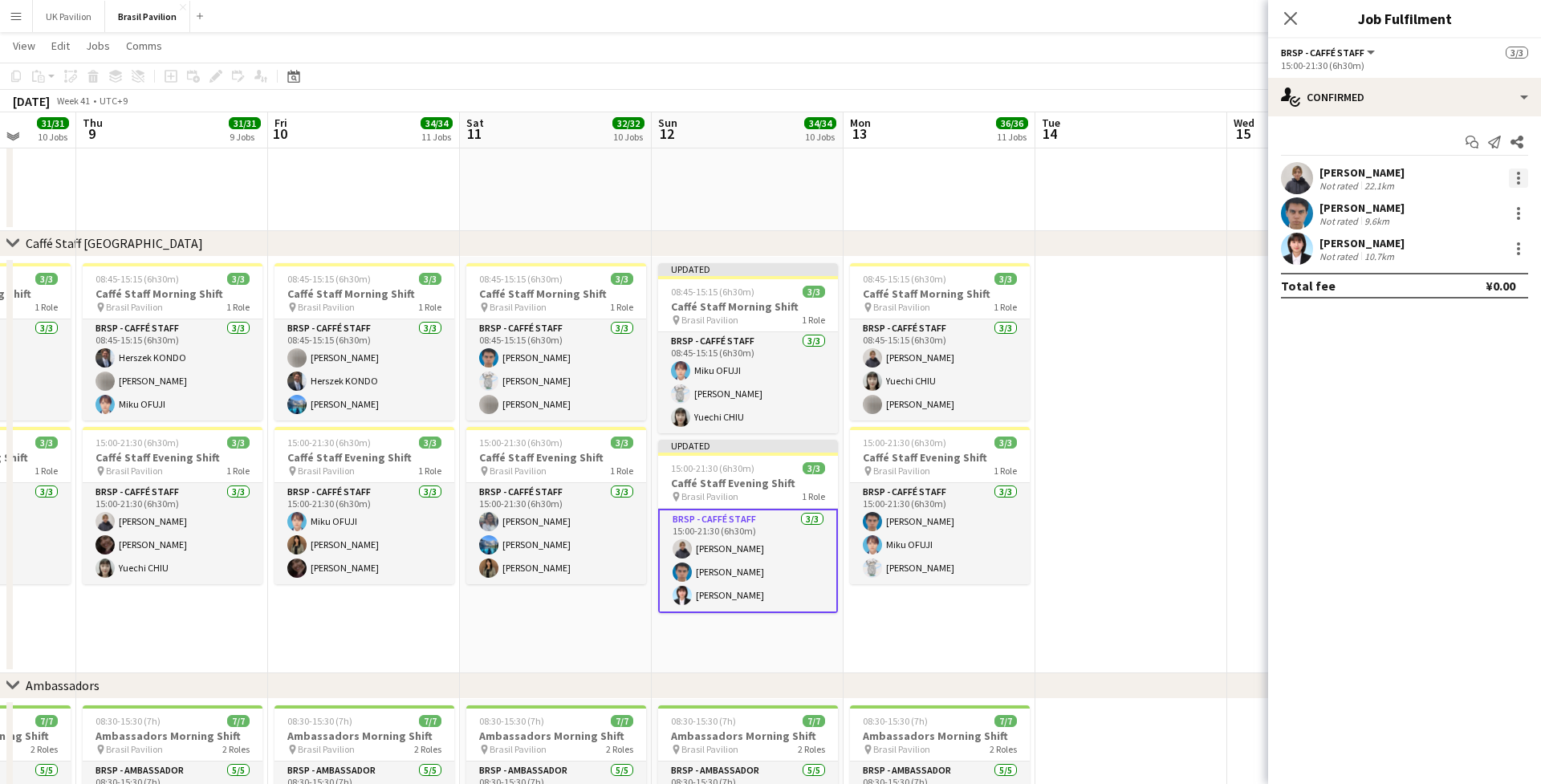
click at [1144, 185] on div at bounding box center [1518, 178] width 19 height 19
click at [1144, 258] on span "Switch with" at bounding box center [1448, 251] width 64 height 14
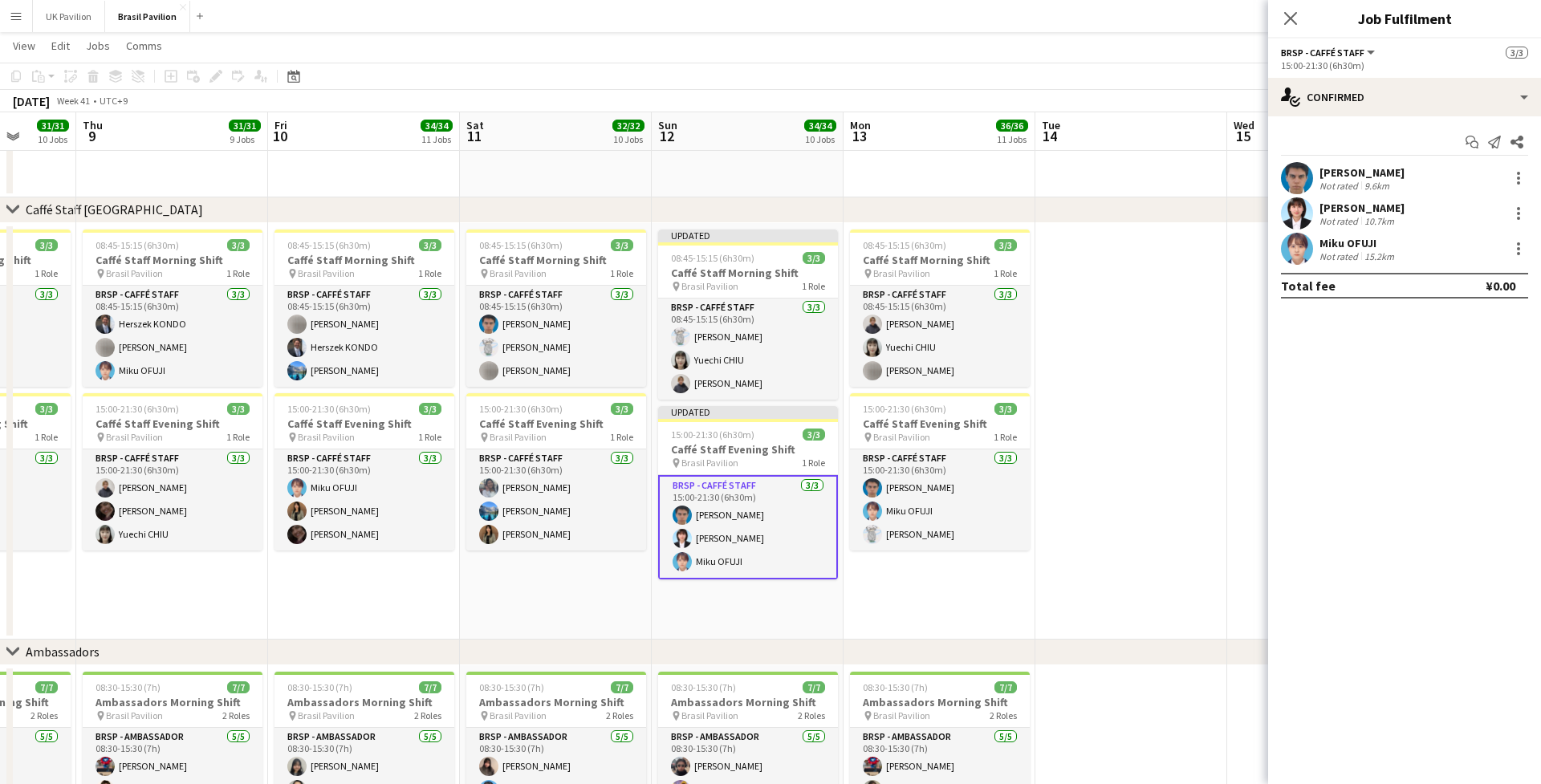
click at [736, 536] on app-card-role "BRSP - Caffé Staff [DATE] 15:00-21:30 (6h30m) [PERSON_NAME] [PERSON_NAME] Miku …" at bounding box center [748, 527] width 180 height 104
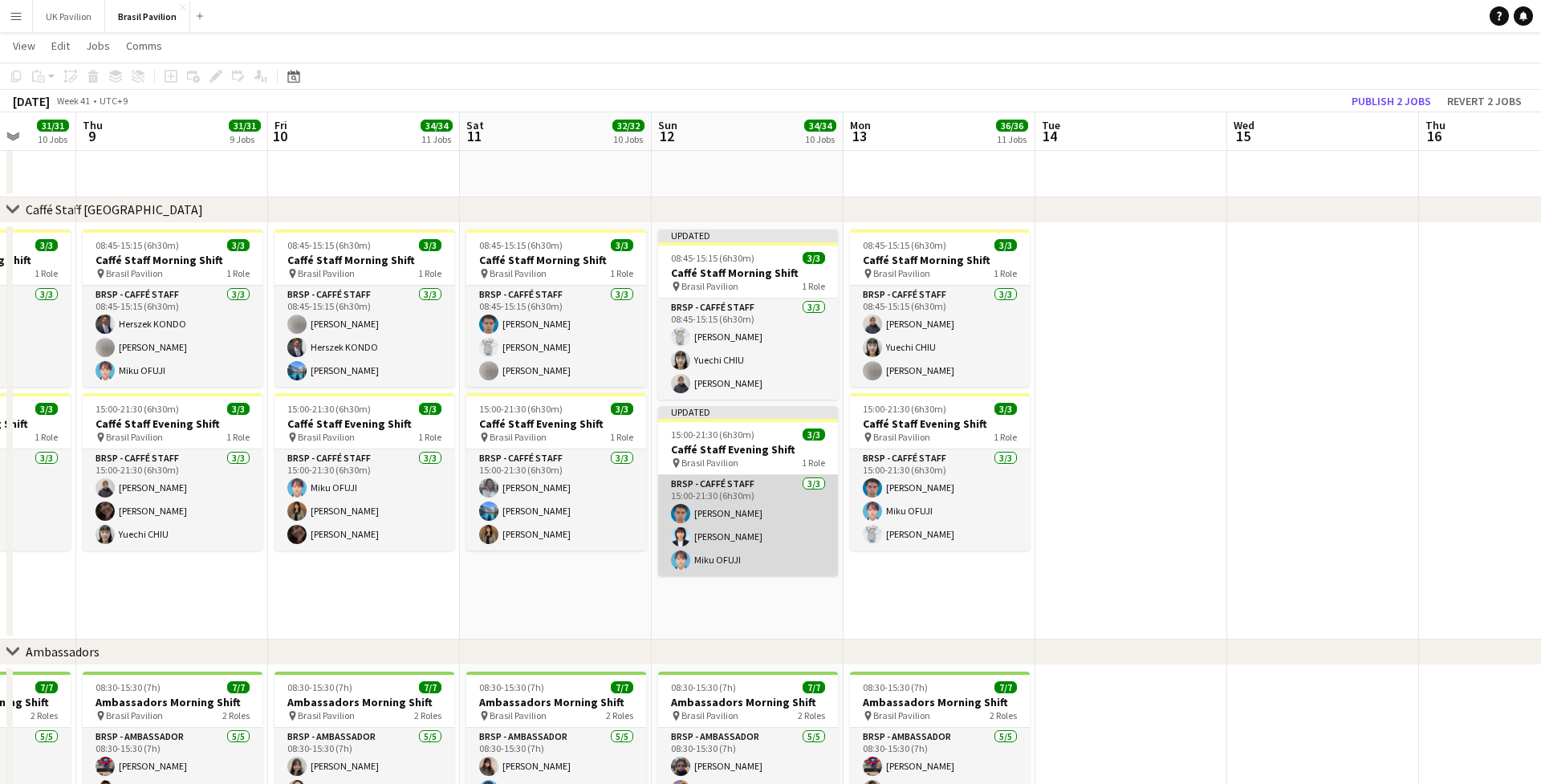
click at [767, 533] on app-card-role "BRSP - Caffé Staff [DATE] 15:00-21:30 (6h30m) [PERSON_NAME] [PERSON_NAME] Miku …" at bounding box center [748, 525] width 180 height 101
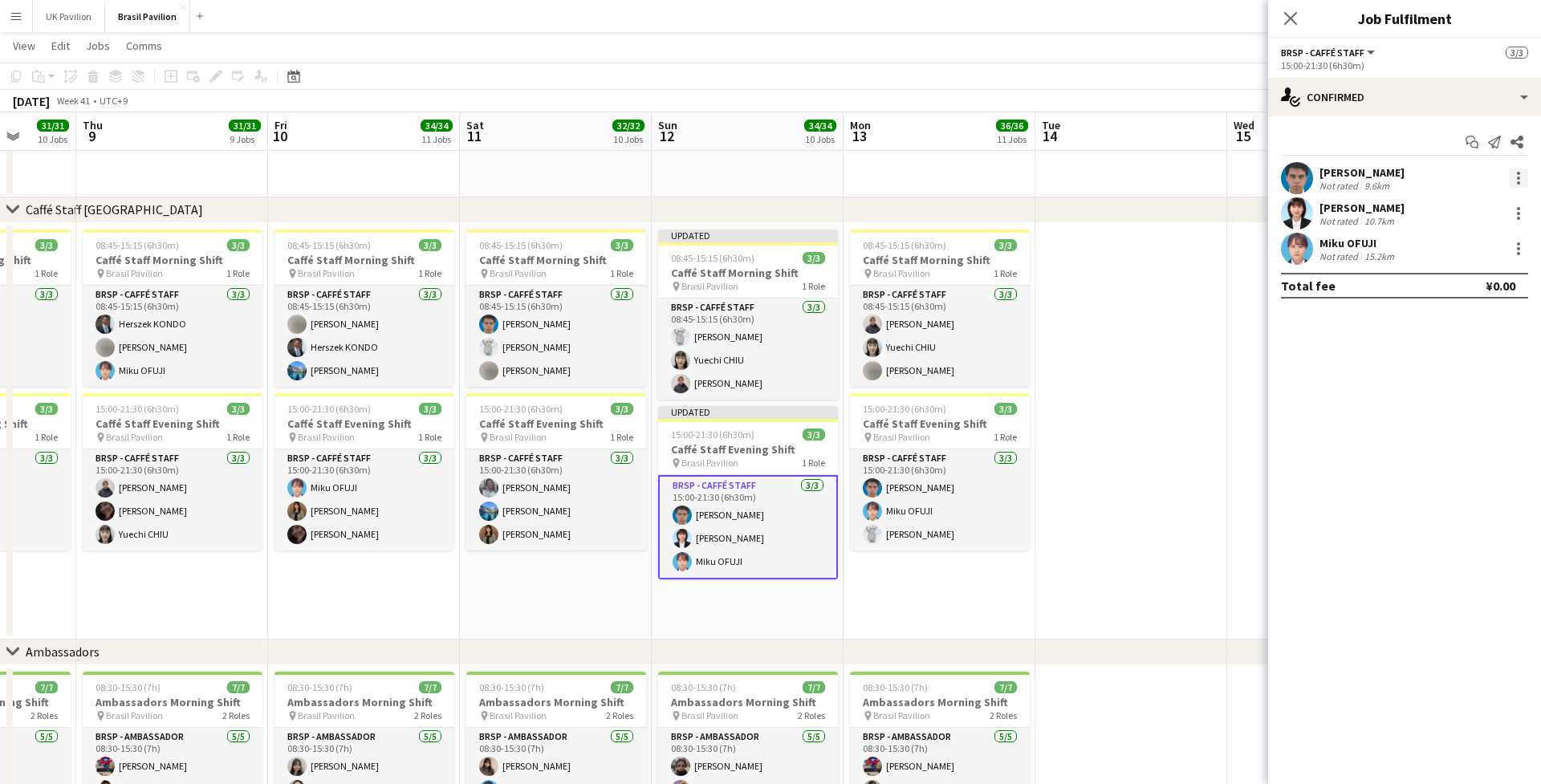
click at [1144, 180] on div at bounding box center [1518, 178] width 19 height 19
click at [1144, 255] on span "Switch crew" at bounding box center [1450, 251] width 69 height 14
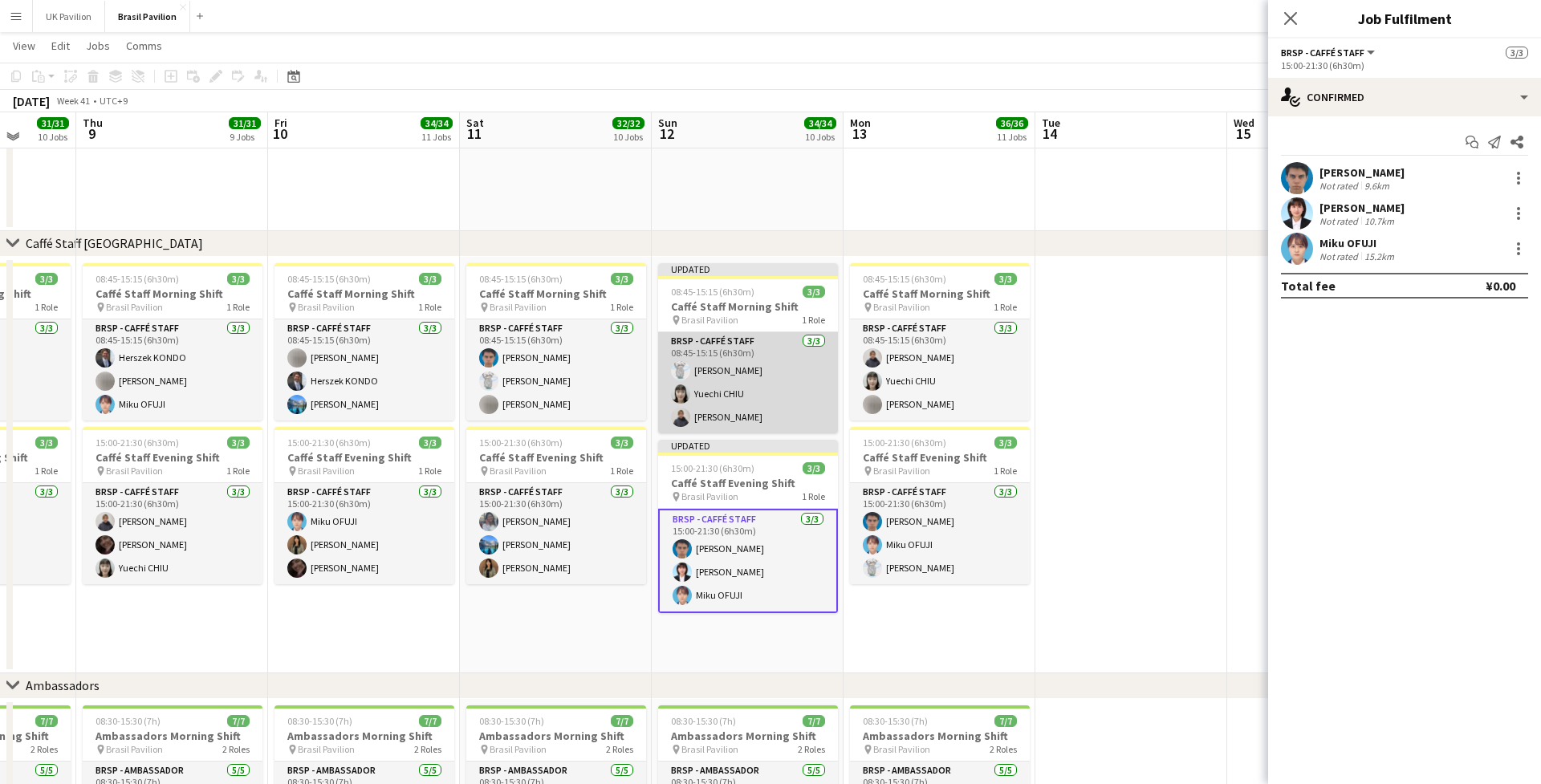
click at [755, 387] on app-card-role "BRSP - Caffé Staff [DATE] 08:45-15:15 (6h30m) [PERSON_NAME] [PERSON_NAME] [PERS…" at bounding box center [748, 383] width 180 height 101
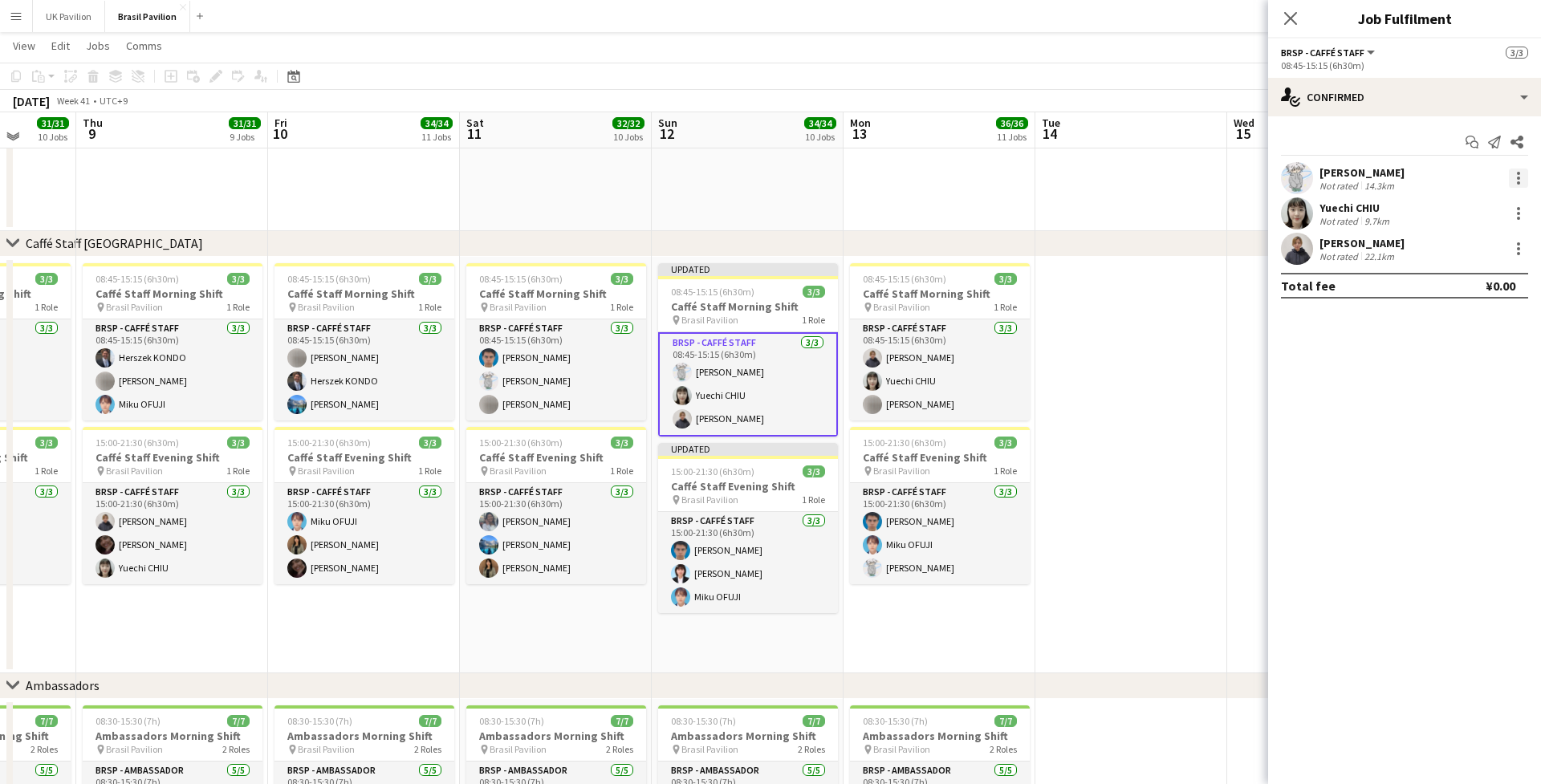
click at [1144, 181] on div at bounding box center [1518, 178] width 19 height 19
click at [1144, 251] on span "Switch with" at bounding box center [1448, 251] width 64 height 14
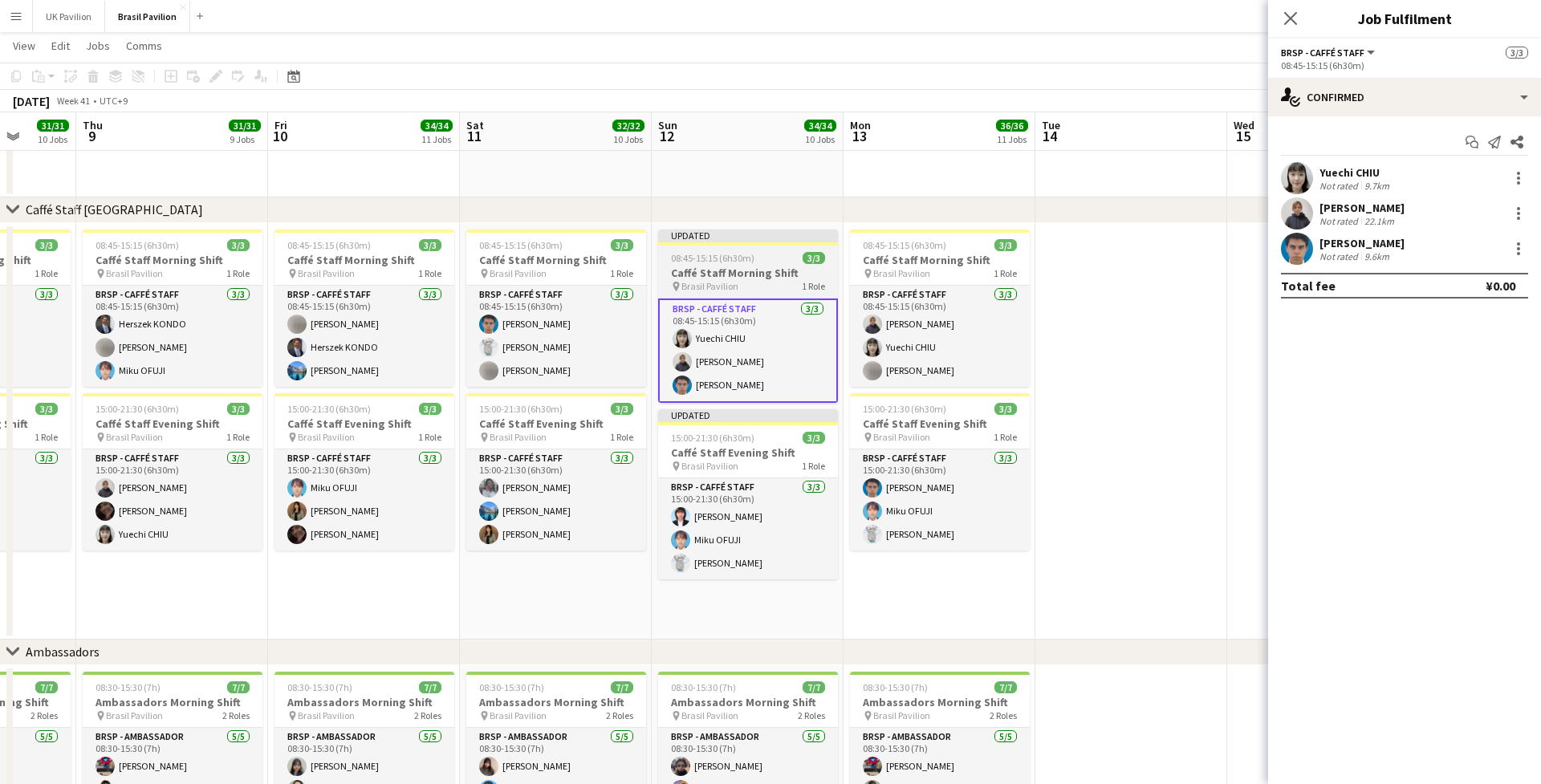
click at [738, 275] on h3 "Caffé Staff Morning Shift" at bounding box center [748, 273] width 180 height 15
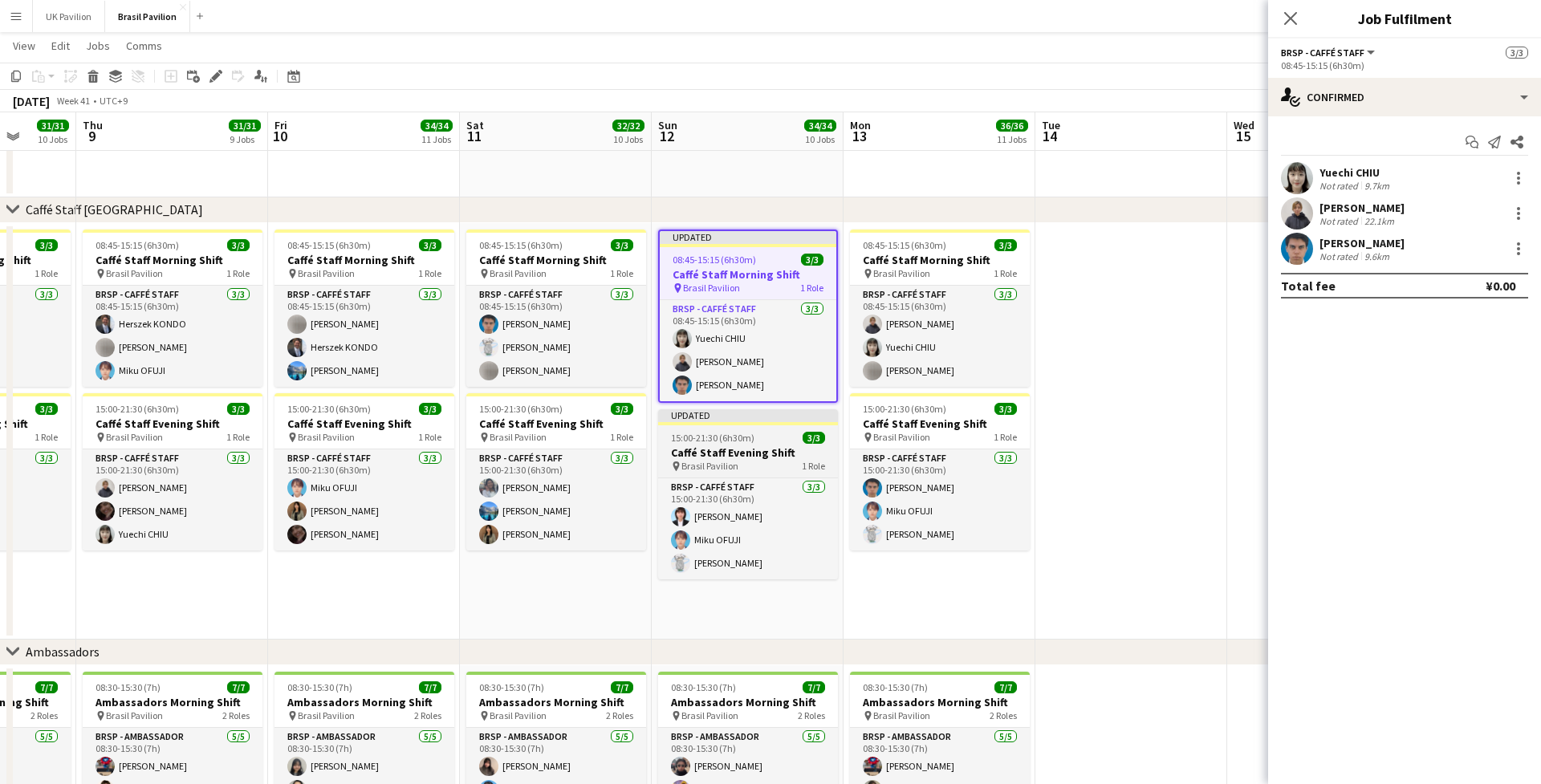
click at [740, 460] on h3 "Caffé Staff Evening Shift" at bounding box center [748, 452] width 180 height 15
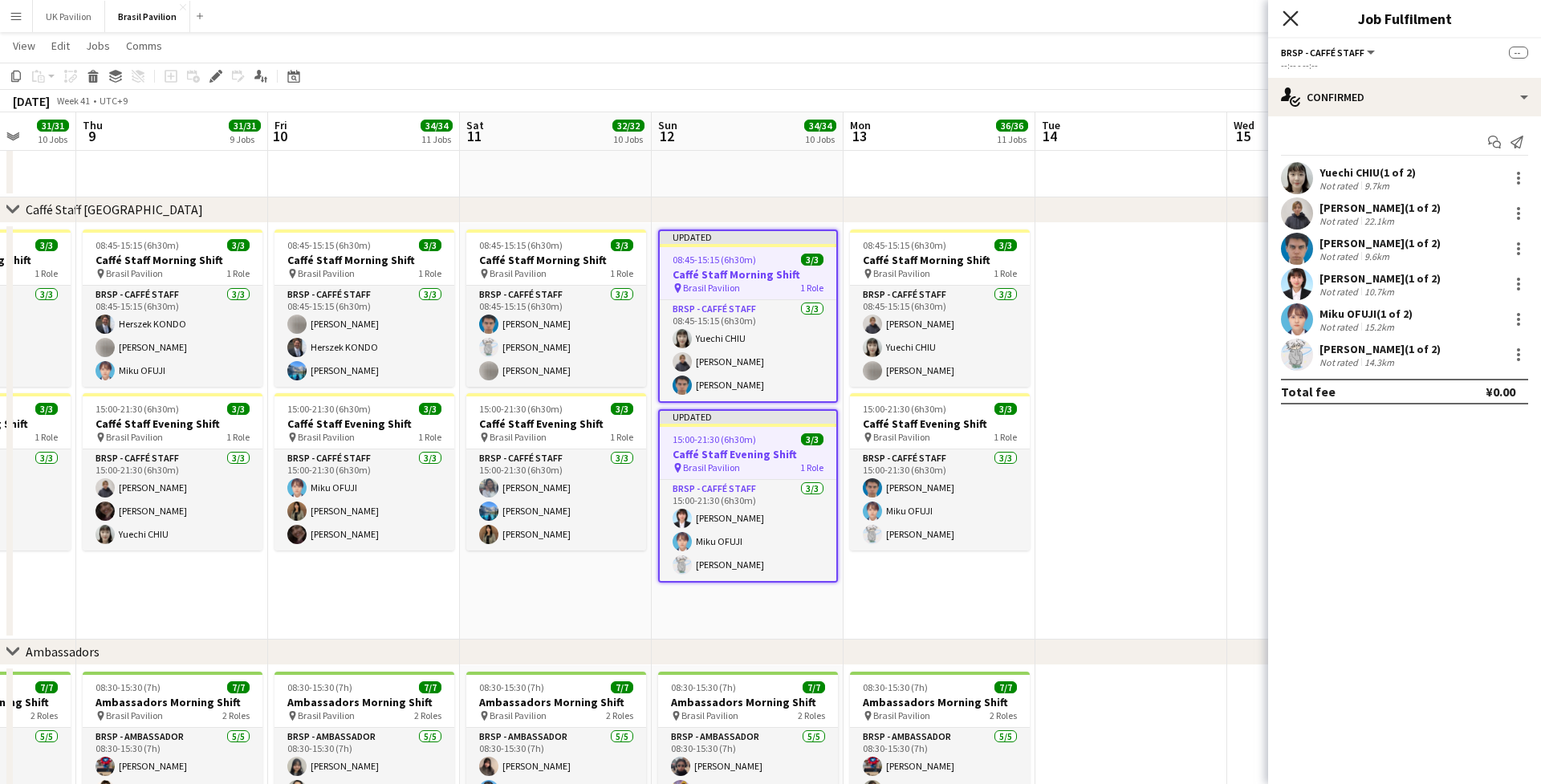
click at [1144, 22] on icon "Close pop-in" at bounding box center [1291, 18] width 16 height 16
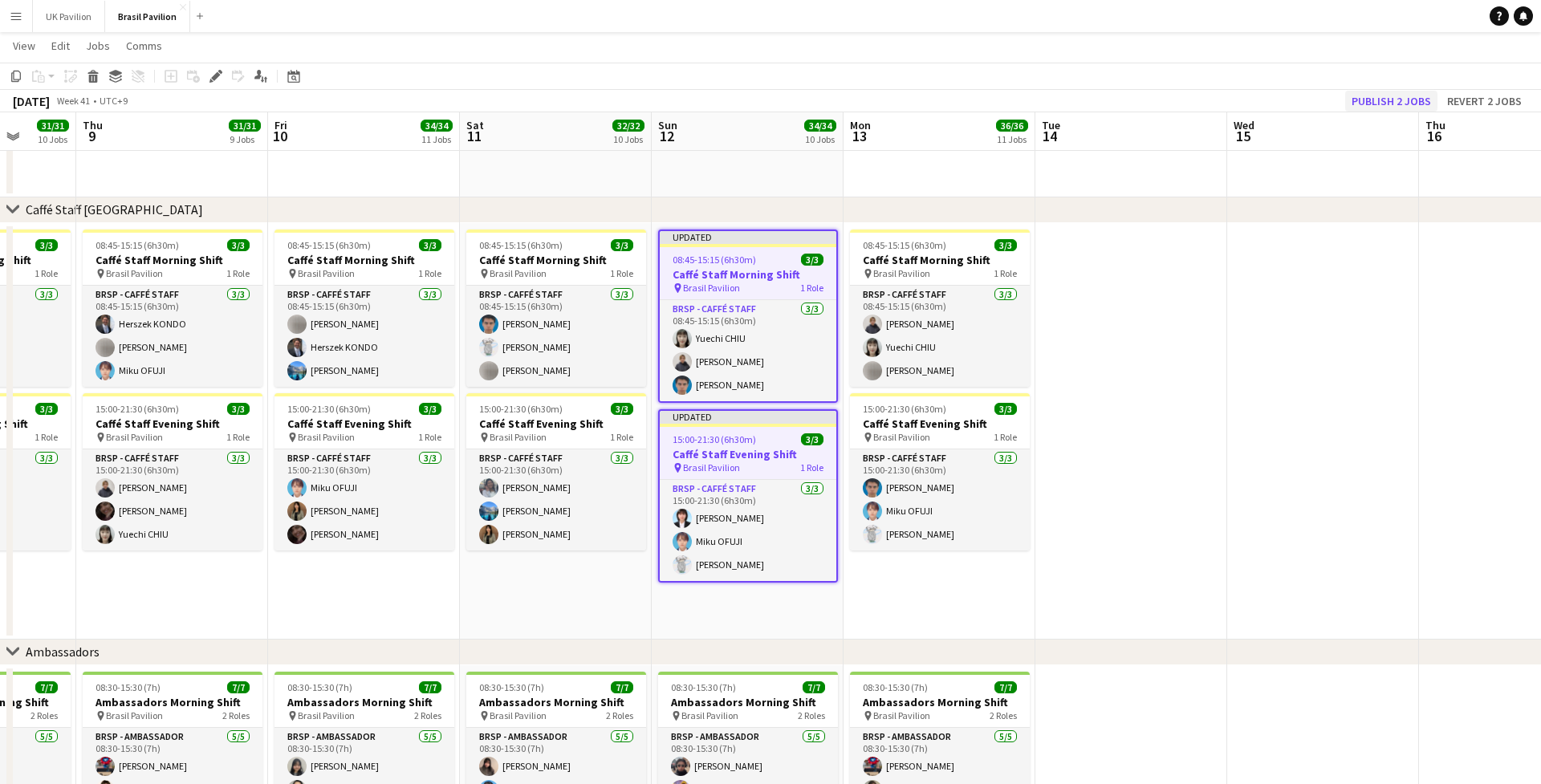
click at [1144, 98] on button "Publish 2 jobs" at bounding box center [1392, 101] width 92 height 21
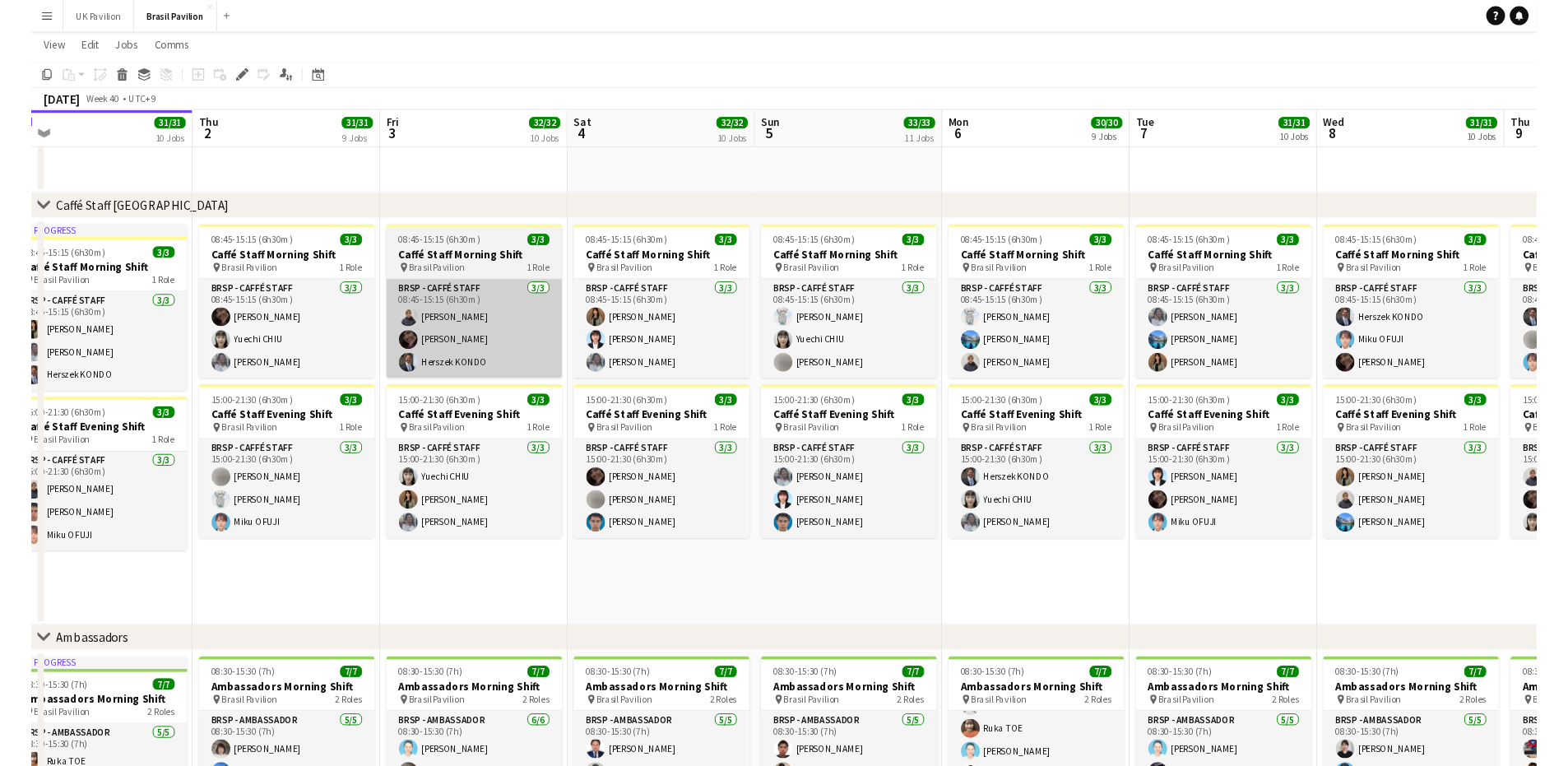
scroll to position [0, 526]
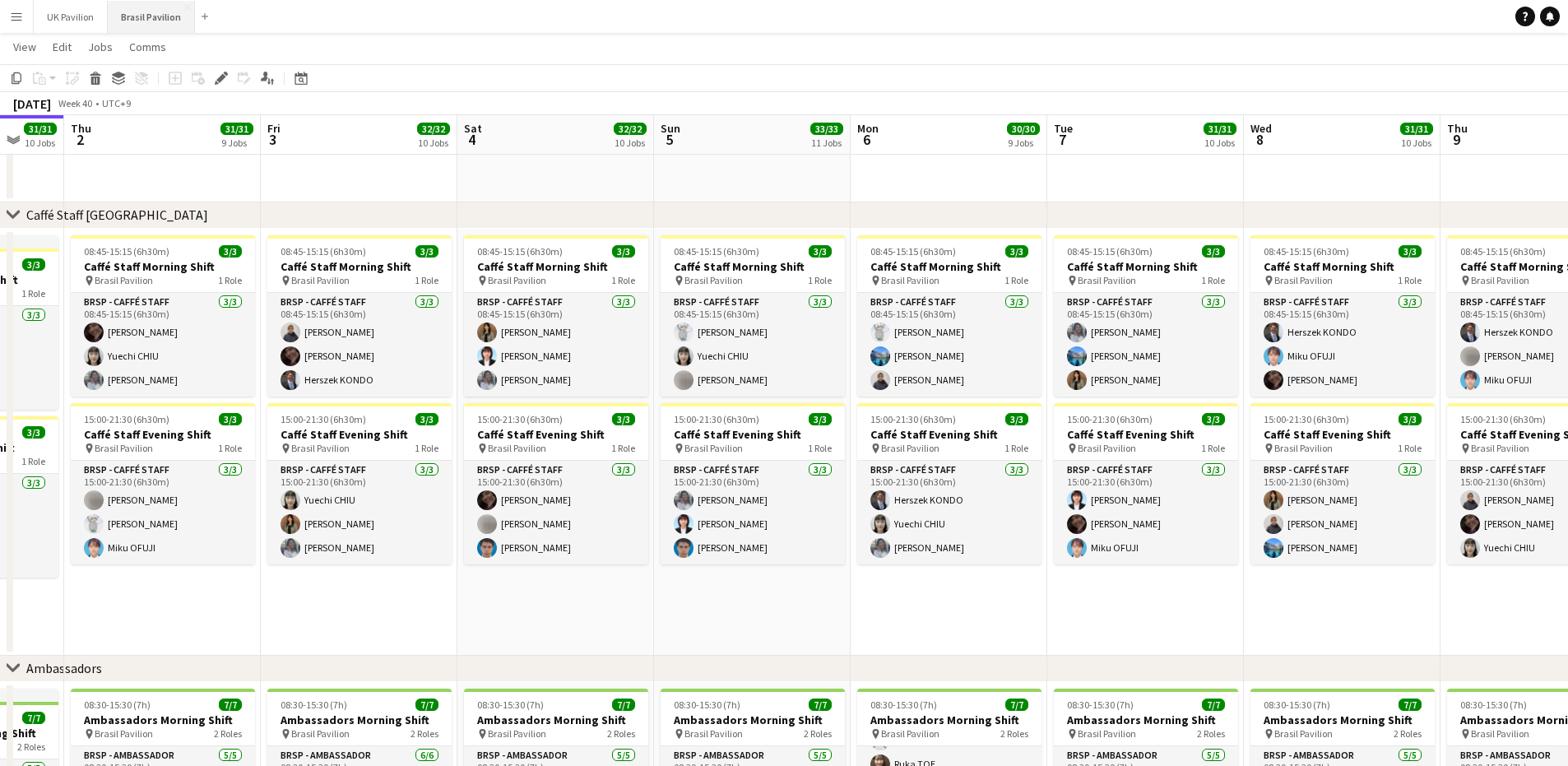
click at [168, 18] on button "Brasil Pavilion Close" at bounding box center [151, 17] width 87 height 32
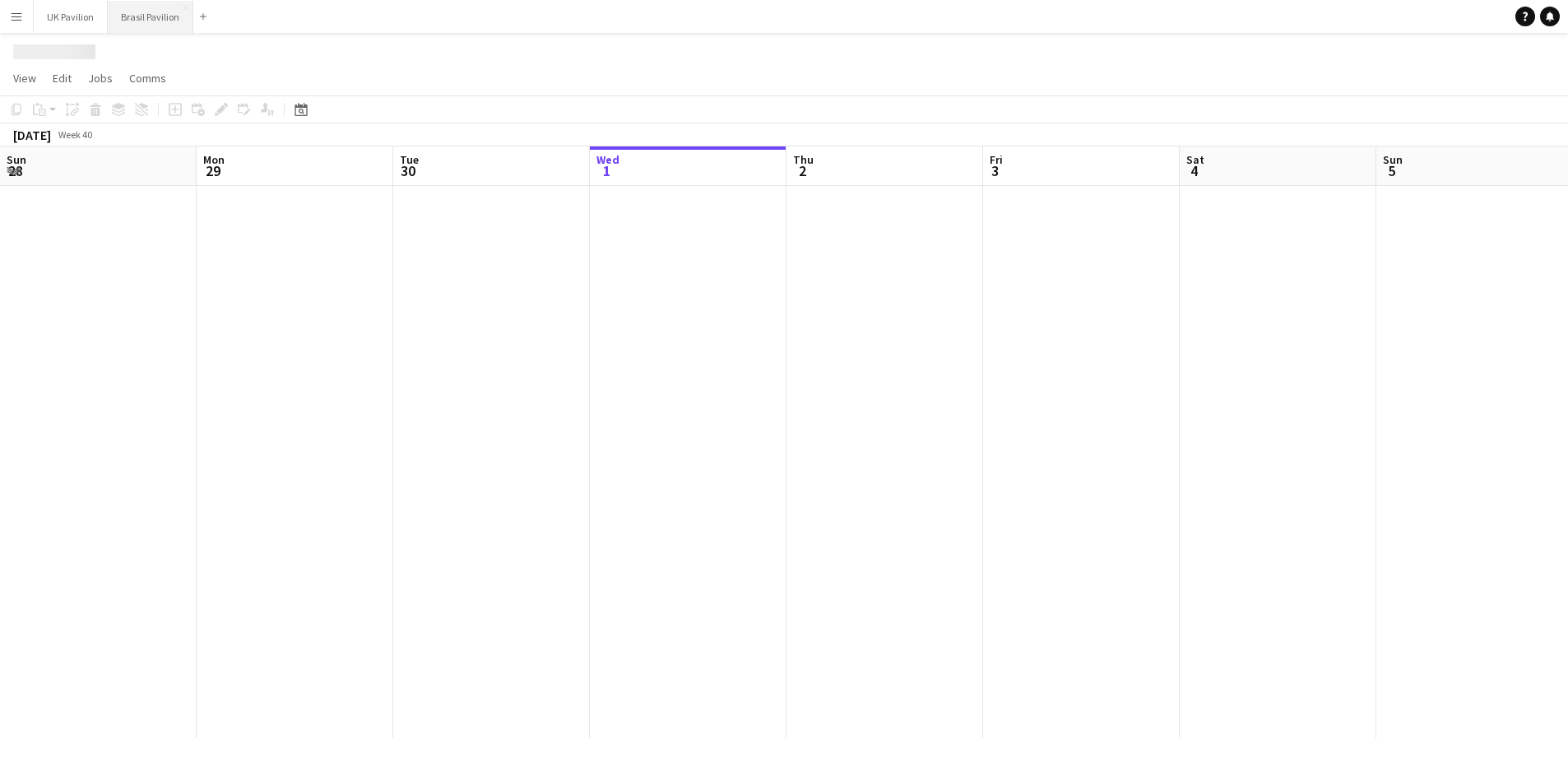
scroll to position [0, 394]
click at [168, 19] on button "Brasil Pavilion Close" at bounding box center [150, 17] width 85 height 32
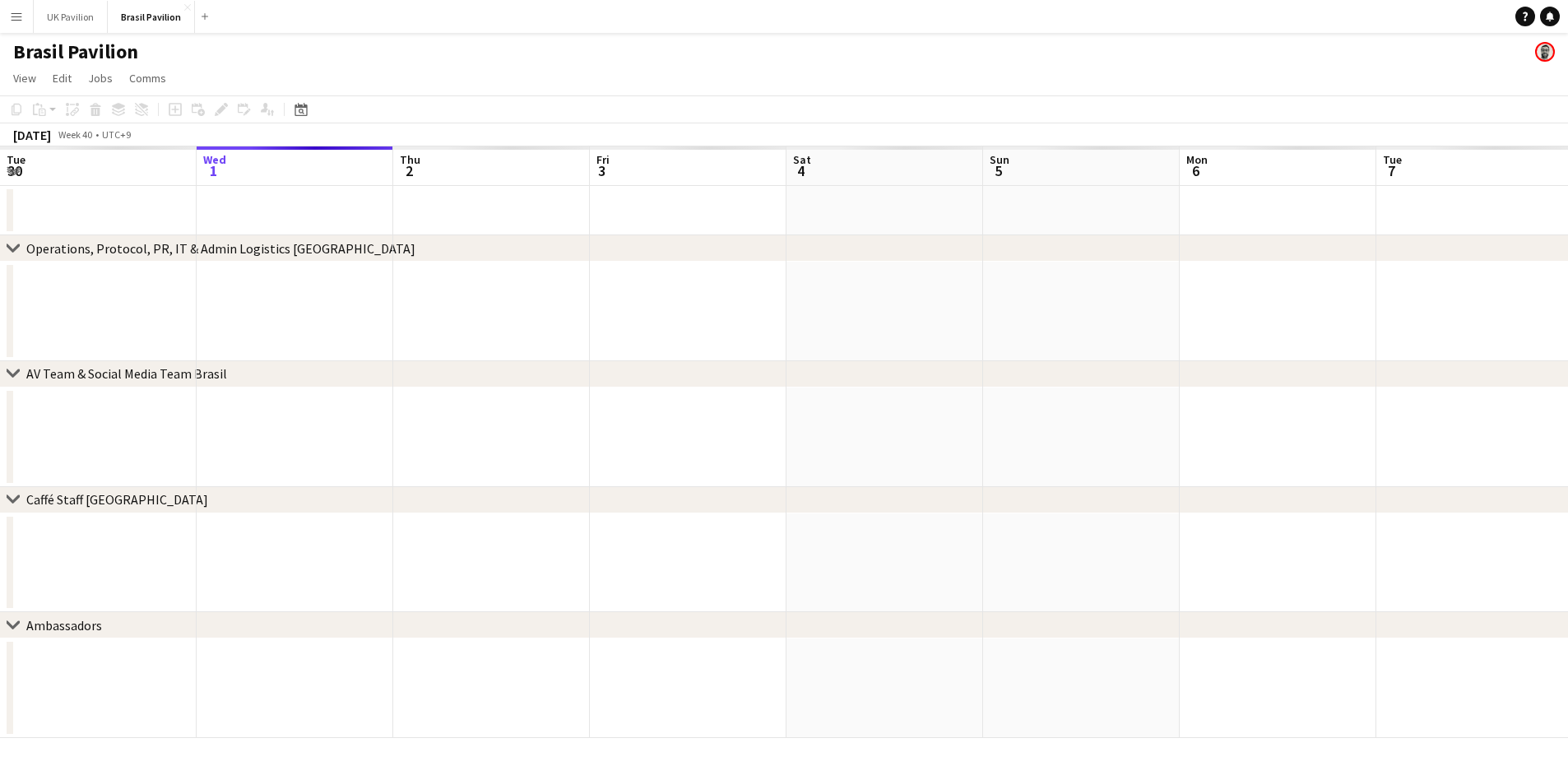
click at [23, 24] on button "Menu" at bounding box center [16, 16] width 33 height 33
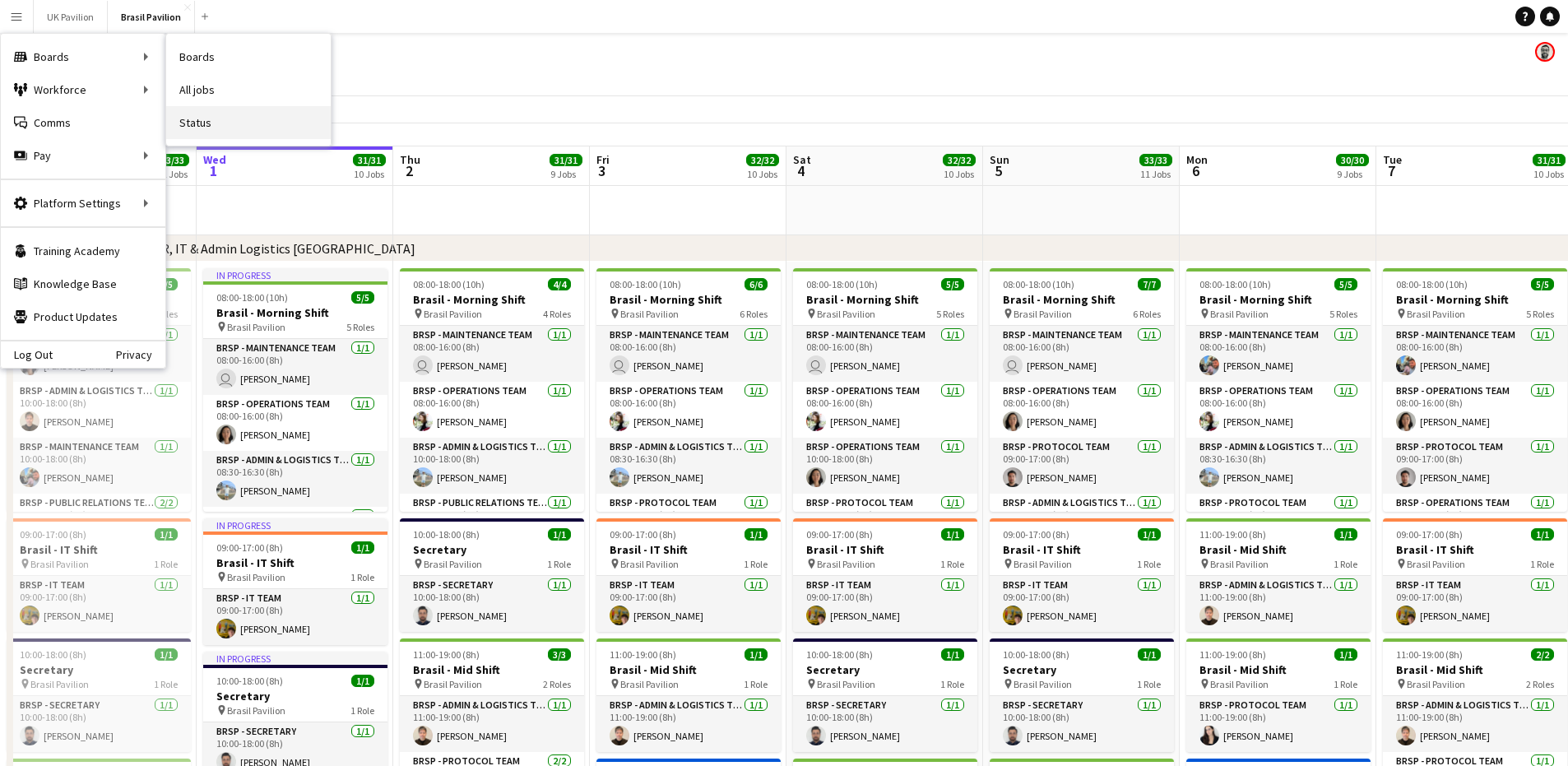
click at [234, 128] on link "Status" at bounding box center [248, 122] width 165 height 33
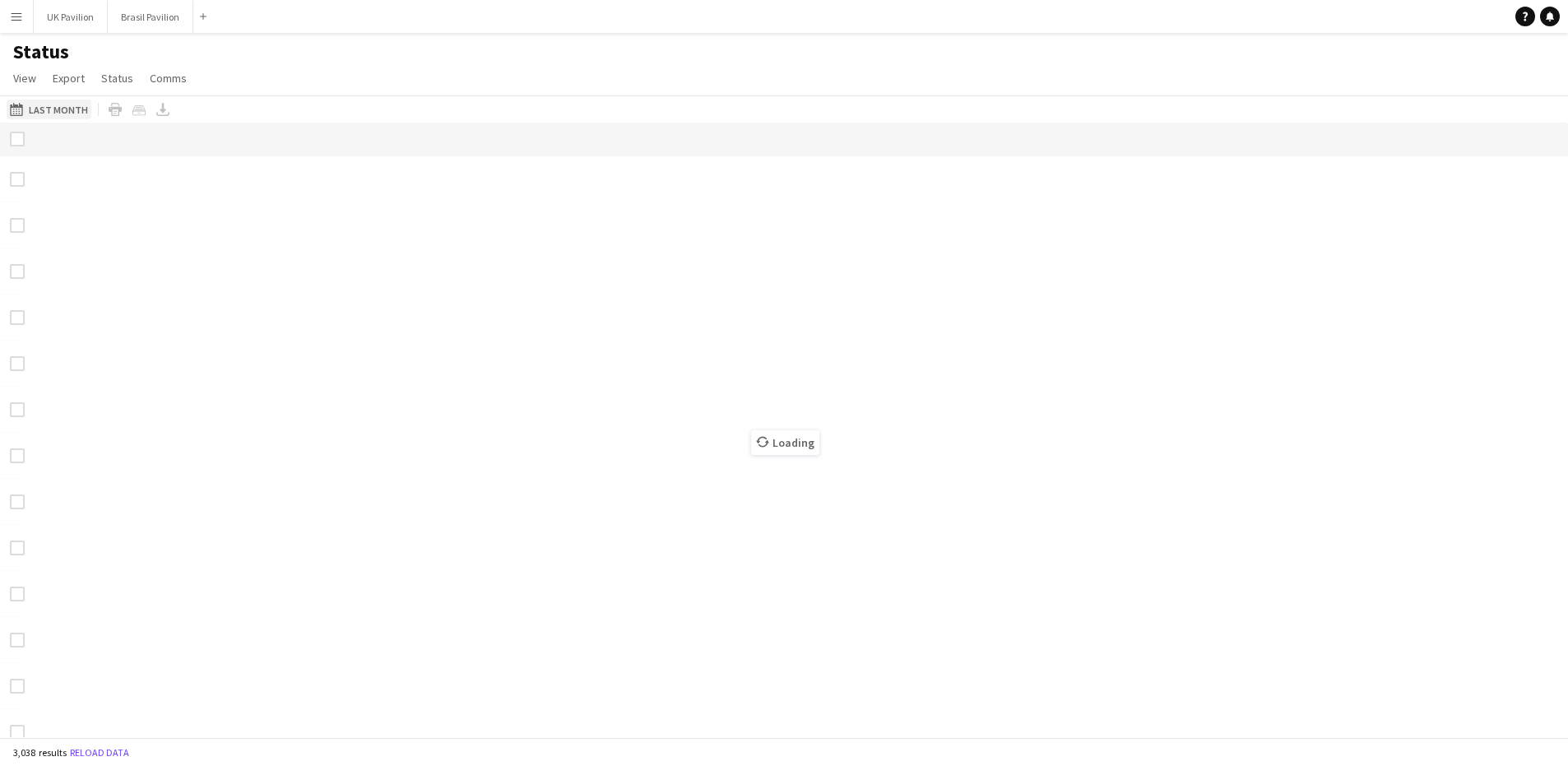
click at [53, 118] on button "Last Month Last Month" at bounding box center [48, 110] width 85 height 20
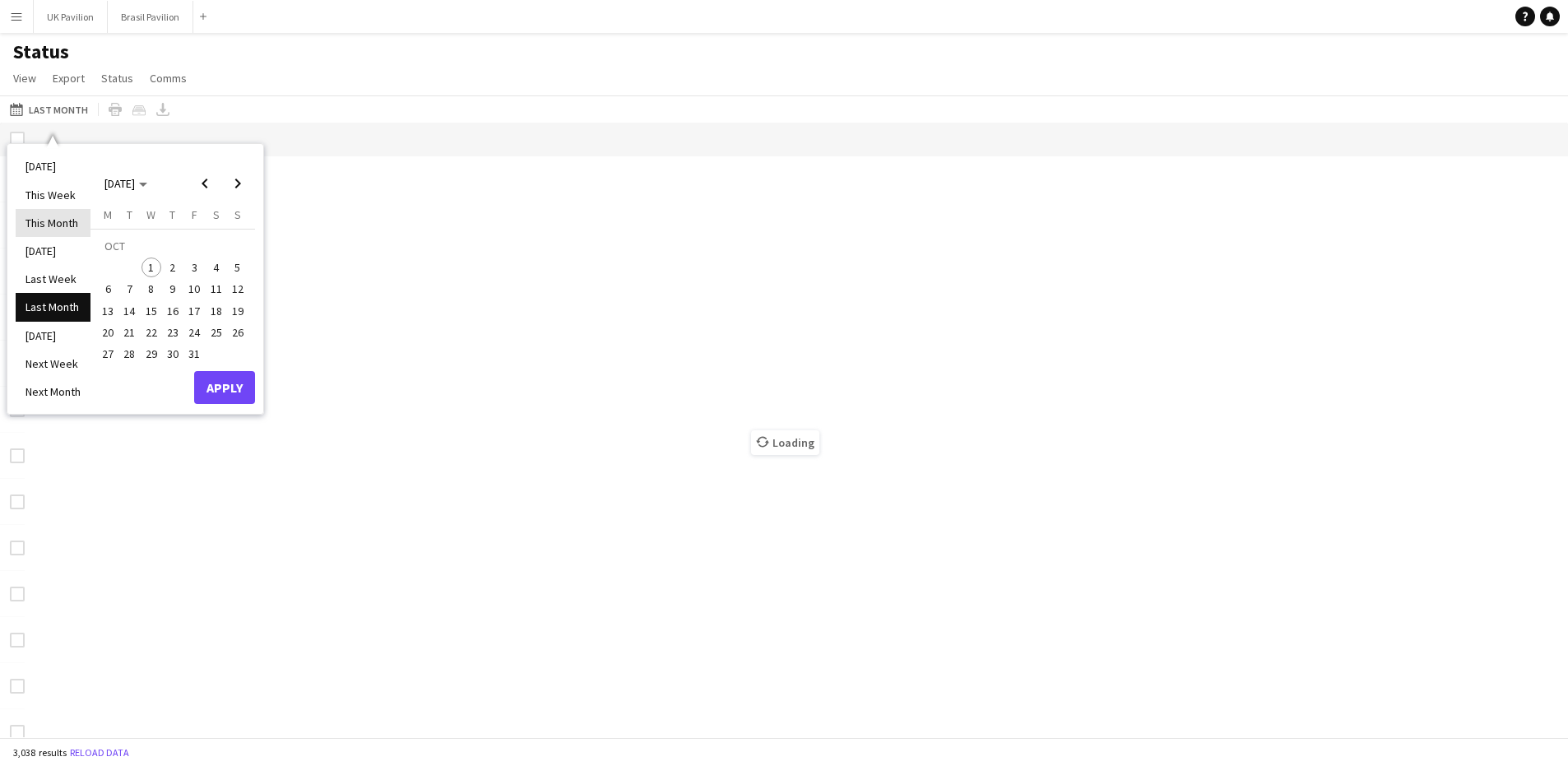
click at [50, 228] on li "This Month" at bounding box center [53, 223] width 75 height 28
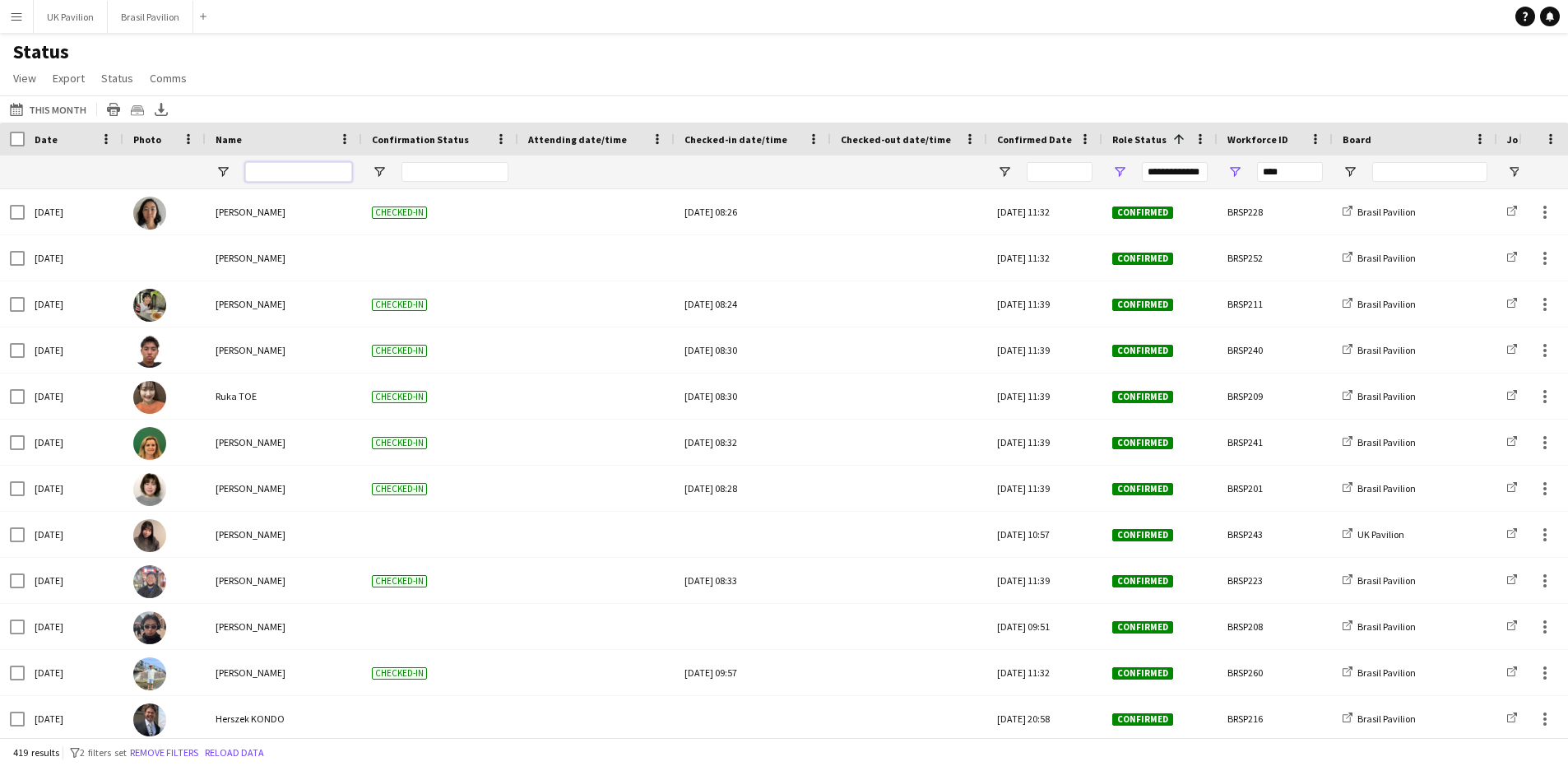
click at [288, 182] on input "Name Filter Input" at bounding box center [298, 172] width 107 height 20
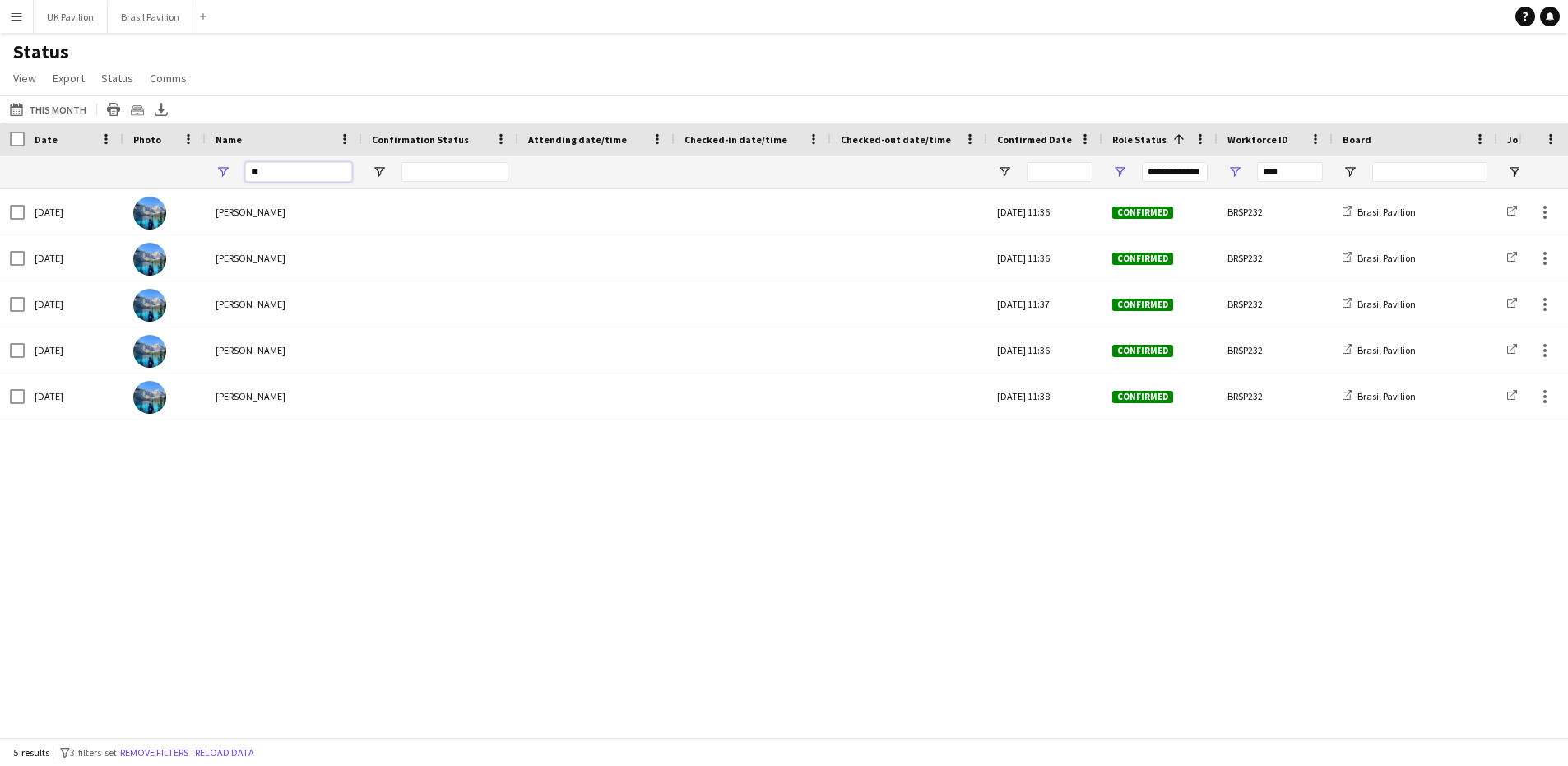
type input "*"
